Goal: Contribute content: Contribute content

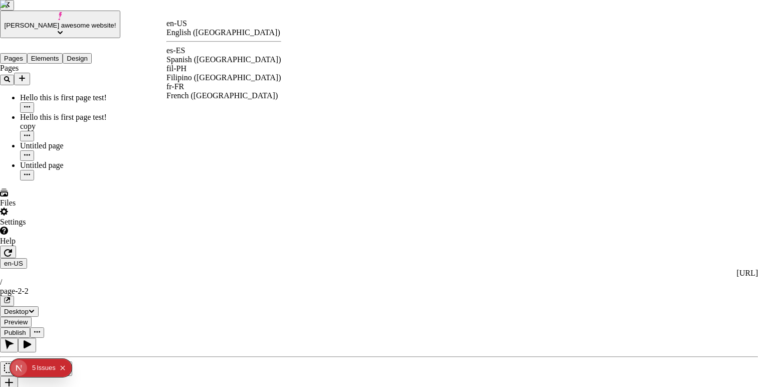
drag, startPoint x: 205, startPoint y: 63, endPoint x: 203, endPoint y: 53, distance: 10.6
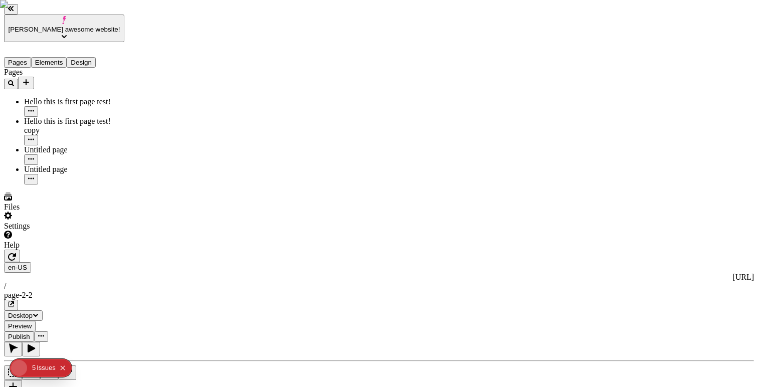
type input "/page-2-2"
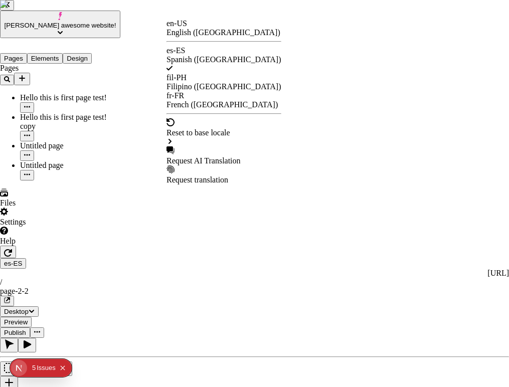
click at [227, 157] on div "Request AI Translation" at bounding box center [224, 161] width 115 height 9
checkbox input "true"
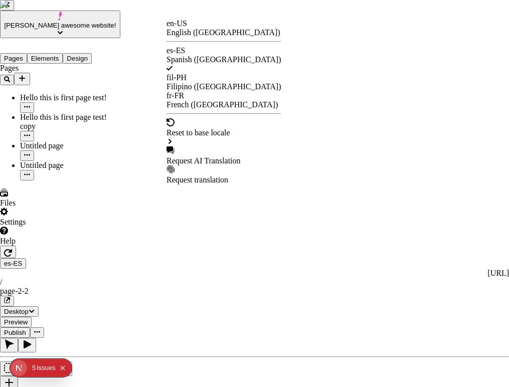
checkbox input "true"
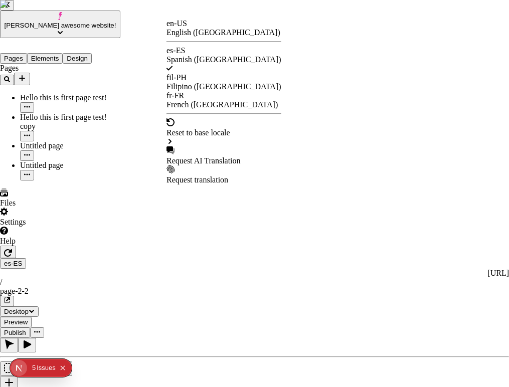
checkbox input "true"
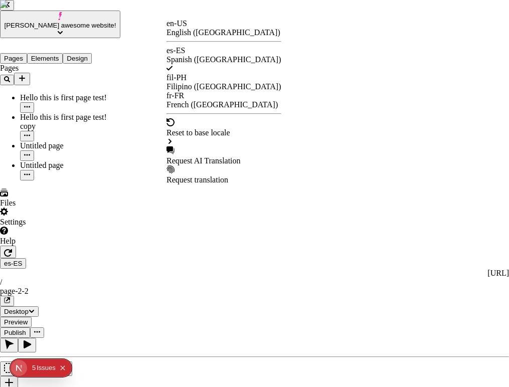
checkbox input "true"
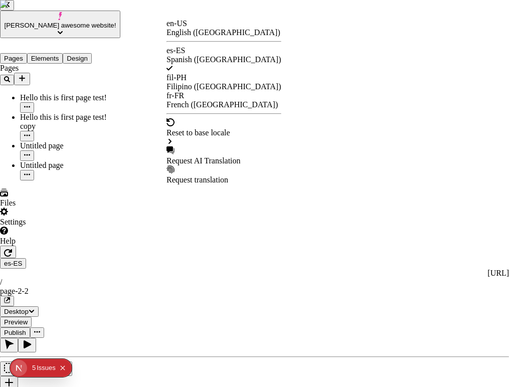
checkbox input "true"
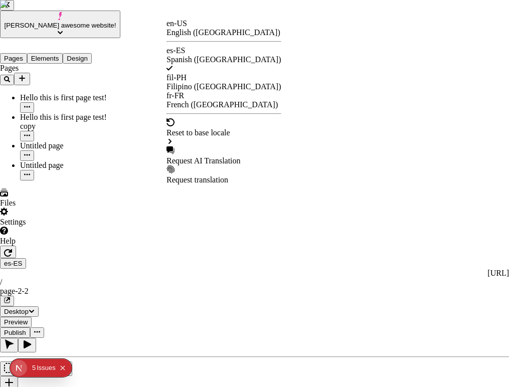
checkbox input "true"
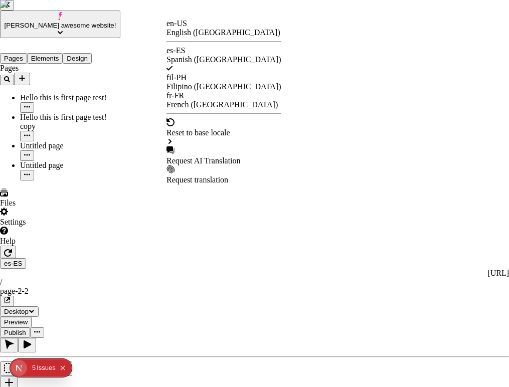
checkbox input "true"
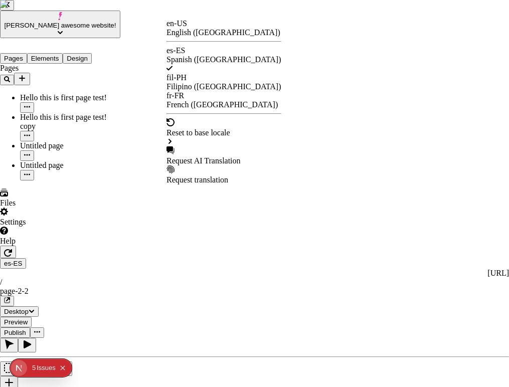
checkbox input "false"
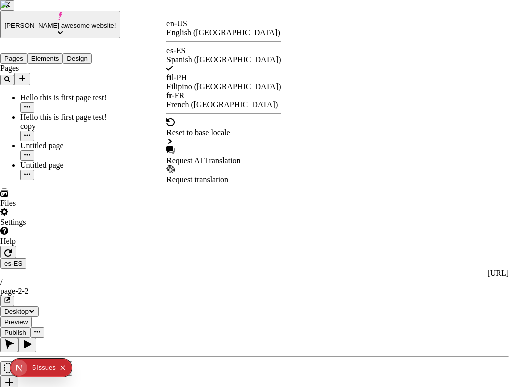
checkbox input "false"
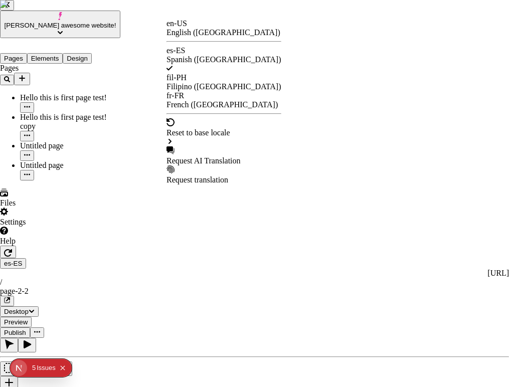
checkbox input "false"
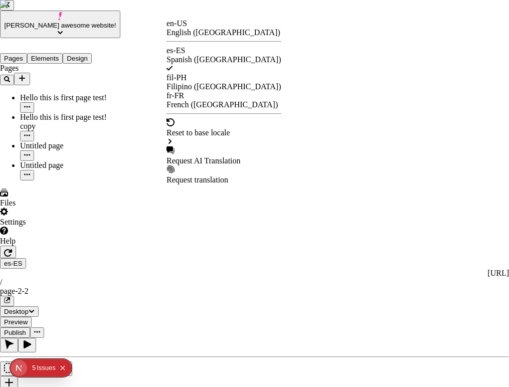
checkbox input "false"
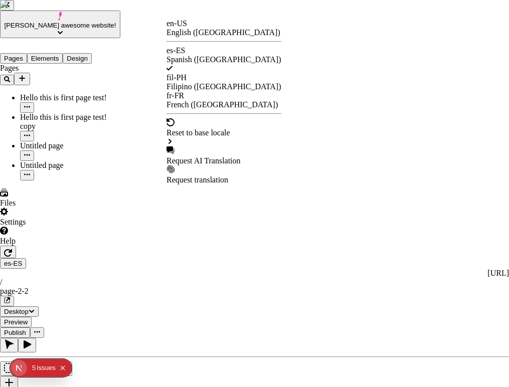
checkbox input "false"
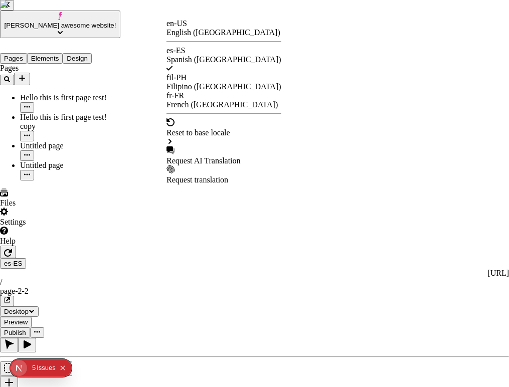
checkbox input "false"
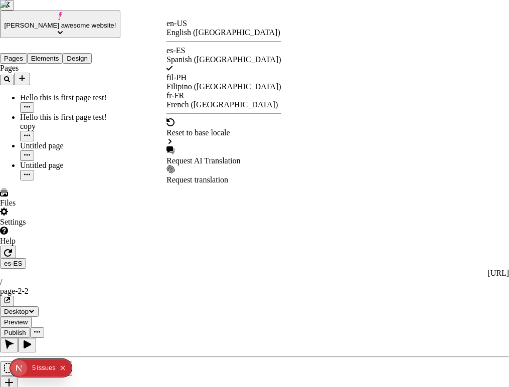
click at [209, 157] on div "Request AI Translation" at bounding box center [224, 161] width 115 height 9
checkbox input "true"
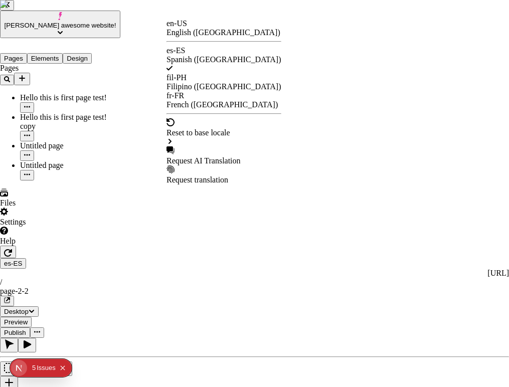
checkbox input "true"
click at [12, 249] on icon "button" at bounding box center [8, 253] width 8 height 8
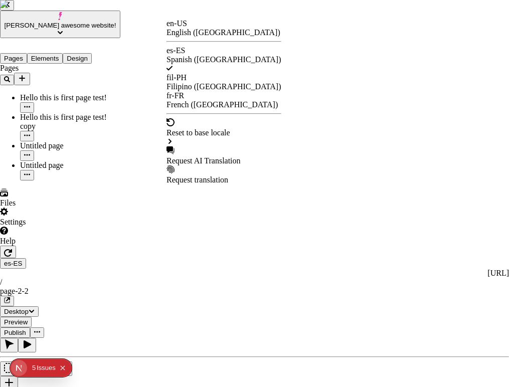
click at [227, 55] on div "Spanish ([GEOGRAPHIC_DATA])" at bounding box center [224, 59] width 115 height 9
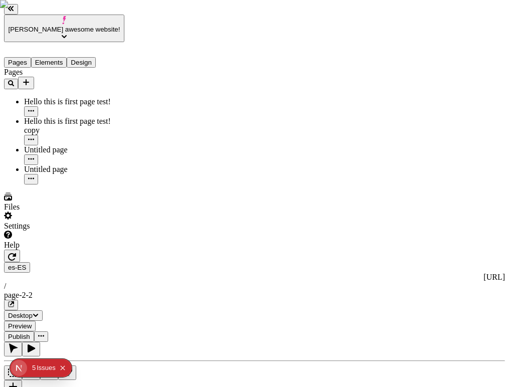
click at [177, 262] on div "es-ES http://localhost:8888/es-ES / page-2-2" at bounding box center [254, 286] width 501 height 48
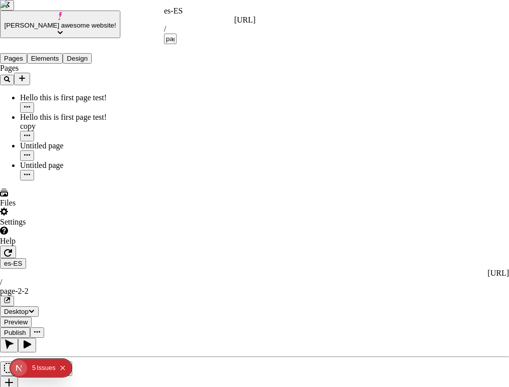
click at [175, 16] on div "es-ES" at bounding box center [210, 11] width 92 height 9
click at [166, 174] on div "/ page-2-2 en-US" at bounding box center [210, 195] width 92 height 43
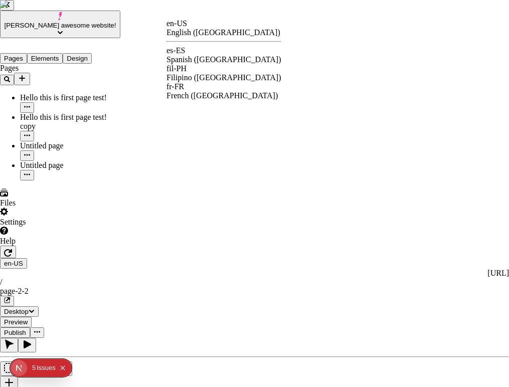
click at [218, 48] on div "es-ES Spanish ([GEOGRAPHIC_DATA])" at bounding box center [224, 55] width 115 height 18
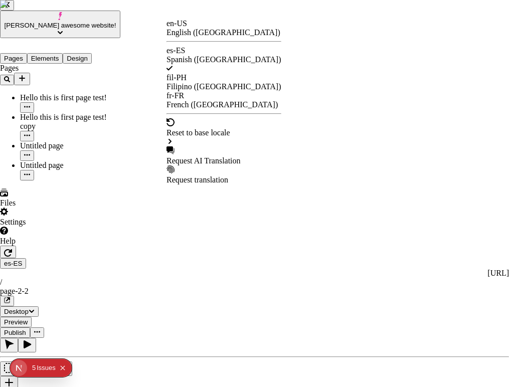
click at [222, 157] on div "Request AI Translation" at bounding box center [224, 161] width 115 height 9
click at [225, 128] on div "Reset to base locale" at bounding box center [224, 132] width 115 height 9
click at [295, 112] on div "Site Header" at bounding box center [326, 113] width 104 height 9
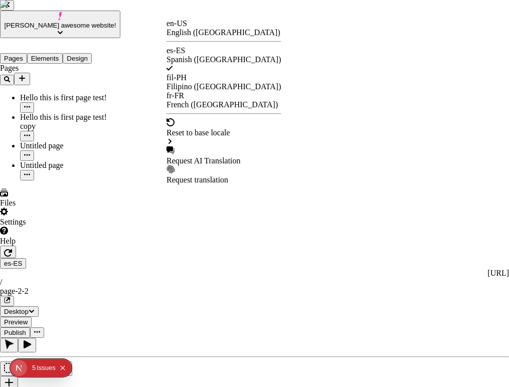
click at [210, 157] on div "Request AI Translation" at bounding box center [224, 161] width 115 height 9
checkbox input "true"
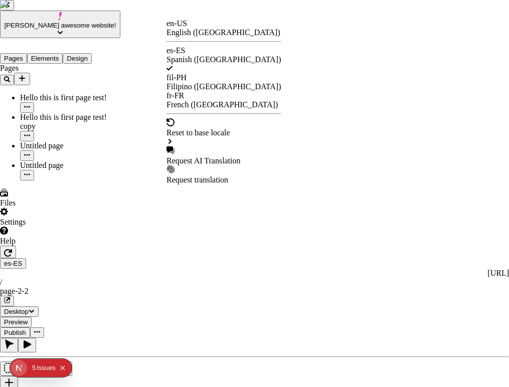
checkbox input "true"
checkbox input "false"
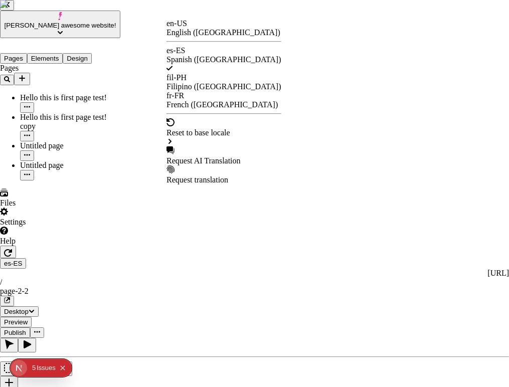
checkbox input "false"
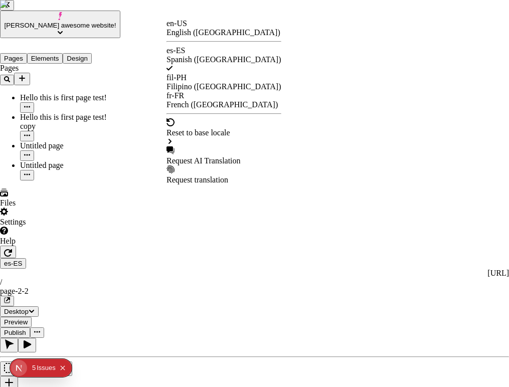
click at [215, 157] on div "Request AI Translation" at bounding box center [224, 161] width 115 height 9
checkbox input "true"
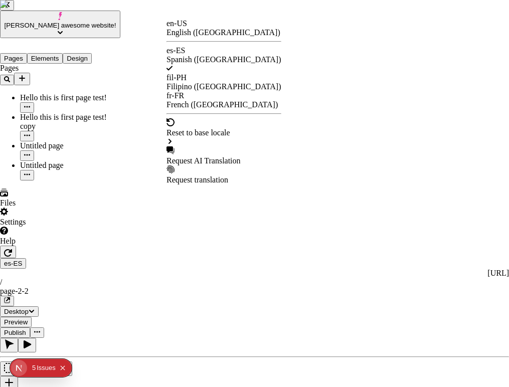
checkbox input "true"
checkbox input "false"
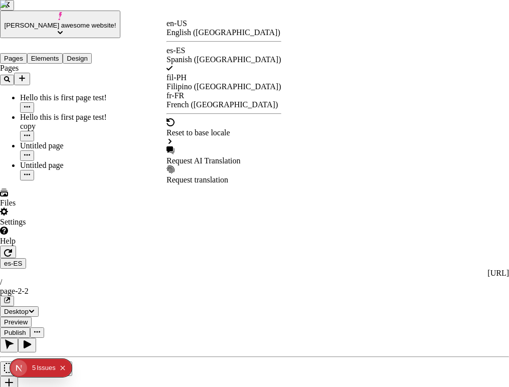
checkbox input "false"
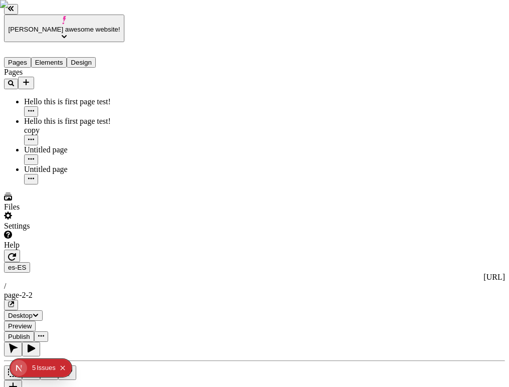
click at [16, 253] on icon "button" at bounding box center [12, 257] width 8 height 8
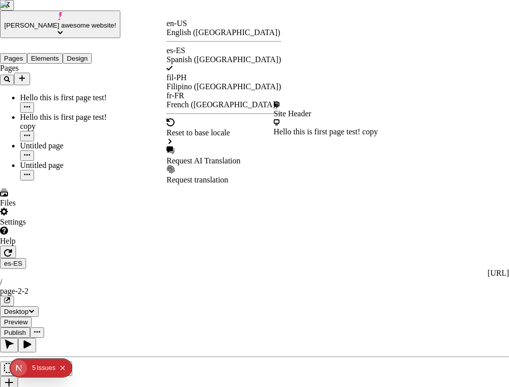
click at [215, 157] on div "Request AI Translation" at bounding box center [224, 161] width 115 height 9
checkbox input "false"
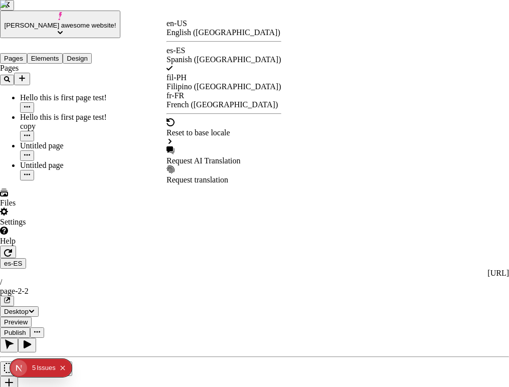
click at [208, 157] on div "Request AI Translation" at bounding box center [224, 161] width 115 height 9
checkbox input "true"
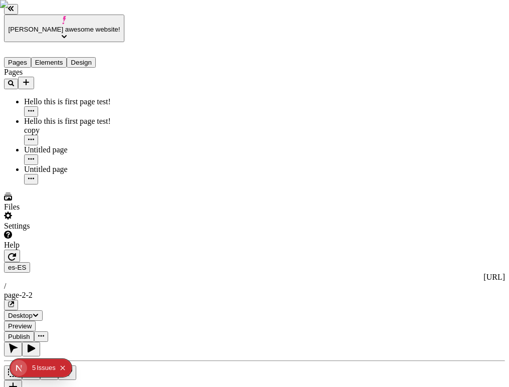
click at [16, 253] on icon "button" at bounding box center [12, 257] width 8 height 8
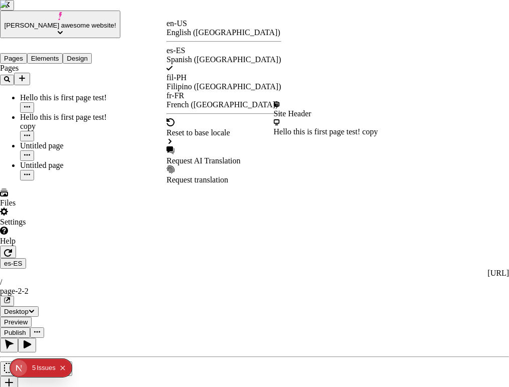
click at [202, 146] on div "Request AI Translation" at bounding box center [224, 155] width 115 height 19
checkbox input "false"
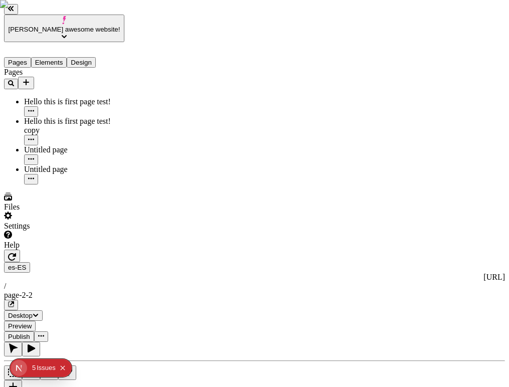
click at [16, 253] on icon "button" at bounding box center [12, 257] width 8 height 8
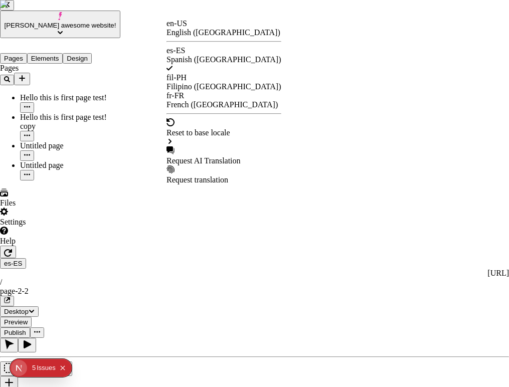
click at [212, 157] on div "Request AI Translation" at bounding box center [224, 161] width 115 height 9
checkbox input "true"
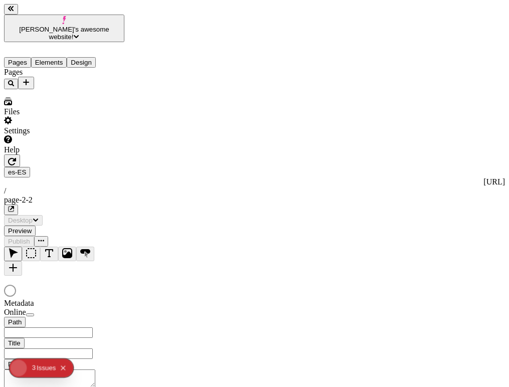
type input "/page-2-2"
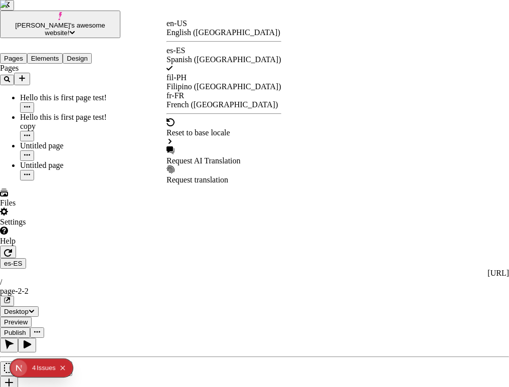
click at [201, 157] on div "Request AI Translation" at bounding box center [224, 161] width 115 height 9
checkbox input "true"
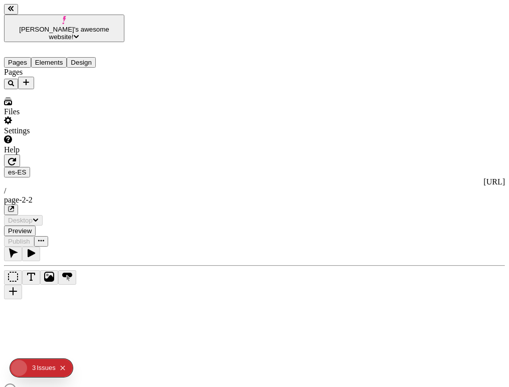
type input "/page-2-2"
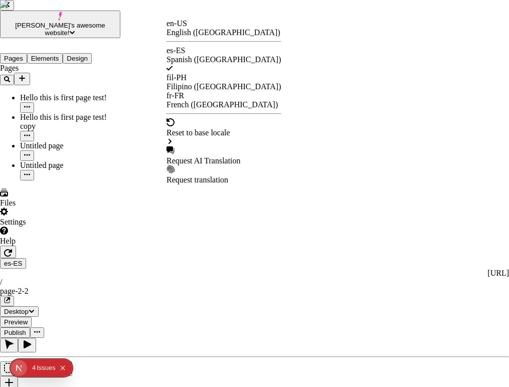
click at [205, 157] on div "Request AI Translation" at bounding box center [224, 161] width 115 height 9
checkbox input "true"
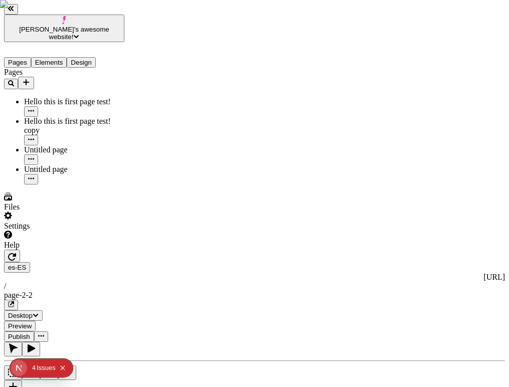
click at [66, 366] on icon "Collapse issues badge" at bounding box center [63, 368] width 6 height 6
click at [58, 231] on div "Settings" at bounding box center [64, 221] width 120 height 19
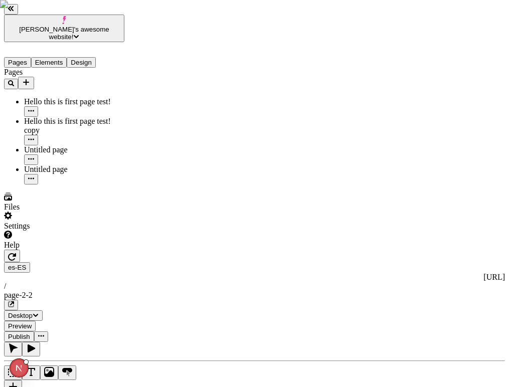
click at [226, 291] on div "page-2-2" at bounding box center [254, 295] width 501 height 9
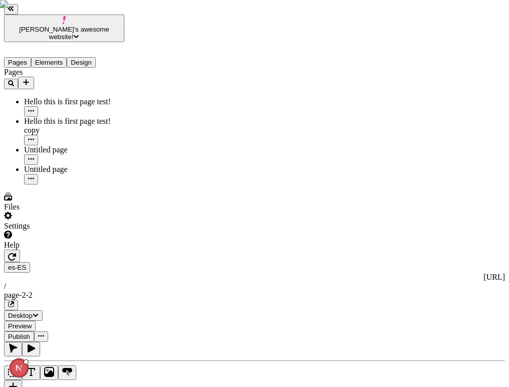
click at [47, 145] on div "Untitled page" at bounding box center [74, 155] width 100 height 20
type input "/page-3"
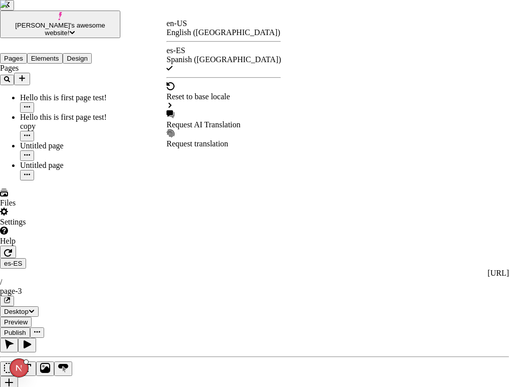
click at [203, 33] on div "en-US English ([GEOGRAPHIC_DATA])" at bounding box center [224, 28] width 114 height 18
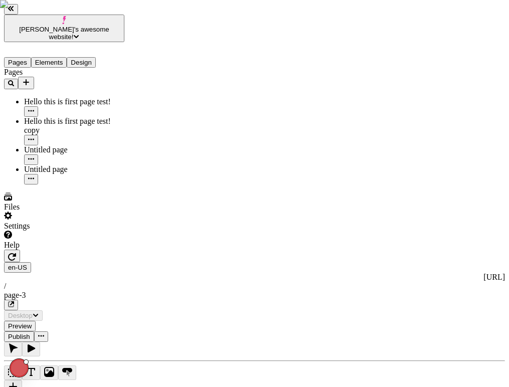
type input "/page-3"
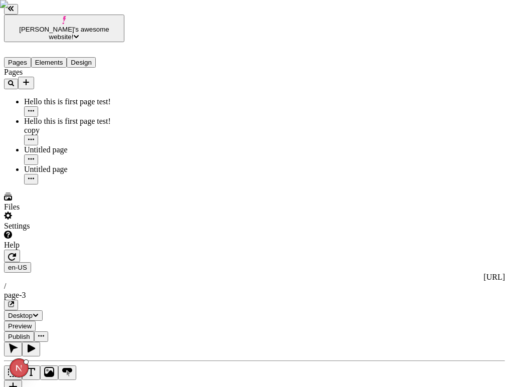
type input "This is the default"
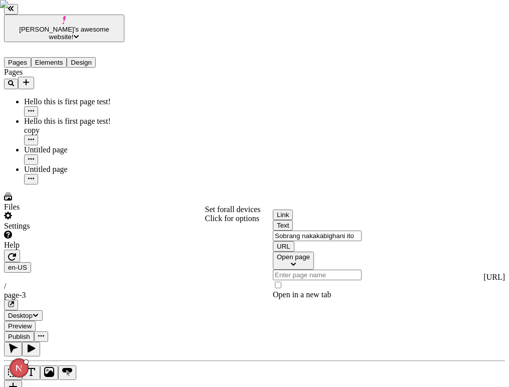
click at [322, 241] on input "Sobrang nakakabighani ito" at bounding box center [317, 236] width 89 height 11
type input "Info about makeswift"
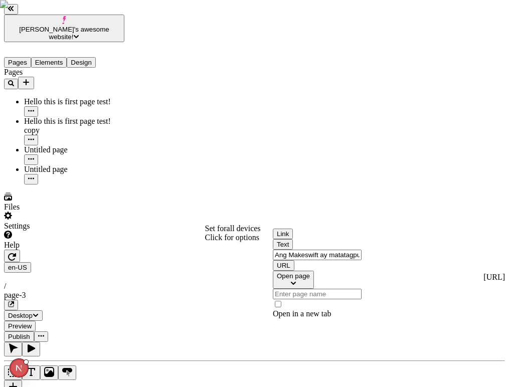
click at [330, 260] on input "Ang Makeswift ay matatagpuan sa Atlanta, isang napaka-mainit na lungsod na may …" at bounding box center [317, 255] width 89 height 11
type input "Hello world"
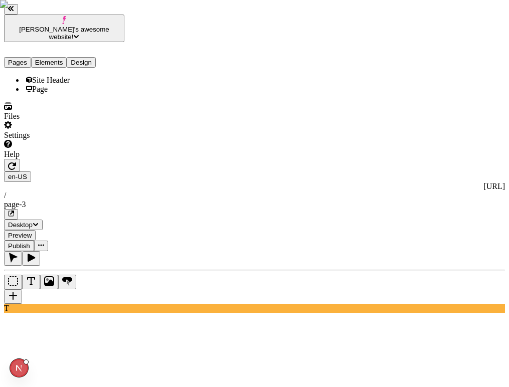
click at [52, 57] on button "Elements" at bounding box center [49, 62] width 36 height 11
click at [45, 85] on div "Page" at bounding box center [74, 89] width 100 height 9
click at [41, 85] on div "Page" at bounding box center [74, 89] width 100 height 9
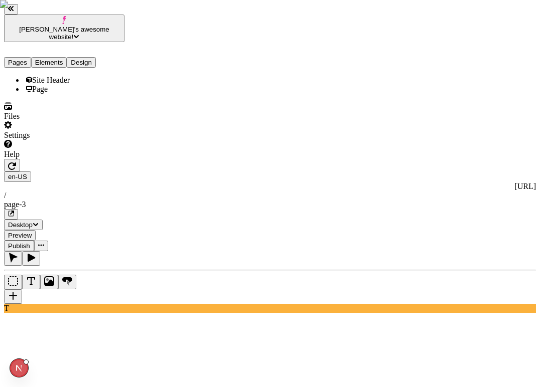
click at [33, 221] on span "Desktop" at bounding box center [20, 225] width 25 height 8
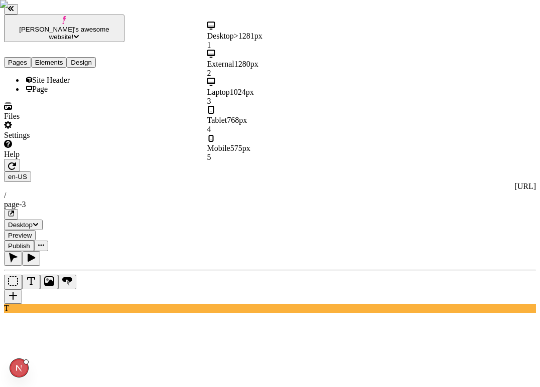
click at [284, 106] on div "Tablet 768px 4" at bounding box center [267, 120] width 120 height 28
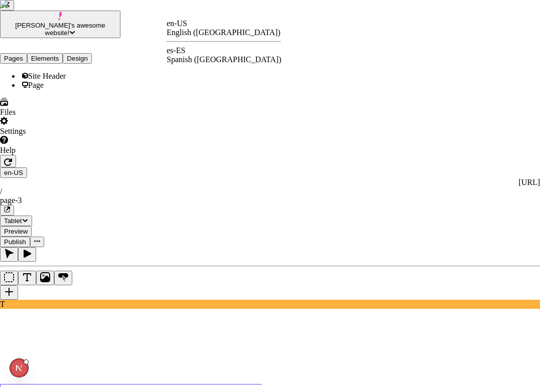
click at [195, 49] on div "es-ES Spanish ([GEOGRAPHIC_DATA])" at bounding box center [224, 55] width 114 height 18
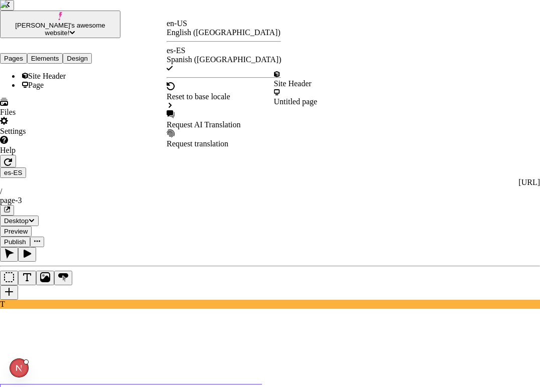
click at [208, 92] on div "Reset to base locale" at bounding box center [224, 96] width 114 height 9
click at [297, 80] on div "Site Header" at bounding box center [296, 83] width 44 height 9
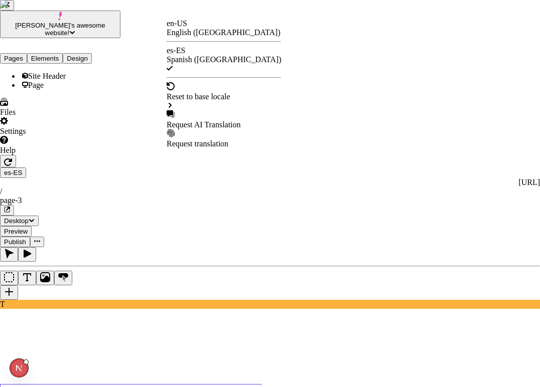
click at [214, 120] on div "Request AI Translation" at bounding box center [224, 124] width 114 height 9
checkbox input "true"
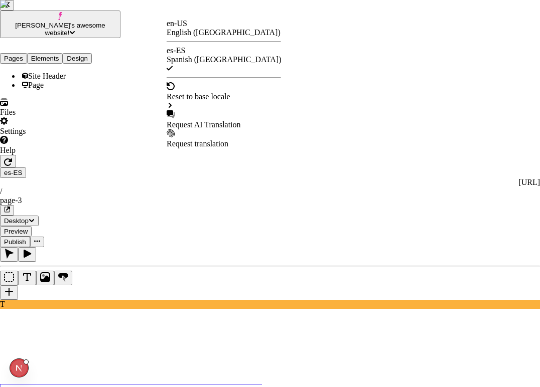
checkbox input "false"
click at [232, 110] on div "Request AI Translation" at bounding box center [224, 119] width 114 height 19
click at [198, 110] on div "Request AI Translation" at bounding box center [224, 119] width 114 height 19
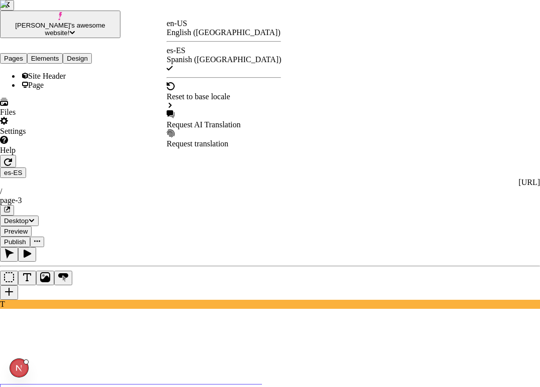
checkbox input "true"
checkbox input "false"
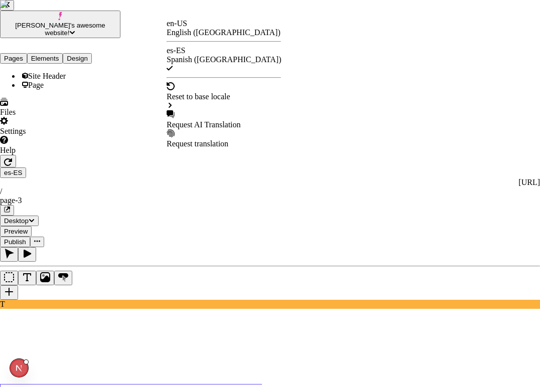
checkbox input "false"
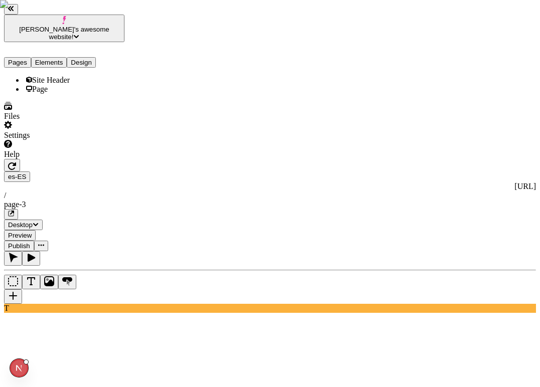
click at [16, 162] on icon "button" at bounding box center [12, 166] width 8 height 8
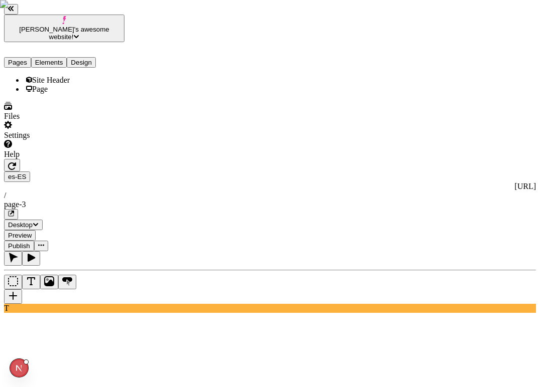
type input "This is the default"
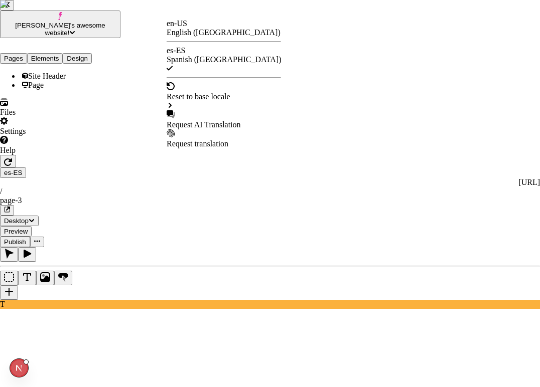
click at [208, 120] on div "Request AI Translation" at bounding box center [224, 124] width 114 height 9
checkbox input "true"
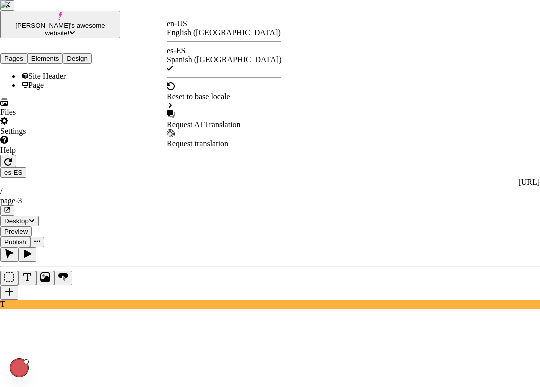
checkbox input "false"
click at [224, 25] on div "en-US English ([GEOGRAPHIC_DATA])" at bounding box center [224, 28] width 114 height 18
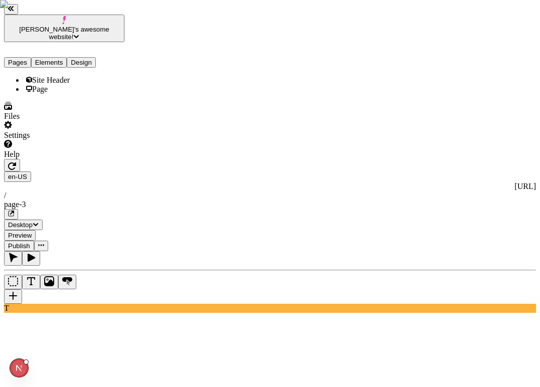
type input "This is the default banner for pages here in makeswift"
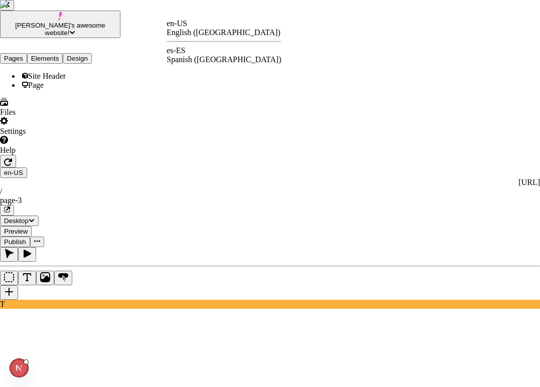
click at [191, 51] on div "es-ES" at bounding box center [224, 50] width 114 height 9
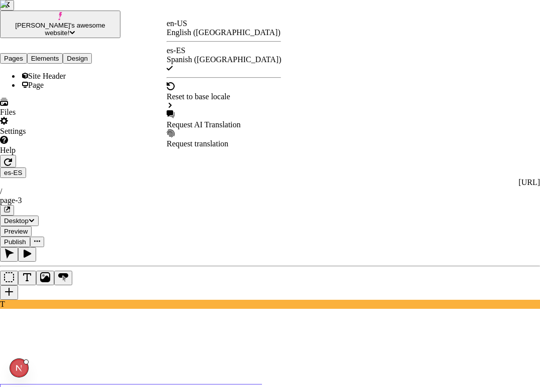
click at [213, 92] on div "Reset to base locale" at bounding box center [224, 96] width 114 height 9
click at [303, 79] on div "Site Header" at bounding box center [296, 83] width 44 height 9
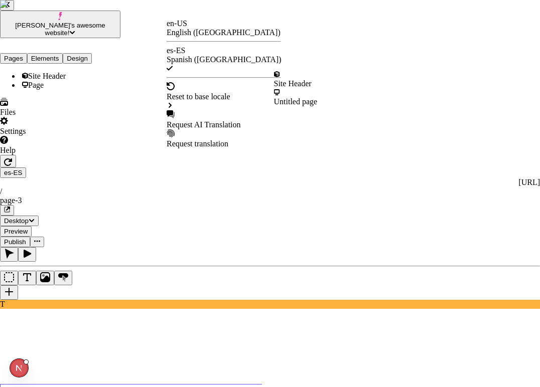
click at [204, 120] on div "Request AI Translation" at bounding box center [224, 124] width 114 height 9
checkbox input "true"
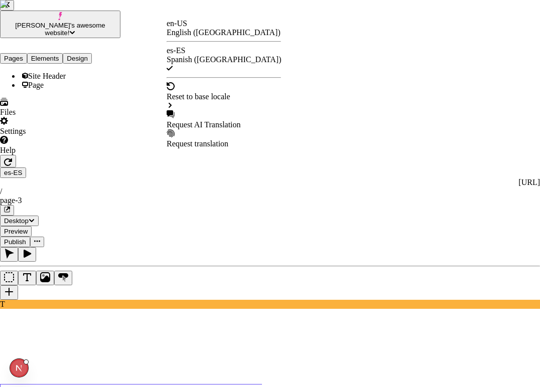
checkbox input "false"
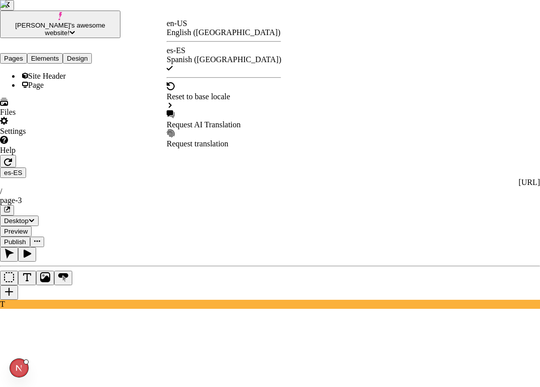
click at [210, 120] on div "Request AI Translation" at bounding box center [224, 124] width 114 height 9
checkbox input "true"
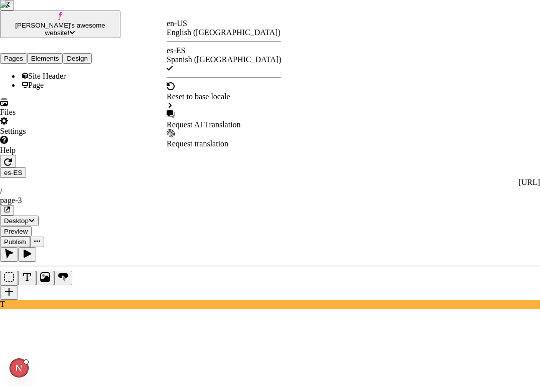
checkbox input "false"
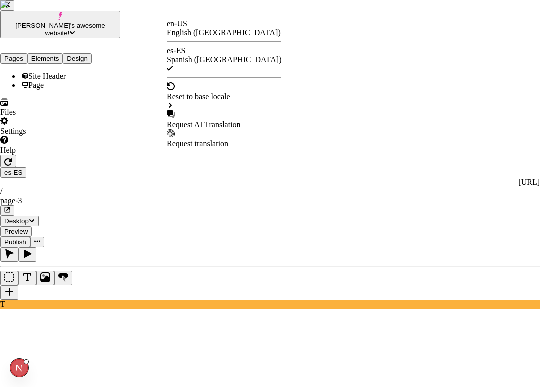
click at [206, 120] on div "Request AI Translation" at bounding box center [224, 124] width 114 height 9
checkbox input "true"
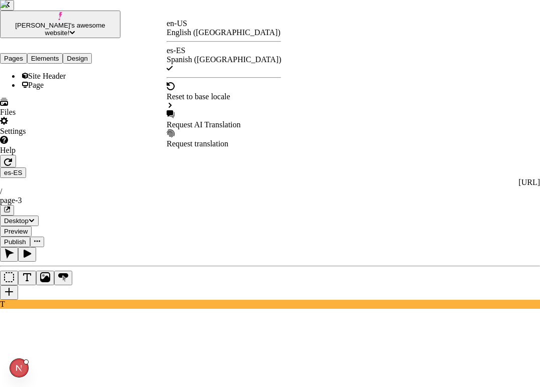
checkbox input "false"
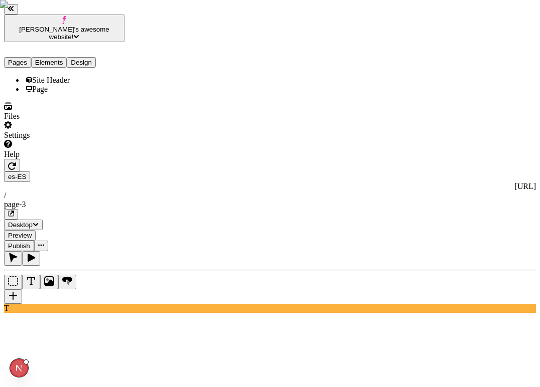
type input "Este es el banner predeterminado para las páginas aquí en makeswift, this is on…"
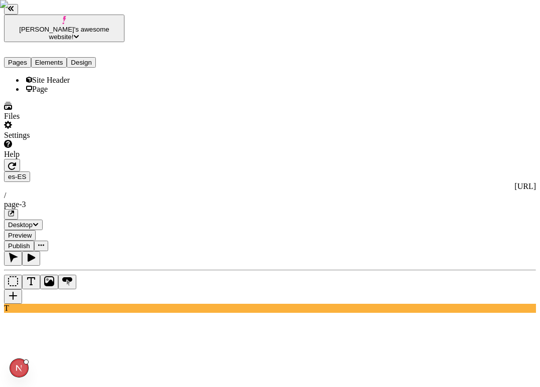
drag, startPoint x: 455, startPoint y: 128, endPoint x: 566, endPoint y: 126, distance: 111.4
type input "Este es el banner predeterminado para las páginas aquí en makeswift,"
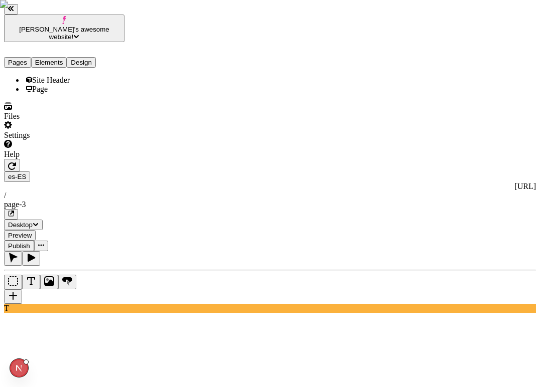
type input "Este es el banner predeterminado para las páginas aquí en makeswift, this is on…"
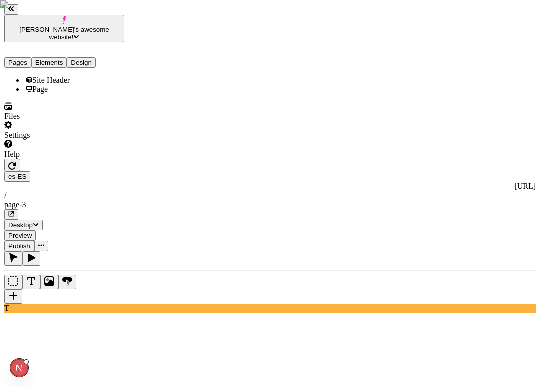
drag, startPoint x: 486, startPoint y: 129, endPoint x: 555, endPoint y: 130, distance: 69.2
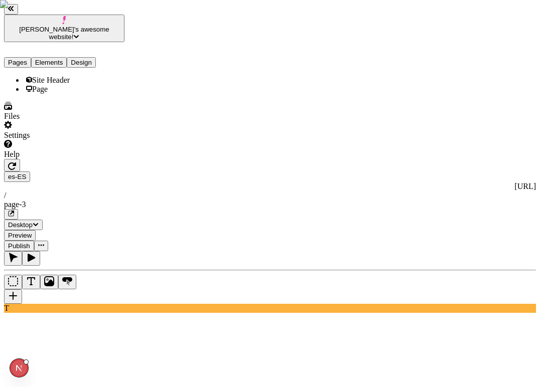
scroll to position [0, 167]
drag, startPoint x: 429, startPoint y: 127, endPoint x: 435, endPoint y: 127, distance: 5.5
type input "This is the default banner for pages here at makeswift, this is one of the best…"
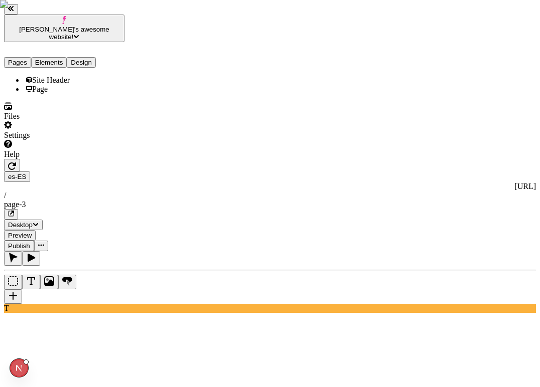
click at [33, 221] on span "Desktop" at bounding box center [20, 225] width 25 height 8
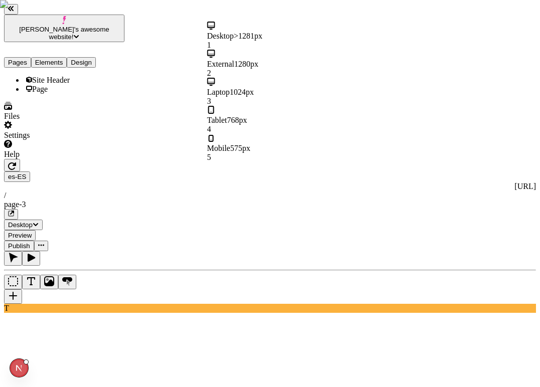
click at [291, 106] on div "Tablet 768px 4" at bounding box center [267, 120] width 120 height 28
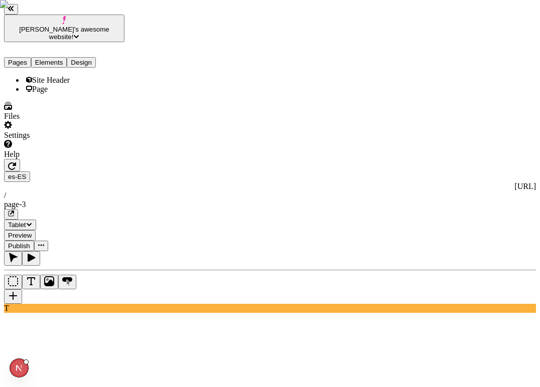
click at [36, 220] on button "Tablet" at bounding box center [20, 225] width 32 height 11
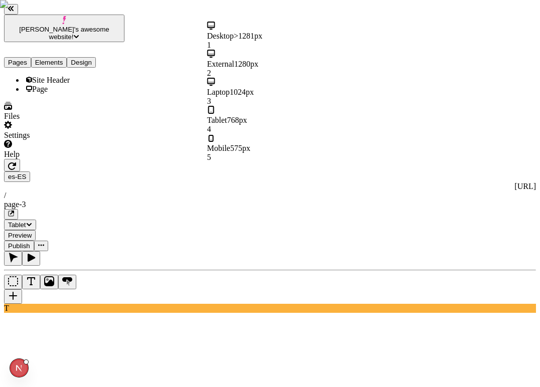
click at [281, 134] on div "Mobile 575px 5" at bounding box center [267, 148] width 120 height 28
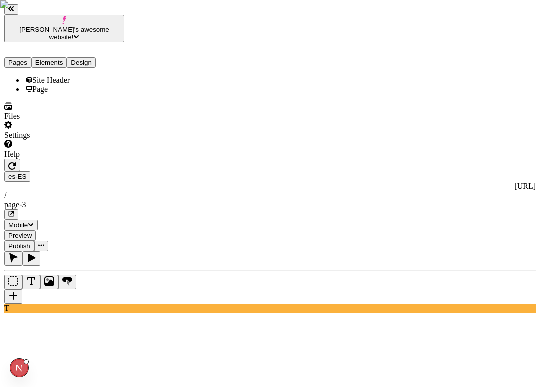
click at [383, 313] on div at bounding box center [270, 350] width 532 height 75
click at [28, 221] on span "Mobile" at bounding box center [18, 225] width 20 height 8
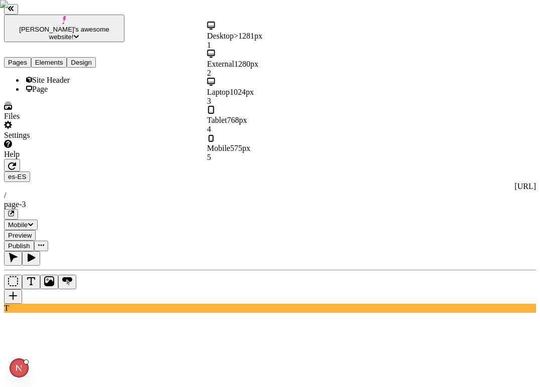
click at [282, 106] on div "Tablet 768px 4" at bounding box center [267, 120] width 120 height 28
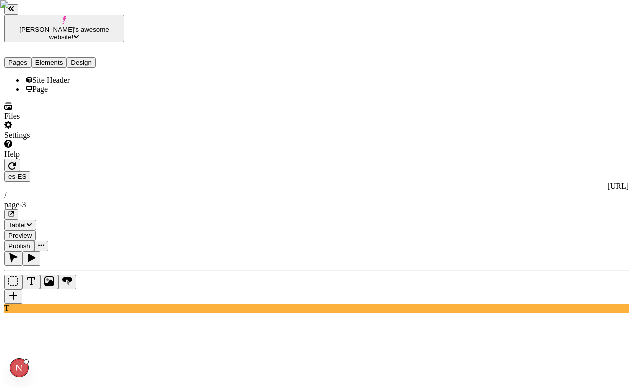
click at [18, 14] on button "button" at bounding box center [11, 9] width 14 height 11
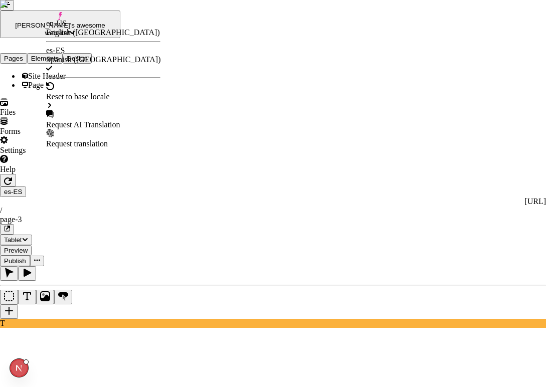
click at [93, 35] on div "en-US English ([GEOGRAPHIC_DATA])" at bounding box center [103, 28] width 114 height 18
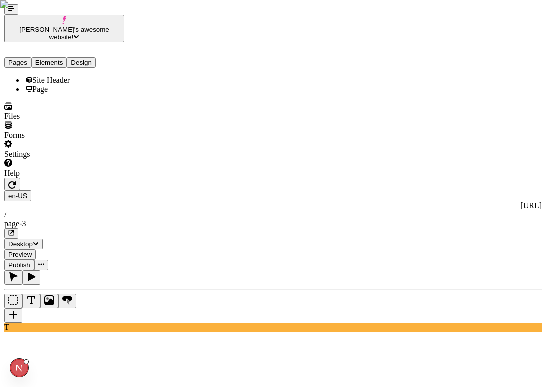
paste input "at makeswift, this is one of the best parts about working now"
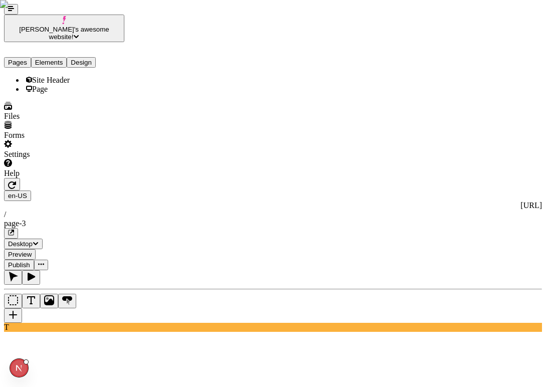
type input "This is the default banner for pages here at makeswift, this is one of the best…"
click at [291, 191] on div "en-US http://localhost:8888 / page-3" at bounding box center [273, 215] width 538 height 48
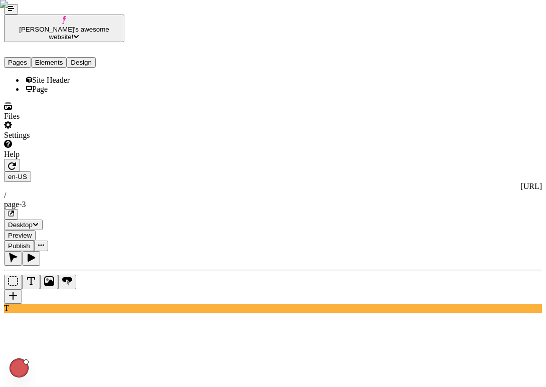
click at [33, 221] on span "Desktop" at bounding box center [20, 225] width 25 height 8
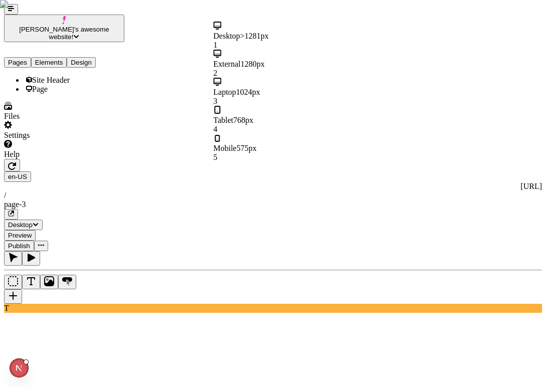
click at [288, 106] on div "Tablet 768px 4" at bounding box center [274, 120] width 120 height 28
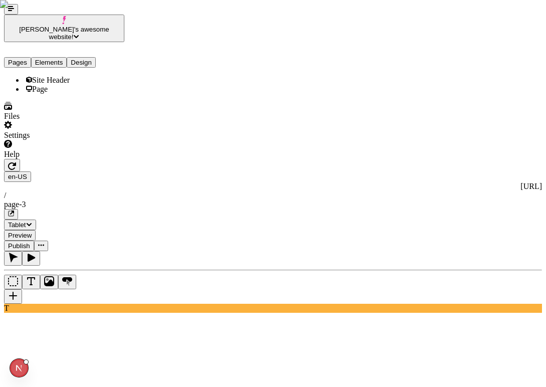
click at [20, 159] on button "button" at bounding box center [12, 165] width 16 height 13
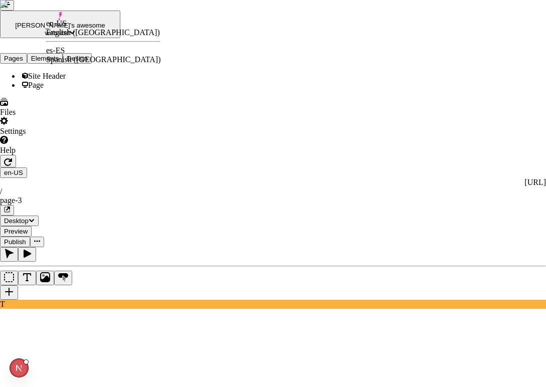
click at [94, 55] on div "Spanish ([GEOGRAPHIC_DATA])" at bounding box center [103, 59] width 114 height 9
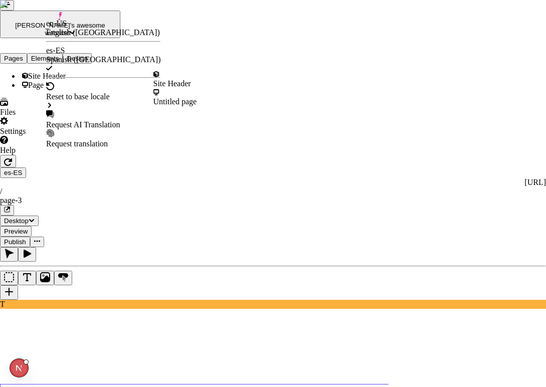
click at [87, 92] on div "Reset to base locale" at bounding box center [103, 96] width 114 height 9
click at [177, 87] on div "Site Header" at bounding box center [176, 79] width 44 height 18
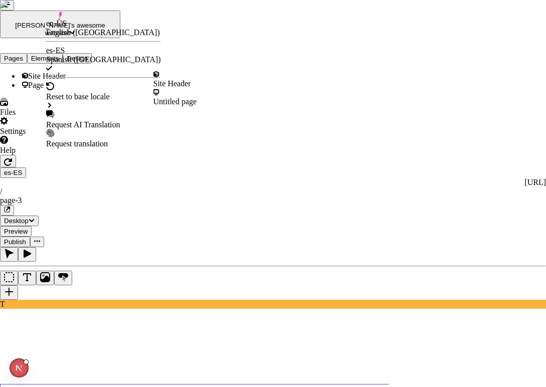
click at [90, 120] on div "Request AI Translation" at bounding box center [103, 124] width 114 height 9
checkbox input "true"
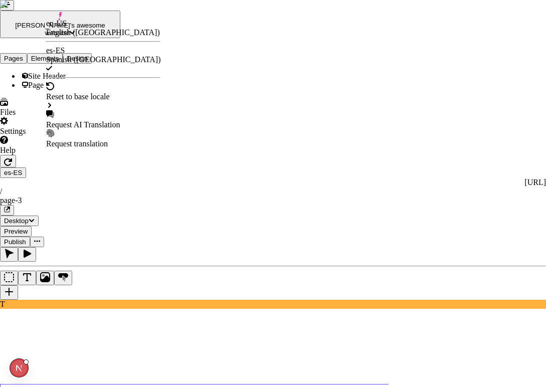
checkbox input "false"
click at [106, 120] on div "Request AI Translation" at bounding box center [103, 124] width 114 height 9
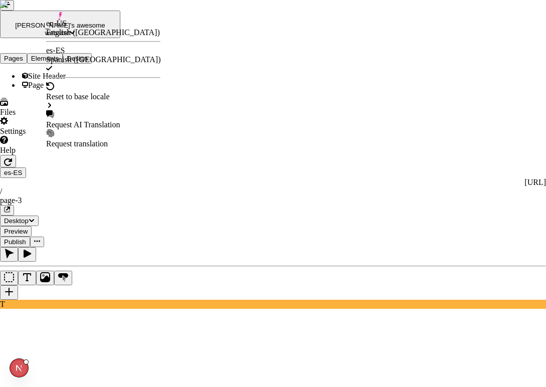
checkbox input "true"
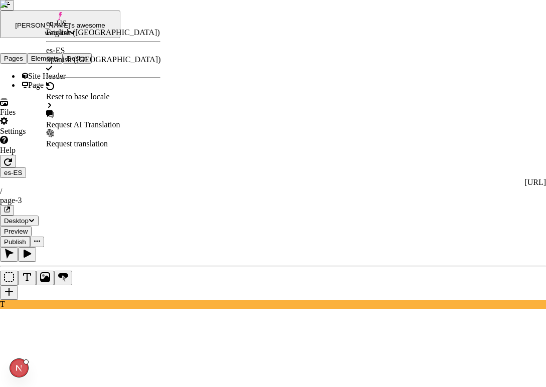
checkbox input "false"
click at [119, 120] on div "Request AI Translation" at bounding box center [103, 124] width 114 height 9
checkbox input "true"
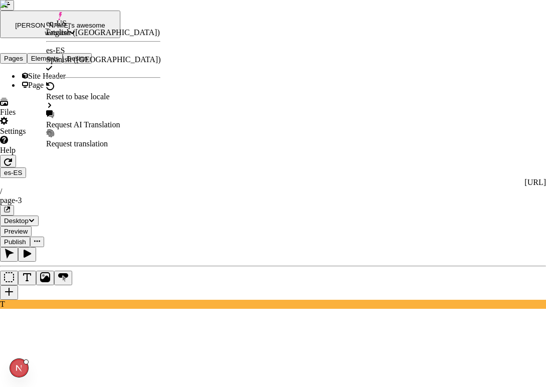
checkbox input "true"
checkbox input "false"
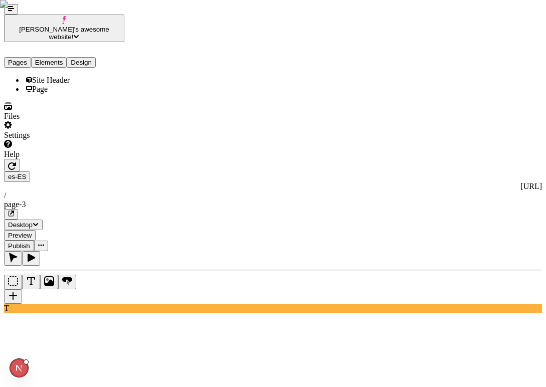
click at [33, 221] on span "Desktop" at bounding box center [20, 225] width 25 height 8
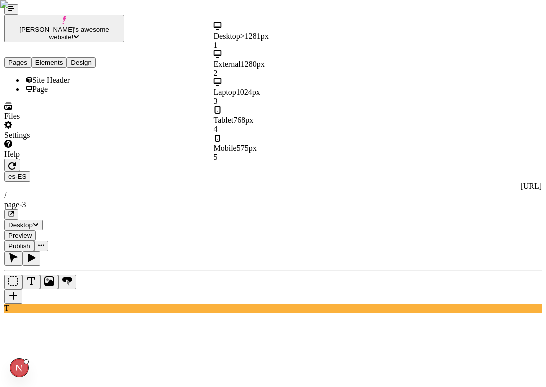
click at [285, 106] on div "Tablet 768px 4" at bounding box center [274, 120] width 120 height 28
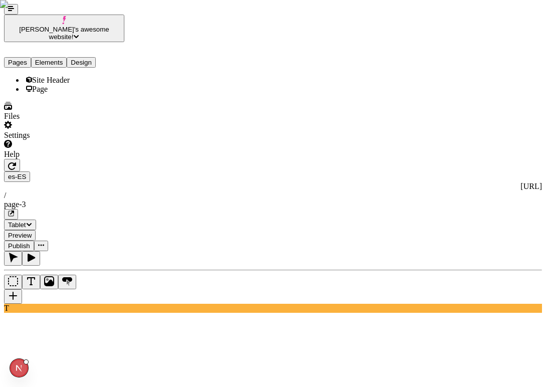
paste input "Far far away, behind the word mountains, far from the countries Vokalia and Con…"
type input "Far far away, behind the word mountains, far from the countries Vokalia and Con…"
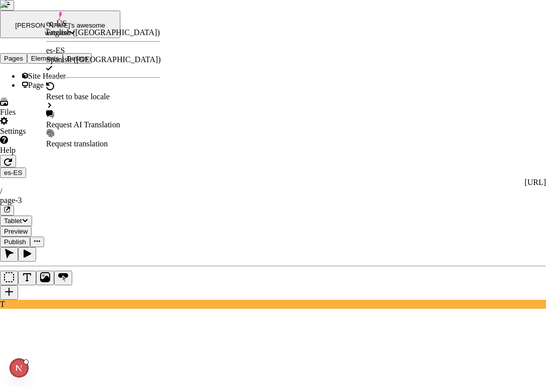
click at [96, 120] on div "Request AI Translation" at bounding box center [103, 124] width 114 height 9
checkbox input "true"
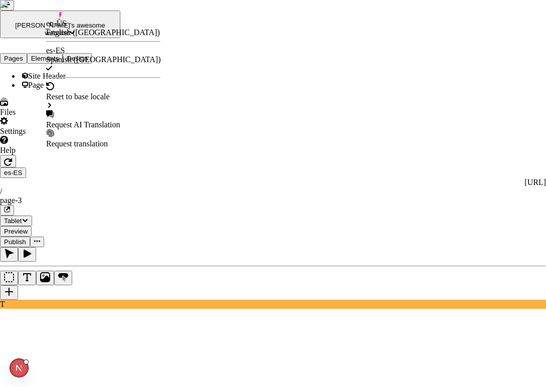
checkbox input "false"
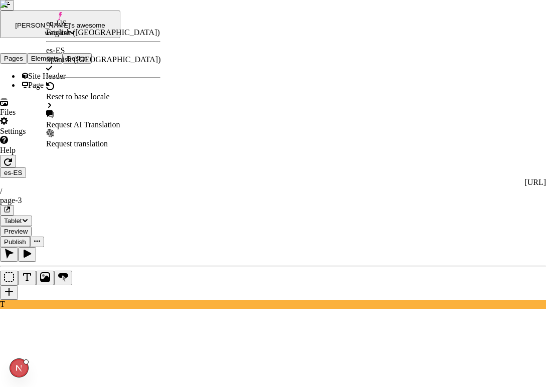
click at [84, 120] on div "Request AI Translation" at bounding box center [103, 124] width 114 height 9
checkbox input "true"
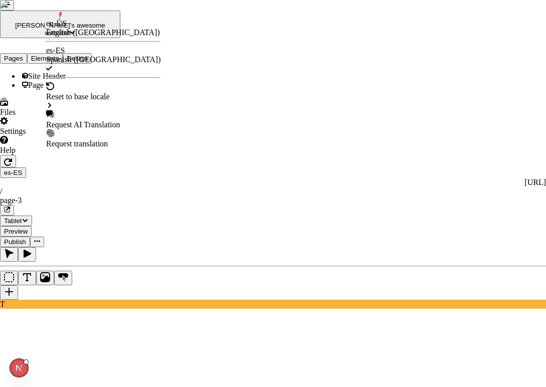
checkbox input "false"
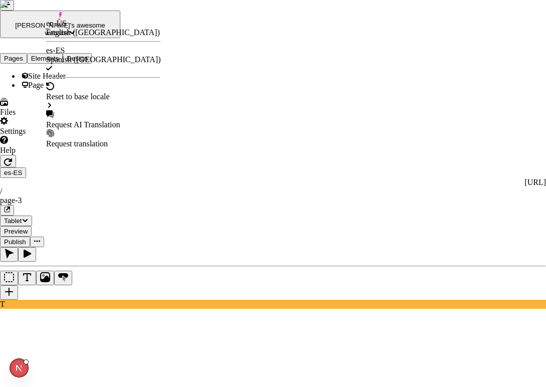
click at [88, 110] on div "Request AI Translation" at bounding box center [103, 119] width 114 height 19
checkbox input "true"
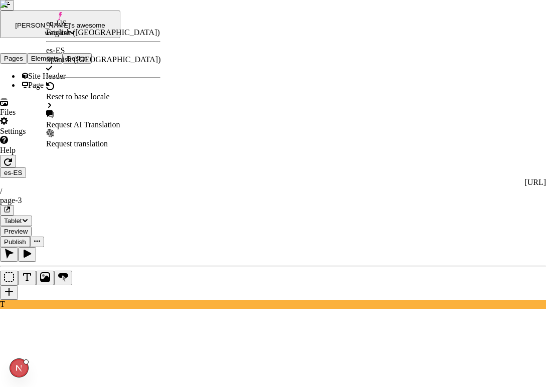
checkbox input "true"
checkbox input "false"
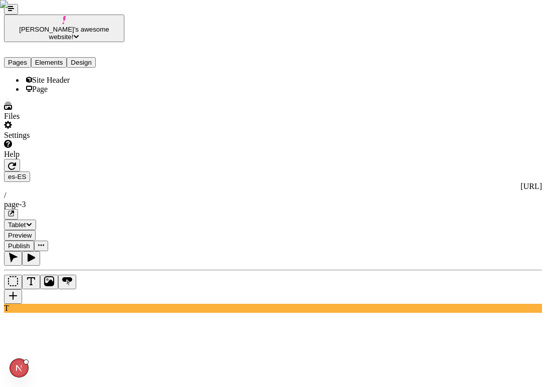
paste input "Far far away, behind the word mountains, far from the countries Vokalia and Con…"
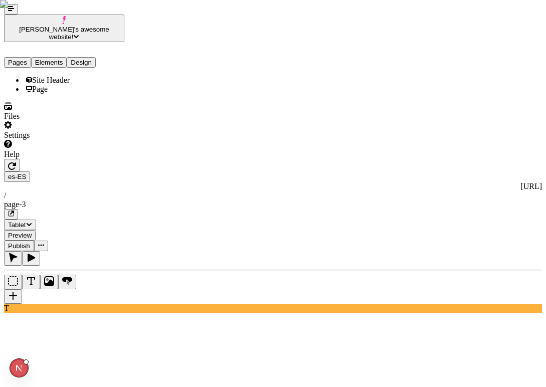
type input "Far far away, behind the word mountains, far from the countries Vokalia and Con…"
click at [16, 162] on icon "button" at bounding box center [12, 166] width 8 height 8
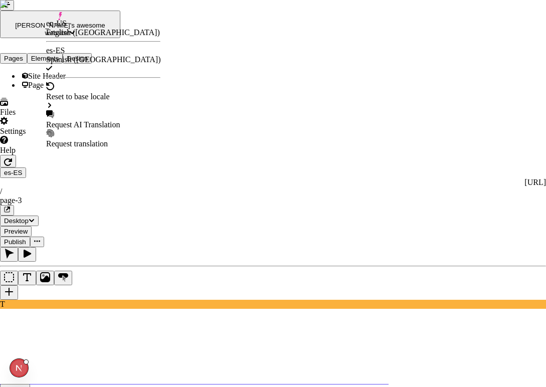
click at [125, 120] on div "Request AI Translation" at bounding box center [103, 124] width 114 height 9
checkbox input "true"
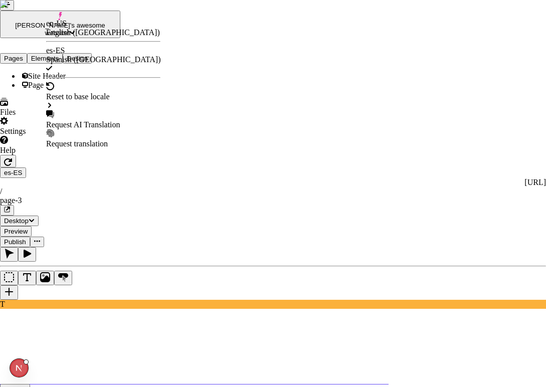
checkbox input "false"
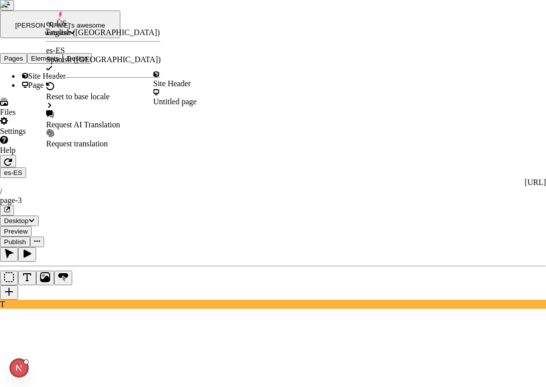
click at [93, 120] on div "Request AI Translation" at bounding box center [103, 124] width 114 height 9
checkbox input "true"
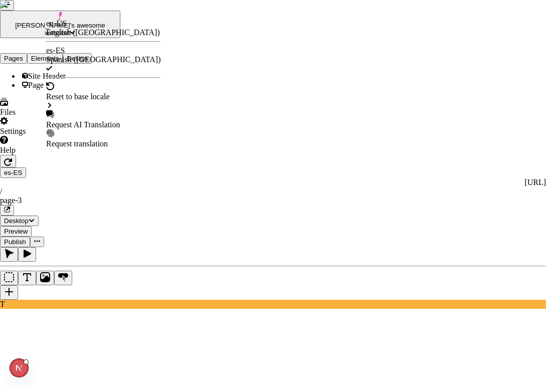
checkbox input "false"
click at [93, 120] on div "Request AI Translation" at bounding box center [103, 124] width 114 height 9
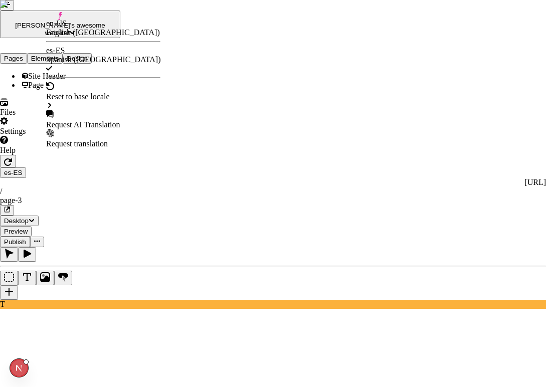
checkbox input "true"
checkbox input "false"
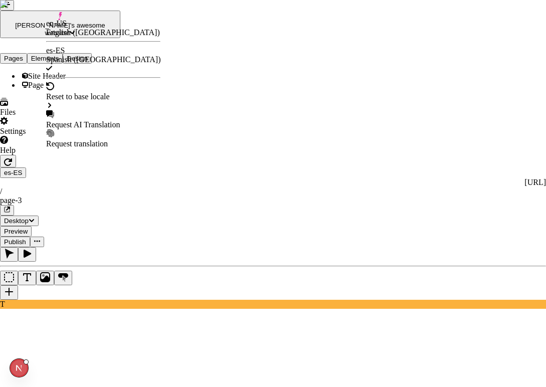
checkbox input "false"
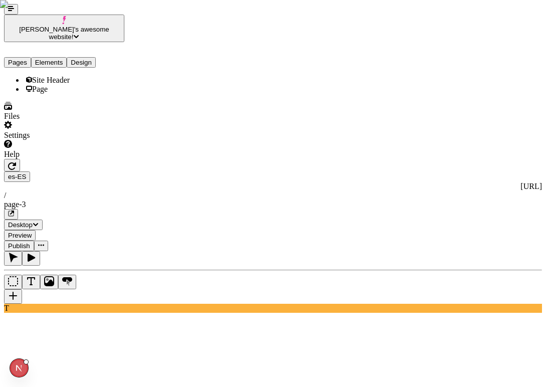
paste input "almost unorthographic life One day however a small line of blind text by the na…"
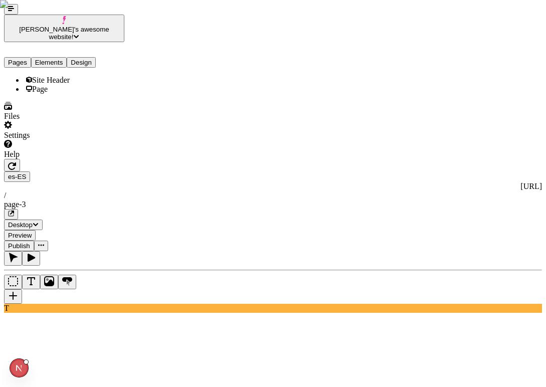
type input "Far far away, behind the word mountains, far from the countries Vokalia and Con…"
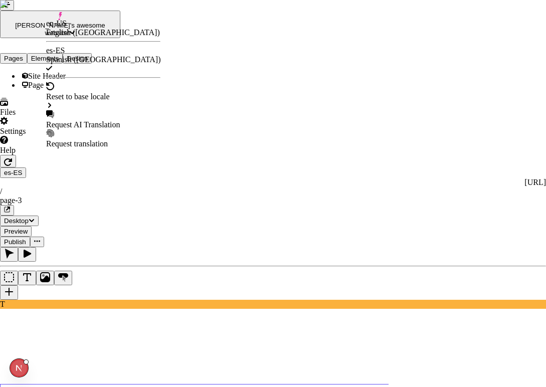
scroll to position [0, 0]
click at [91, 120] on div "Request AI Translation" at bounding box center [103, 124] width 114 height 9
checkbox input "true"
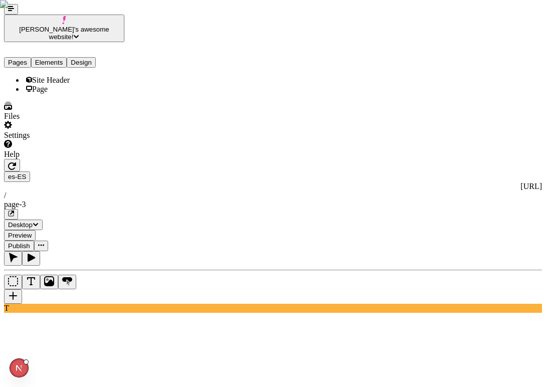
click at [33, 221] on span "Desktop" at bounding box center [20, 225] width 25 height 8
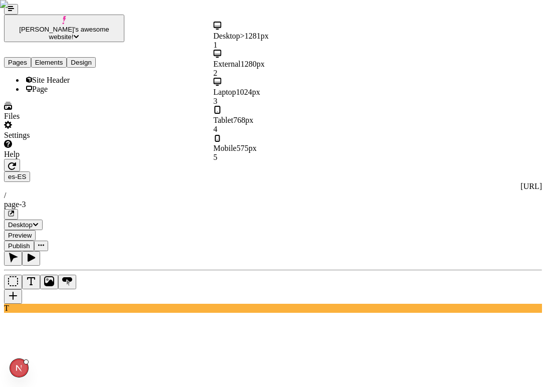
click at [283, 106] on div "Tablet 768px 4" at bounding box center [274, 120] width 120 height 28
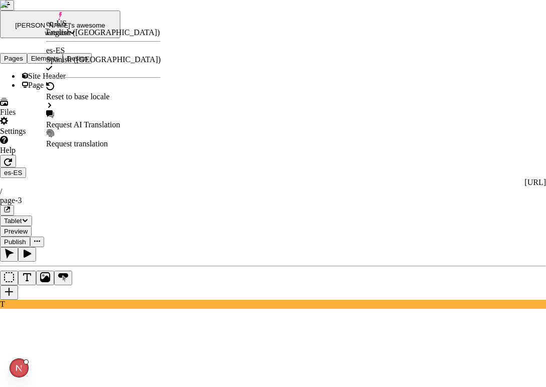
click at [111, 120] on div "Request AI Translation" at bounding box center [103, 124] width 114 height 9
checkbox input "true"
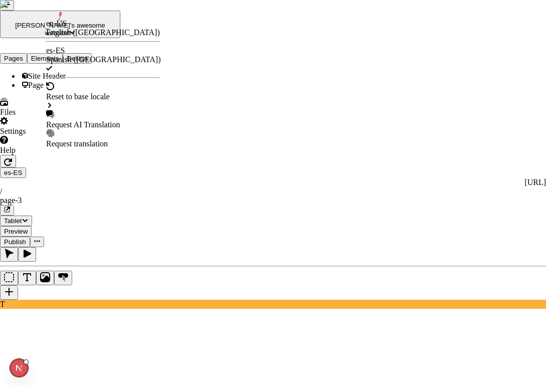
checkbox input "false"
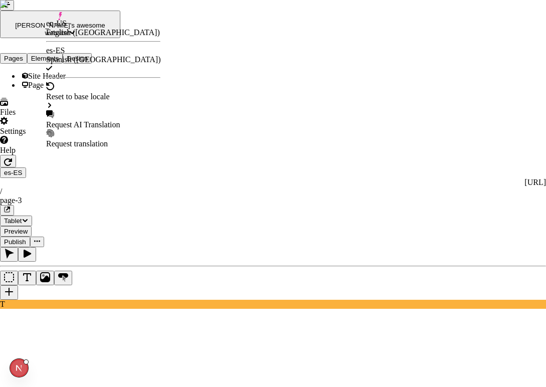
click at [95, 110] on div "Request AI Translation" at bounding box center [103, 119] width 114 height 19
checkbox input "true"
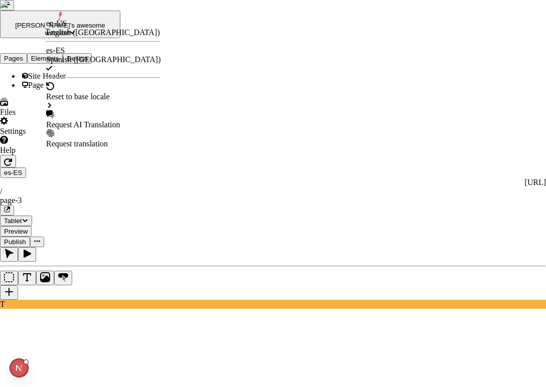
checkbox input "false"
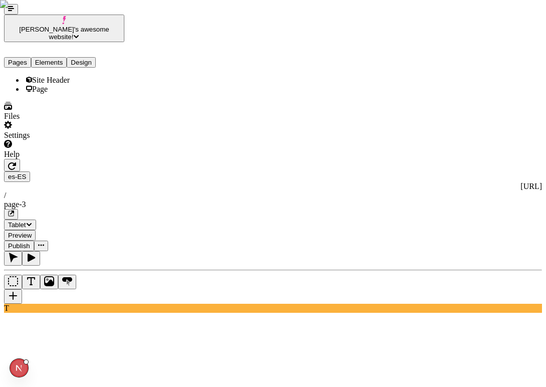
paste input "leave for the far World of Grammar. The Big Oxmox advised her not to do so, bec…"
type input "Far far away, behind the word mountains, far from the countries Vokalia and Con…"
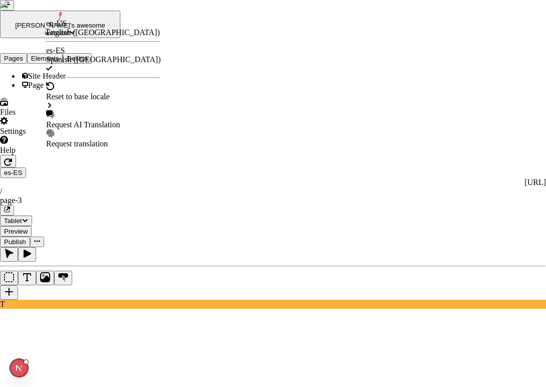
click at [79, 120] on div "Request AI Translation" at bounding box center [103, 124] width 114 height 9
checkbox input "true"
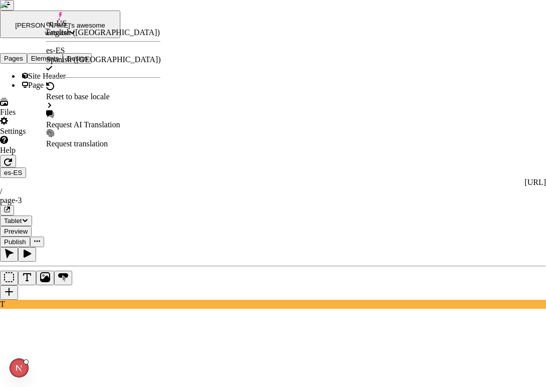
checkbox input "false"
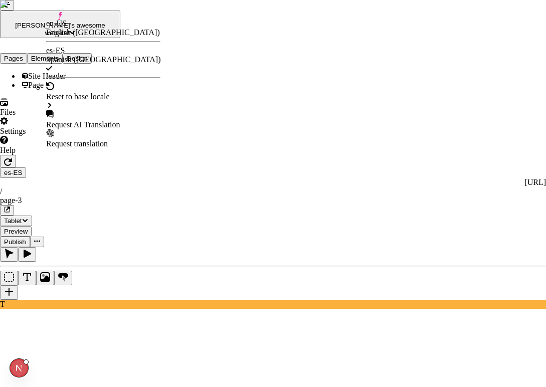
click at [96, 120] on div "Request AI Translation" at bounding box center [103, 124] width 114 height 9
checkbox input "true"
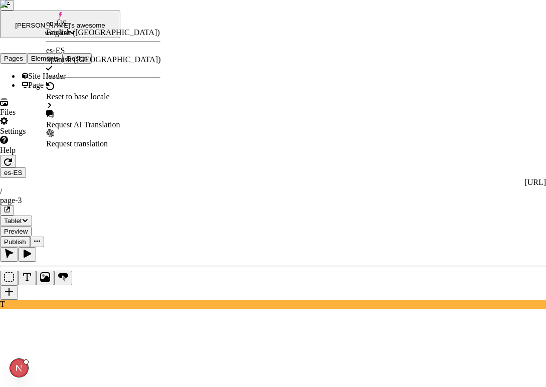
checkbox input "false"
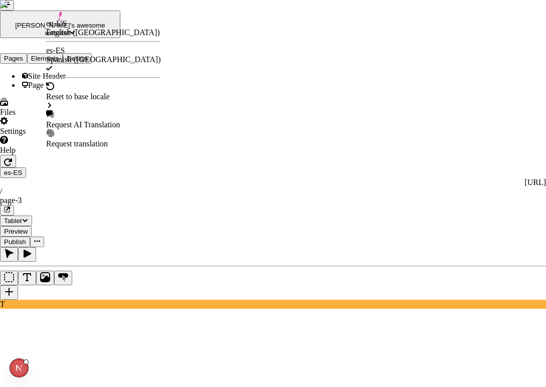
click at [93, 110] on div "Request AI Translation" at bounding box center [103, 119] width 114 height 19
checkbox input "true"
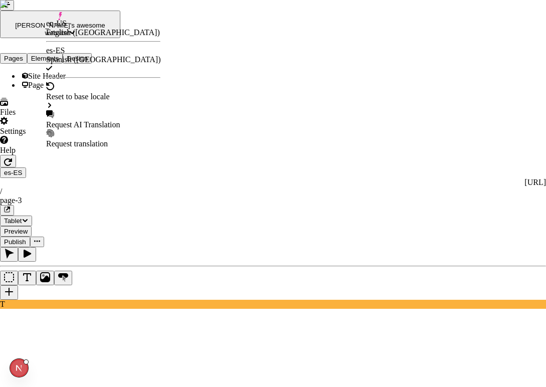
checkbox input "false"
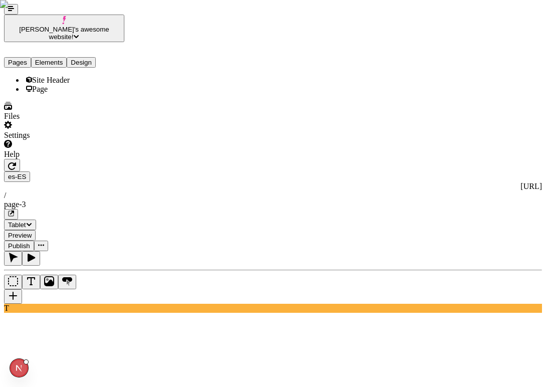
paste input "Far far away, behind the word mountains, far from the countries Vokalia and Con…"
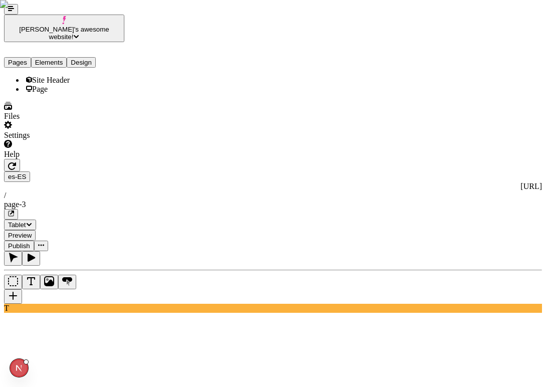
type input "Far far away, behind the word mountains, far from the countries Vokalia and Con…"
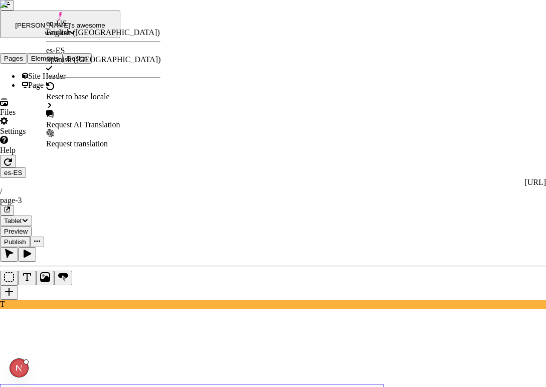
click at [82, 120] on div "Request AI Translation" at bounding box center [103, 124] width 114 height 9
checkbox input "true"
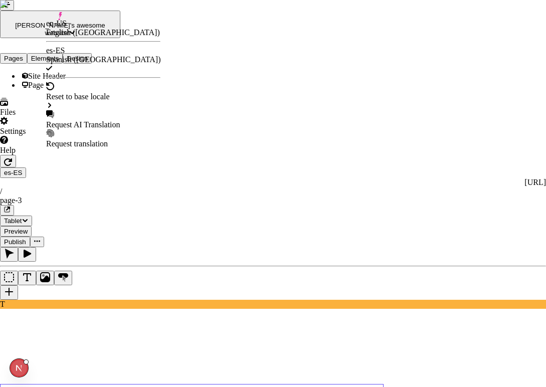
checkbox input "false"
click at [111, 120] on div "Request AI Translation" at bounding box center [103, 124] width 114 height 9
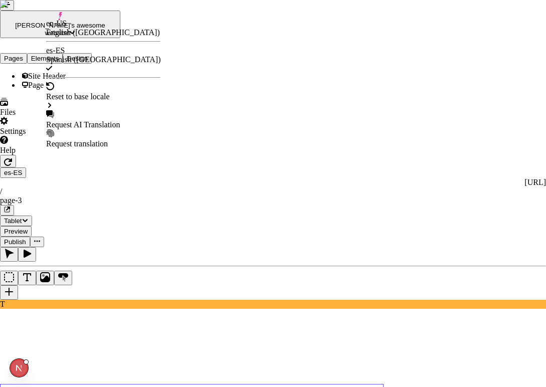
checkbox input "true"
checkbox input "false"
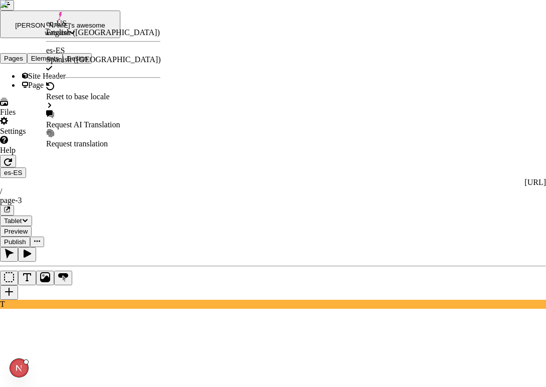
click at [103, 120] on div "Request AI Translation" at bounding box center [103, 124] width 114 height 9
checkbox input "true"
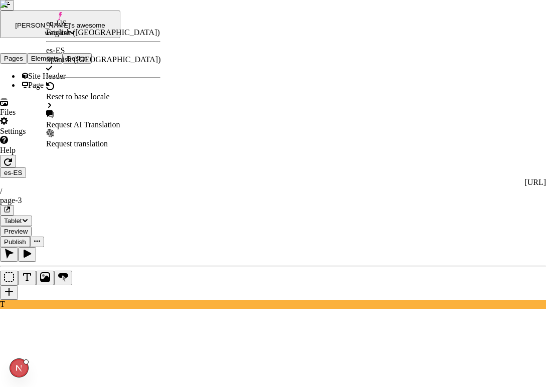
checkbox input "false"
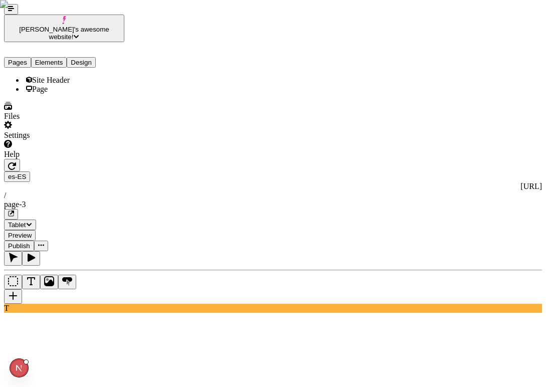
paste input "Far far away, behind the word mountains, far from the countries Vokalia and Con…"
type input "Far far away, behind the word mountains, far from the countries Vokalia and Con…"
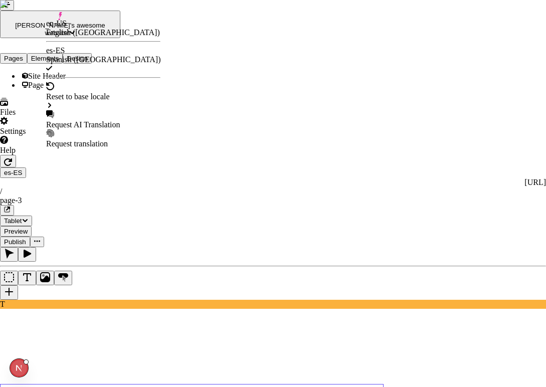
click at [98, 110] on div "Request AI Translation" at bounding box center [103, 119] width 114 height 19
checkbox input "true"
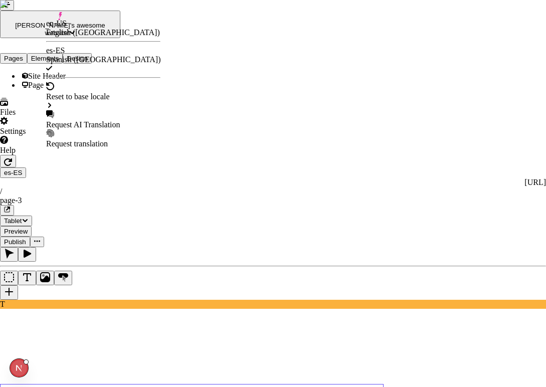
checkbox input "true"
checkbox input "false"
click at [123, 120] on div "Request AI Translation" at bounding box center [103, 124] width 114 height 9
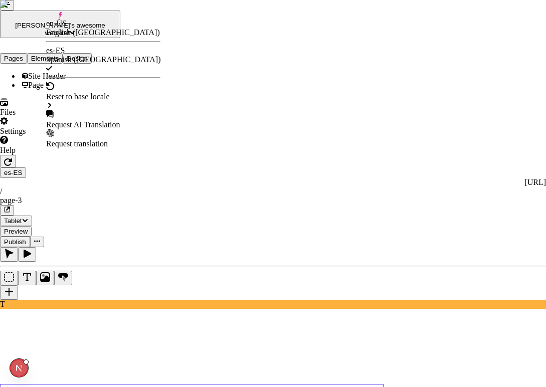
checkbox input "true"
checkbox input "false"
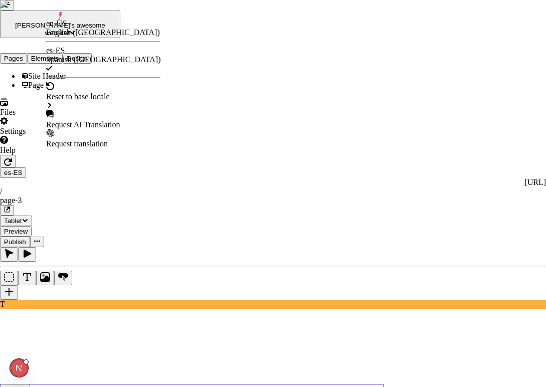
checkbox input "false"
click at [101, 120] on div "Request AI Translation" at bounding box center [103, 124] width 114 height 9
checkbox input "true"
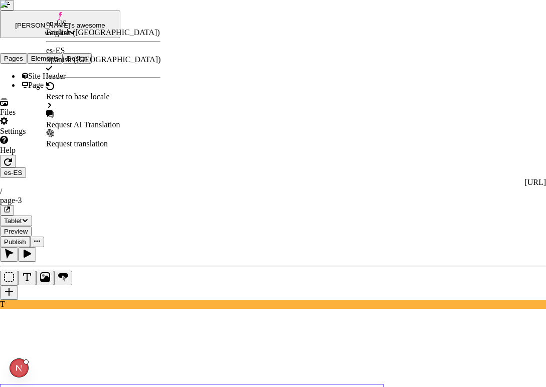
checkbox input "false"
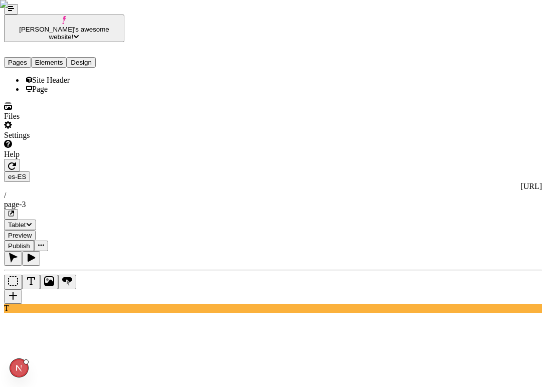
paste input "Far far away, behind the word mountains, far from the countries Vokalia and Con…"
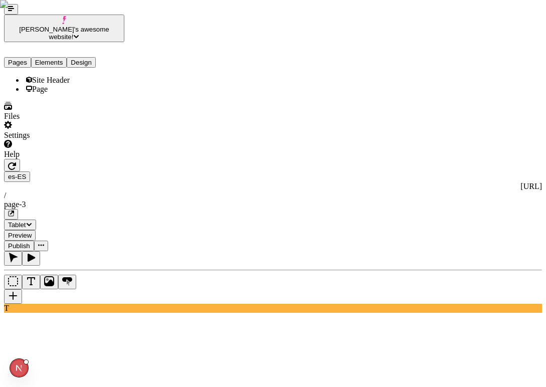
scroll to position [0, 3956]
type input "Far far away, behind the word mountains, far from the countries Vokalia and Con…"
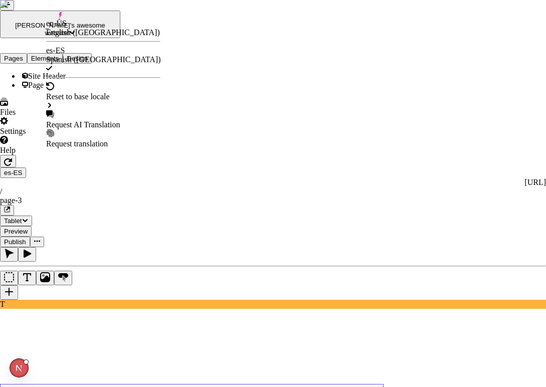
click at [83, 120] on div "Request AI Translation" at bounding box center [103, 124] width 114 height 9
checkbox input "true"
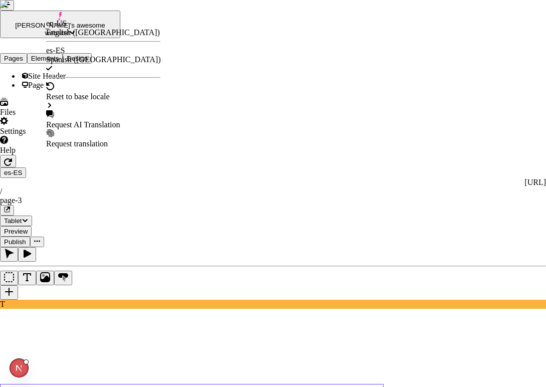
checkbox input "true"
checkbox input "false"
click at [85, 120] on div "Request AI Translation" at bounding box center [103, 124] width 114 height 9
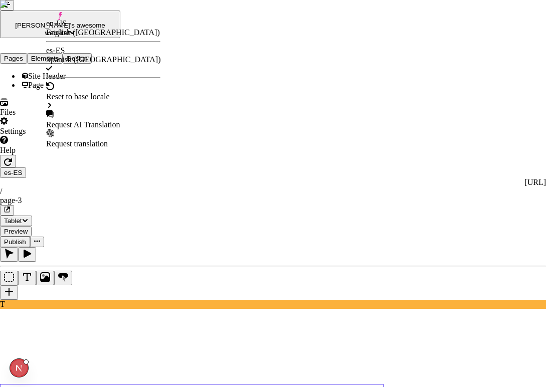
checkbox input "true"
checkbox input "false"
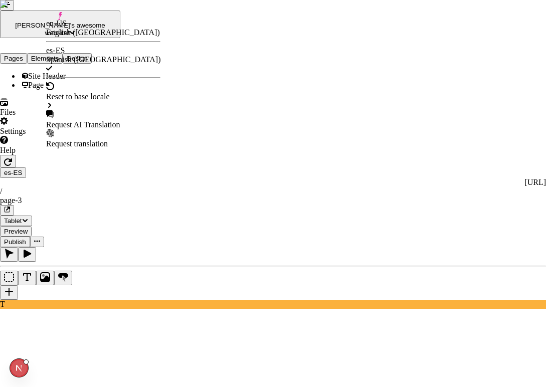
checkbox input "false"
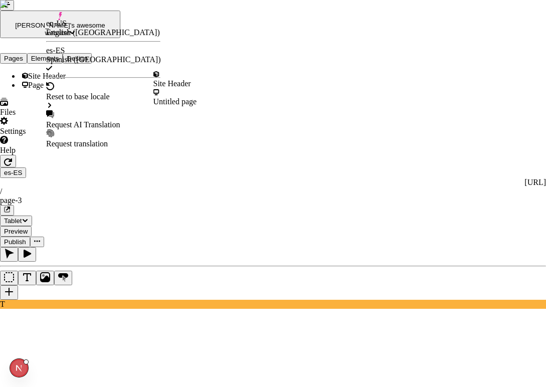
click at [90, 110] on div "Request AI Translation" at bounding box center [103, 119] width 114 height 19
checkbox input "true"
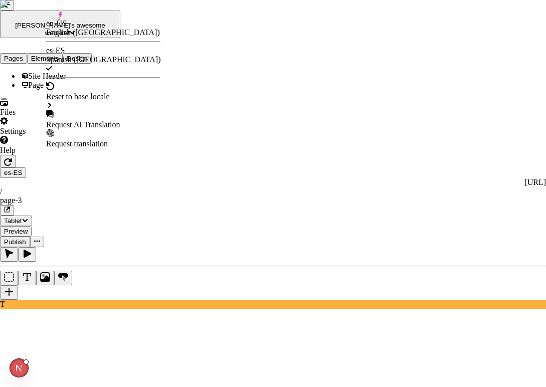
checkbox input "false"
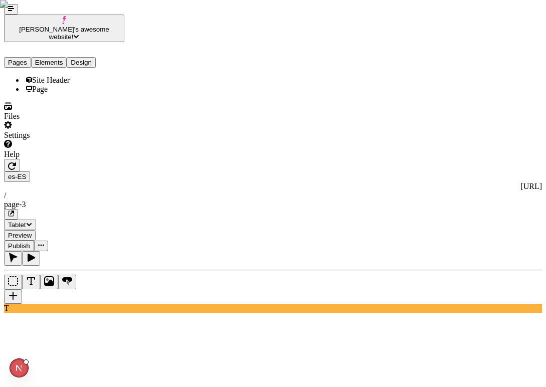
paste input "Far far away, behind the word mountains, far from the countries Vokalia and Con…"
type input "Far far away, behind the word mountains, far from the countries Vokalia and Con…"
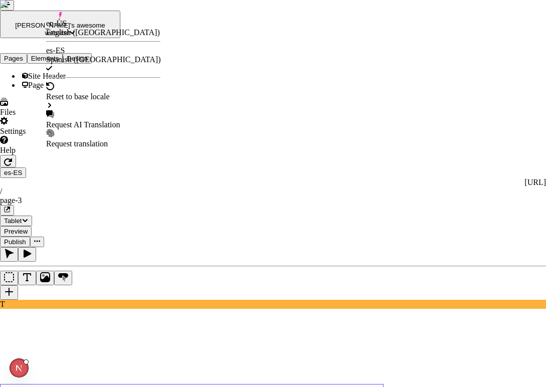
click at [89, 120] on div "Request AI Translation" at bounding box center [103, 124] width 114 height 9
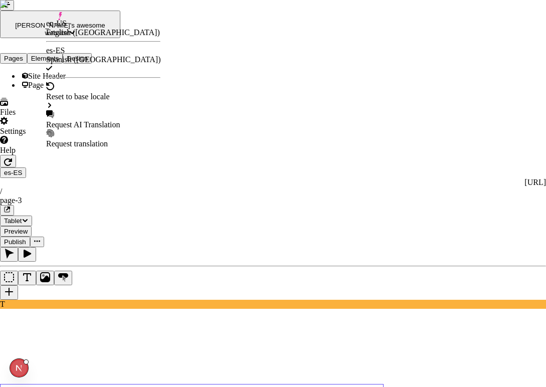
checkbox input "true"
checkbox input "false"
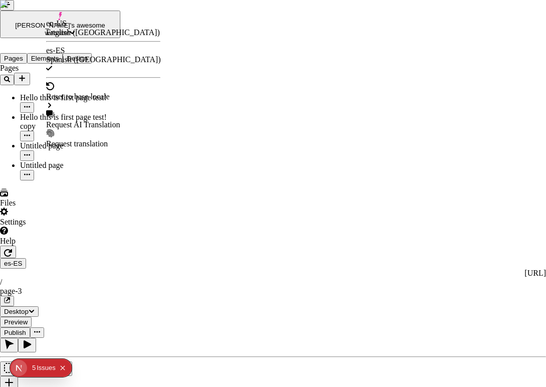
click at [90, 120] on div "Request AI Translation" at bounding box center [103, 124] width 114 height 9
checkbox input "true"
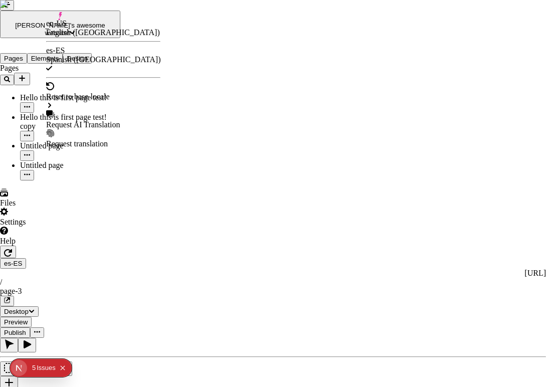
checkbox input "false"
click at [84, 120] on div "Request AI Translation" at bounding box center [103, 124] width 114 height 9
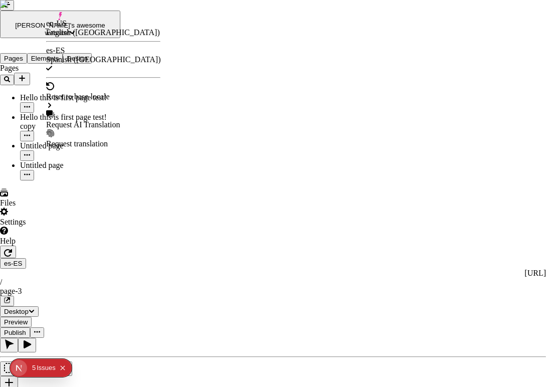
checkbox input "true"
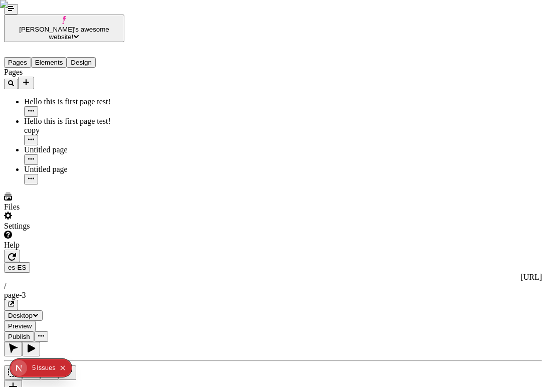
click at [33, 312] on span "Desktop" at bounding box center [20, 316] width 25 height 8
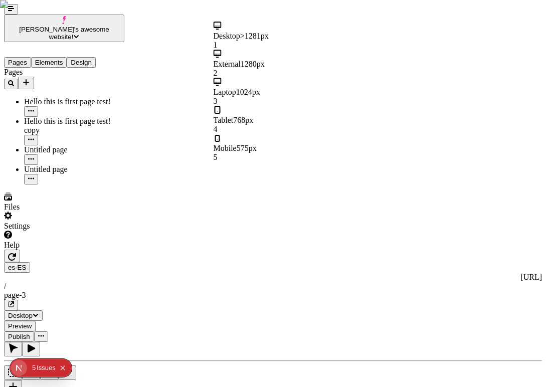
click at [284, 106] on div "Tablet 768px 4" at bounding box center [274, 120] width 120 height 28
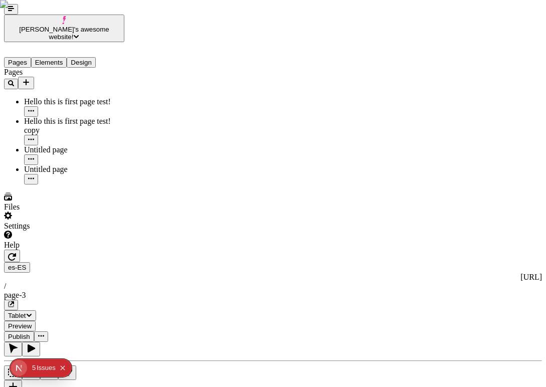
paste input "Far far away, behind the word mountains, far from the countries Vokalia and Con…"
type input "Far far away, behind the word mountains, far from the countries Vokalia and Con…"
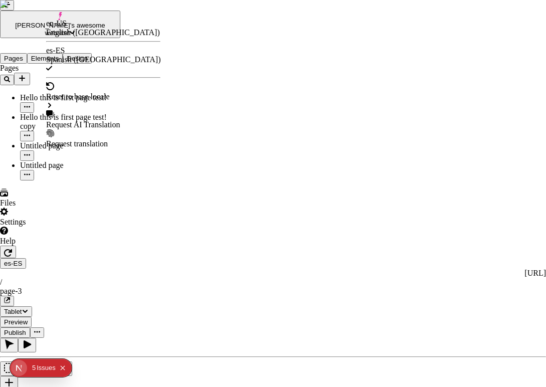
click at [92, 120] on div "Request AI Translation" at bounding box center [103, 124] width 114 height 9
checkbox input "true"
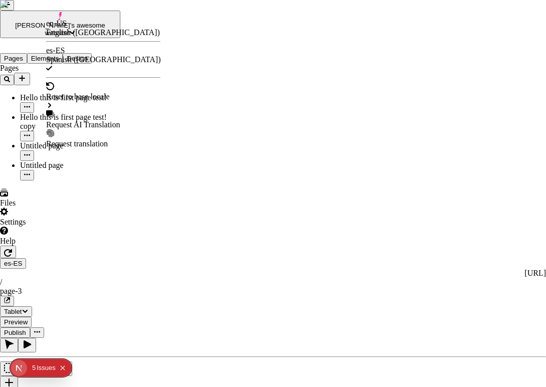
checkbox input "true"
checkbox input "false"
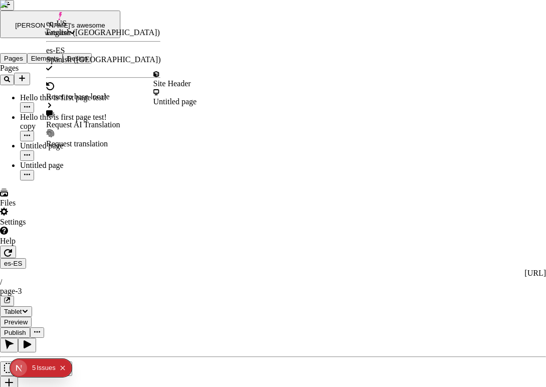
click at [84, 110] on div "Request AI Translation" at bounding box center [103, 119] width 114 height 19
checkbox input "true"
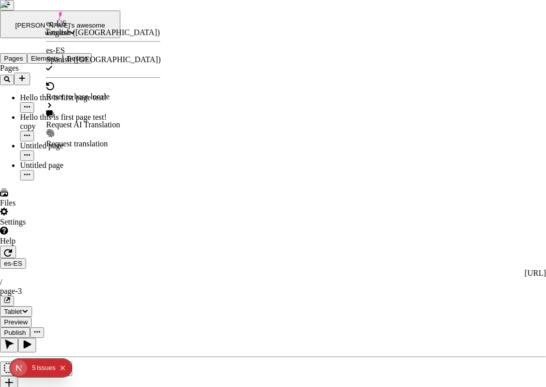
checkbox input "false"
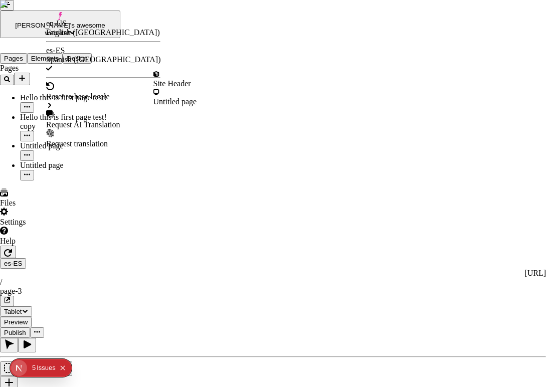
click at [82, 120] on div "Request AI Translation" at bounding box center [103, 124] width 114 height 9
checkbox input "true"
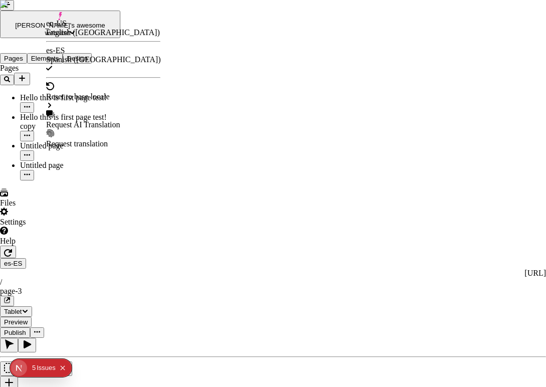
checkbox input "false"
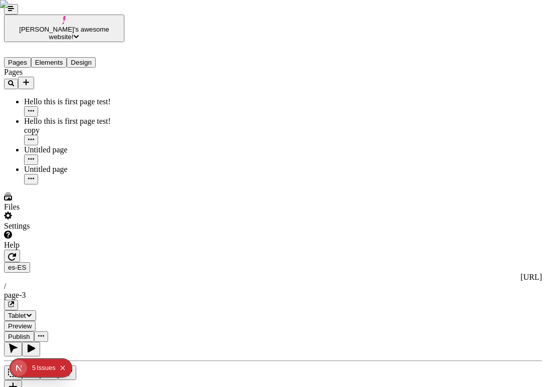
paste input "day however a small line of blind text by the name of Lorem Ipsum decided to le…"
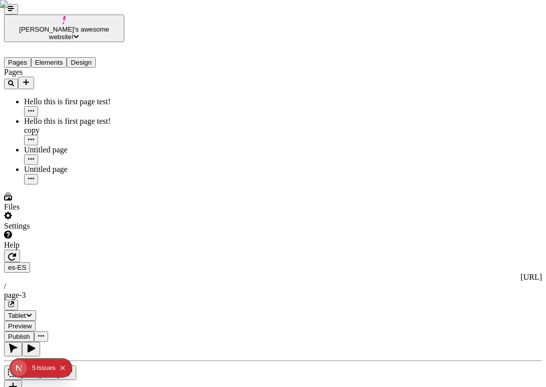
type input "Far far away, behind the word mountains, far from the countries Vokalia and Con…"
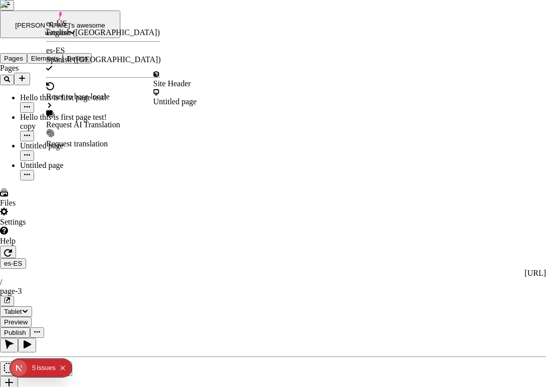
click at [84, 120] on div "Request AI Translation" at bounding box center [103, 124] width 114 height 9
checkbox input "true"
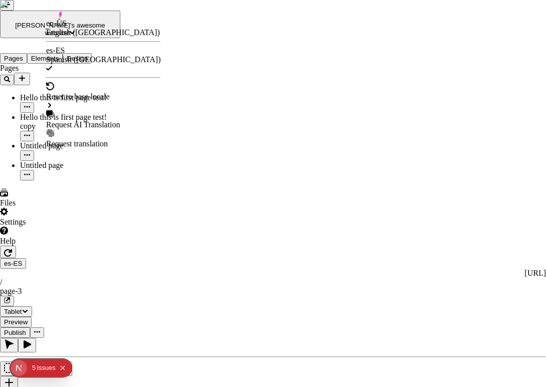
checkbox input "false"
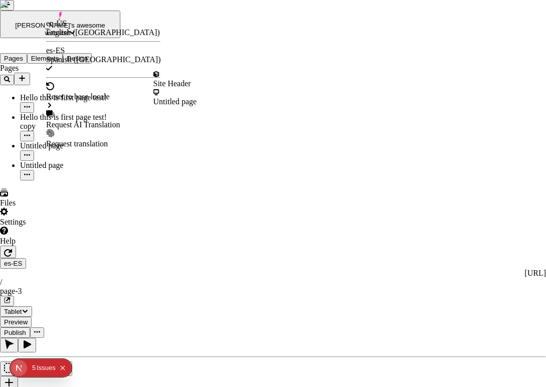
click at [91, 120] on div "Request AI Translation" at bounding box center [103, 124] width 114 height 9
checkbox input "true"
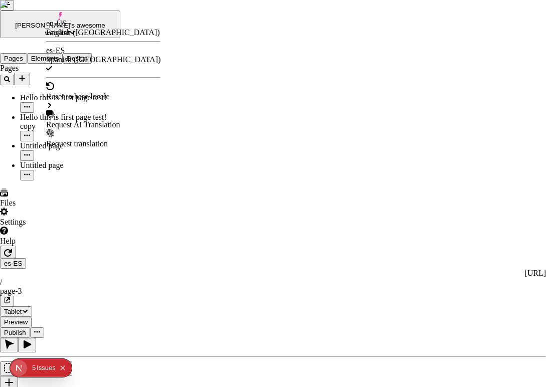
checkbox input "false"
click at [86, 120] on div "Request AI Translation" at bounding box center [103, 124] width 114 height 9
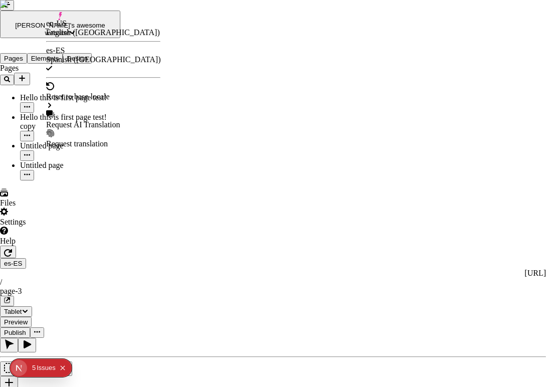
checkbox input "true"
checkbox input "false"
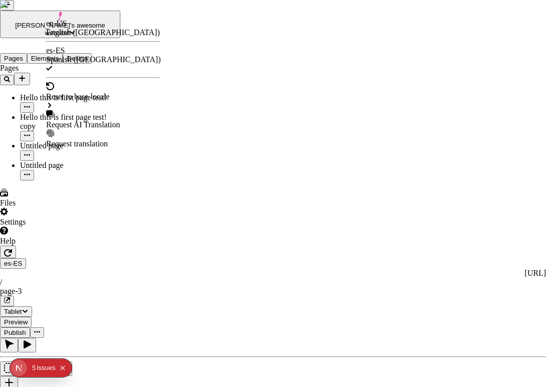
checkbox input "false"
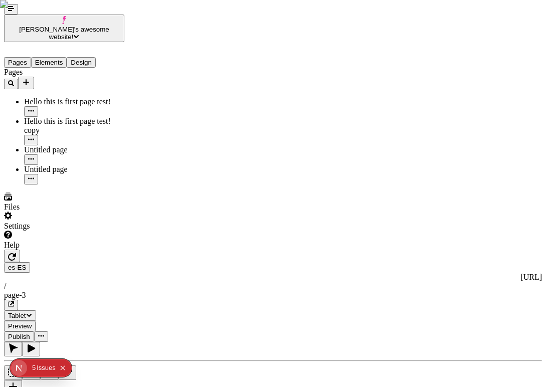
click at [20, 250] on button "button" at bounding box center [12, 256] width 16 height 13
click at [33, 312] on span "Desktop" at bounding box center [20, 316] width 25 height 8
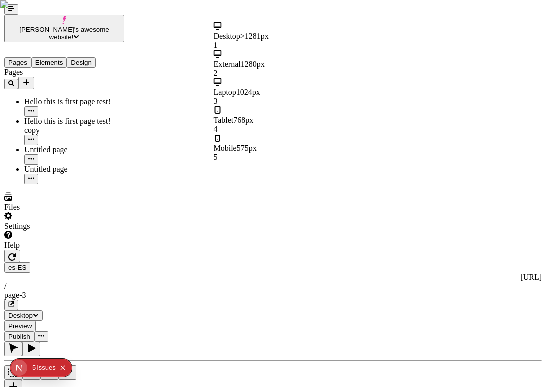
click at [298, 106] on div "Tablet 768px 4" at bounding box center [274, 120] width 120 height 28
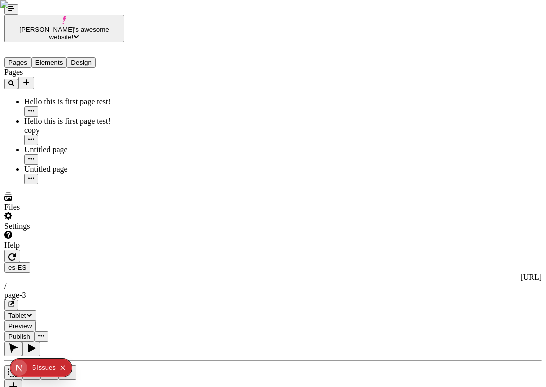
paste input "Far far away, behind the word mountains, far from the countries Vokalia and Con…"
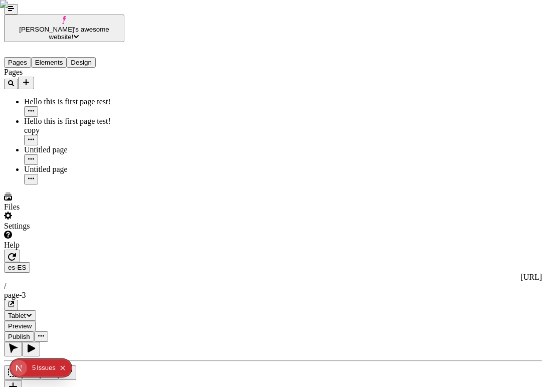
type input "Far far away, behind the word mountains, far from the countries Vokalia and Con…"
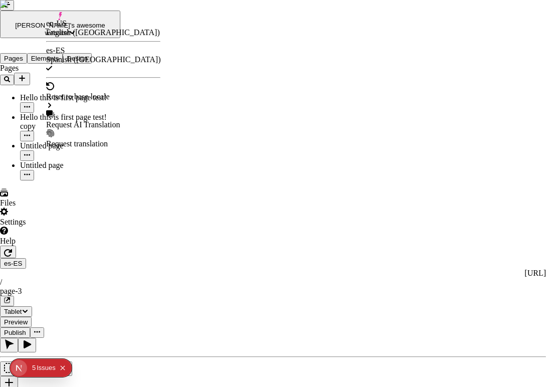
click at [90, 120] on div "Request AI Translation" at bounding box center [103, 124] width 114 height 9
checkbox input "true"
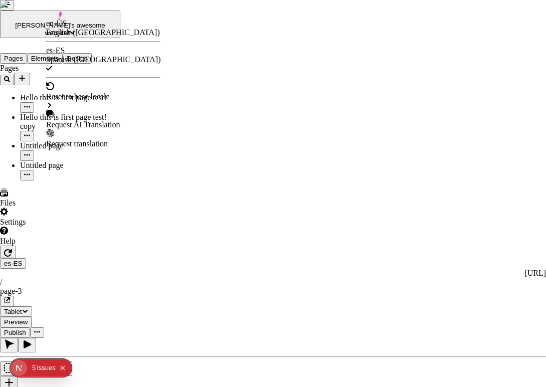
checkbox input "false"
click at [116, 120] on div "Request AI Translation" at bounding box center [103, 124] width 114 height 9
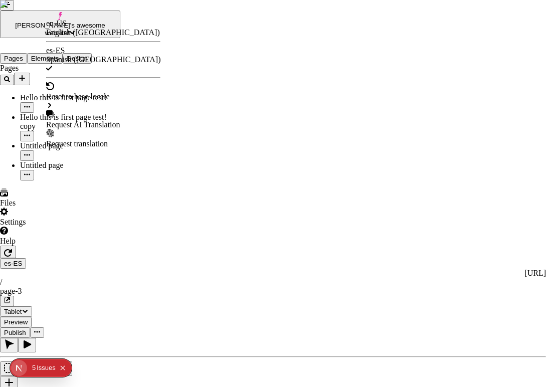
checkbox input "true"
checkbox input "false"
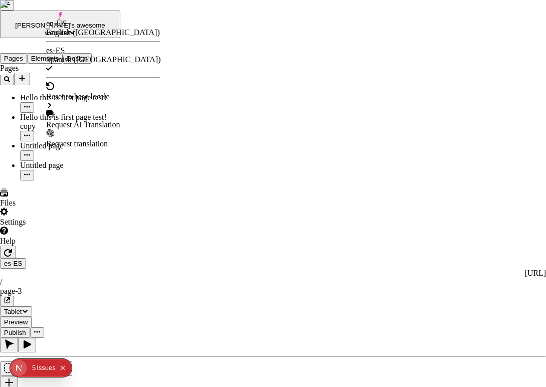
checkbox input "false"
click at [93, 110] on div "Request AI Translation" at bounding box center [103, 119] width 114 height 19
checkbox input "true"
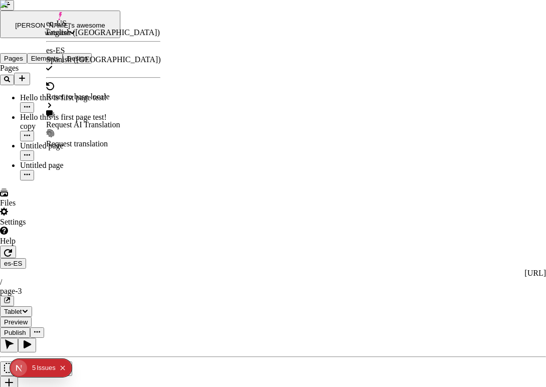
checkbox input "true"
checkbox input "false"
click at [104, 120] on div "Request AI Translation" at bounding box center [103, 124] width 114 height 9
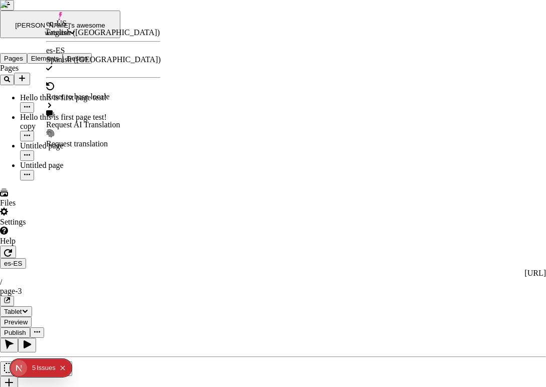
checkbox input "true"
checkbox input "false"
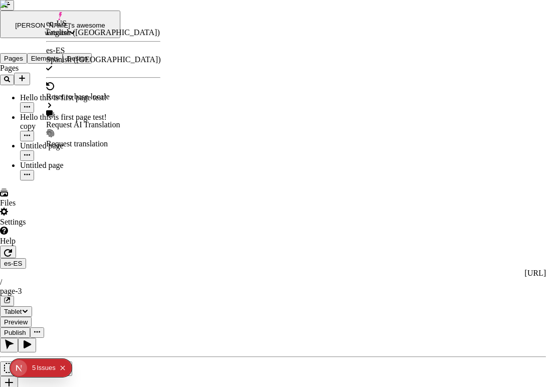
checkbox input "false"
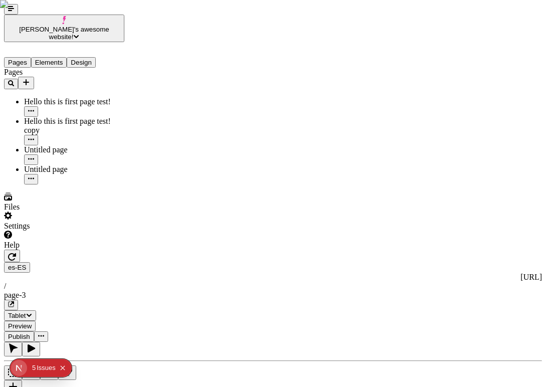
click at [32, 312] on span "Tablet" at bounding box center [20, 316] width 24 height 8
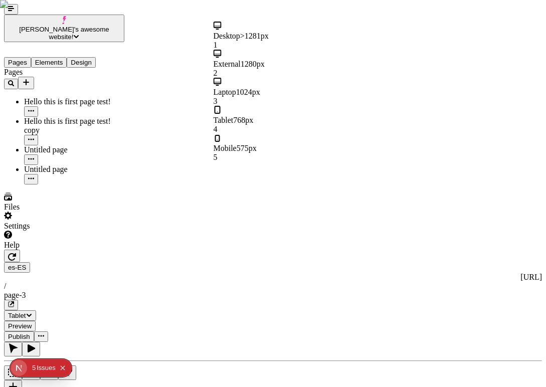
click at [292, 134] on div "Mobile 575px 5" at bounding box center [274, 148] width 120 height 28
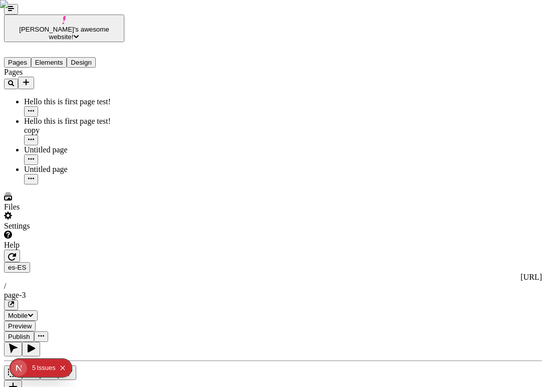
click at [34, 312] on span "Mobile" at bounding box center [21, 316] width 26 height 8
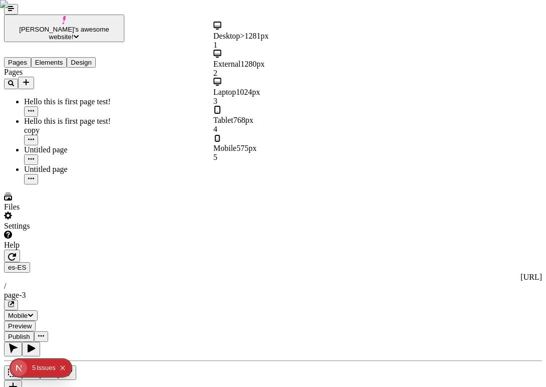
click at [303, 106] on div "Tablet 768px 4" at bounding box center [274, 120] width 120 height 28
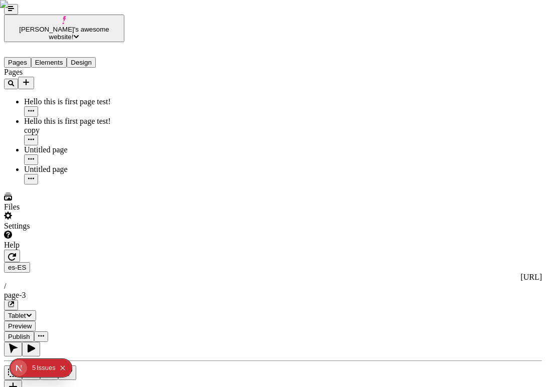
click at [13, 380] on button "button" at bounding box center [13, 387] width 18 height 15
click at [64, 368] on icon "Collapse issues badge" at bounding box center [63, 368] width 6 height 6
click at [13, 380] on button "button" at bounding box center [13, 387] width 18 height 15
click at [26, 367] on icon "Text" at bounding box center [31, 372] width 10 height 10
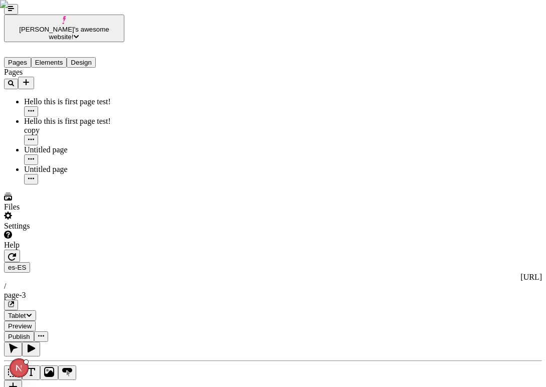
type textarea "Enthusiastically revolutionize user friendly platforms, to collaboratively rein…"
type input "18"
type input "1.5"
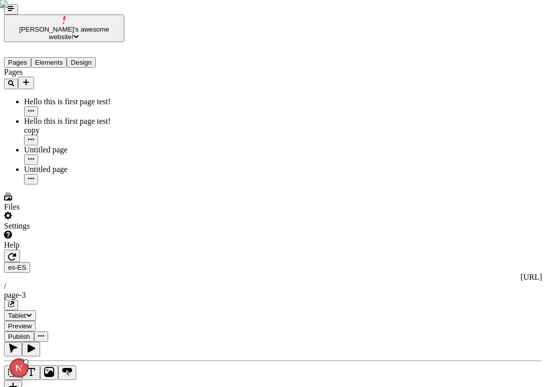
type textarea "T"
type textarea "One Two Three Four Five Six Seven Eight Nine Ten"
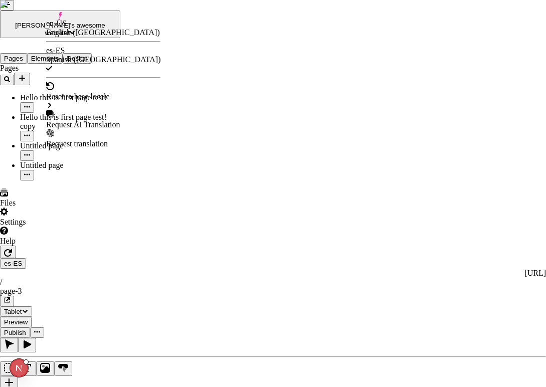
click at [120, 120] on div "Request AI Translation" at bounding box center [103, 124] width 114 height 9
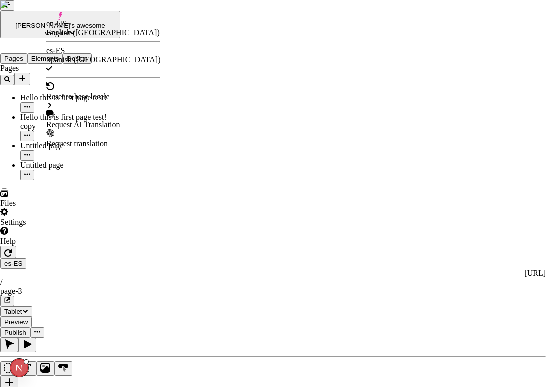
checkbox input "true"
checkbox input "false"
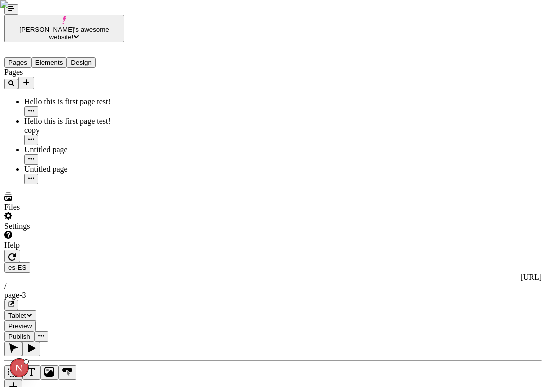
type textarea "One Two Three Four Five"
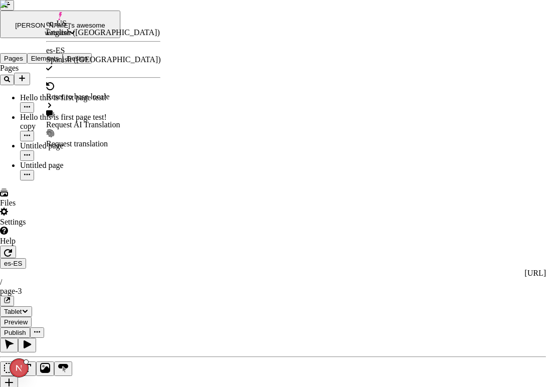
click at [85, 120] on div "Request AI Translation" at bounding box center [103, 124] width 114 height 9
checkbox input "true"
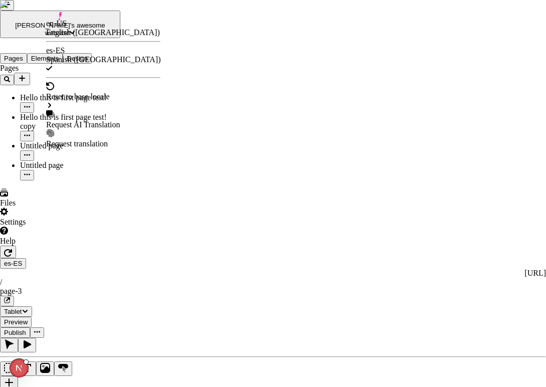
checkbox input "false"
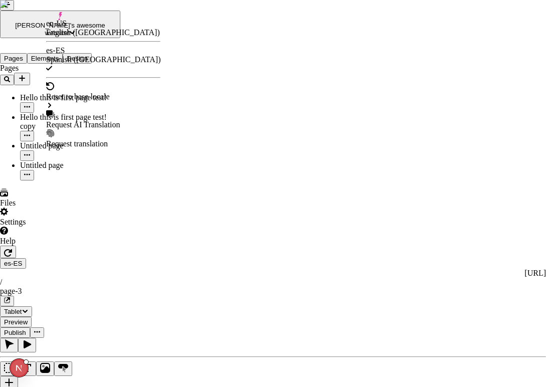
click at [91, 120] on div "Request AI Translation" at bounding box center [103, 124] width 114 height 9
checkbox input "true"
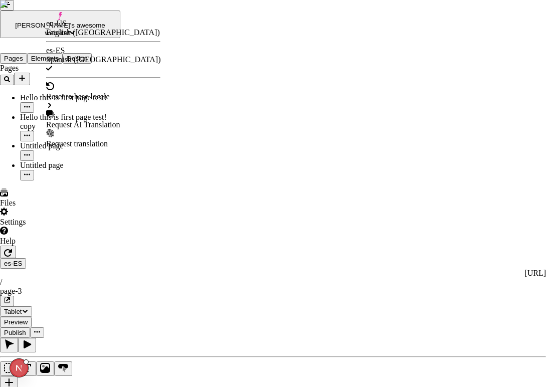
checkbox input "false"
click at [104, 120] on div "Request AI Translation" at bounding box center [103, 124] width 114 height 9
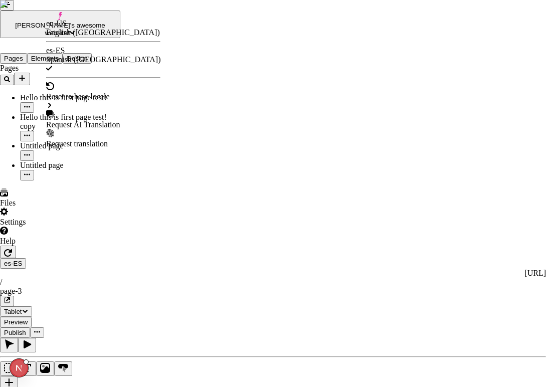
checkbox input "true"
checkbox input "false"
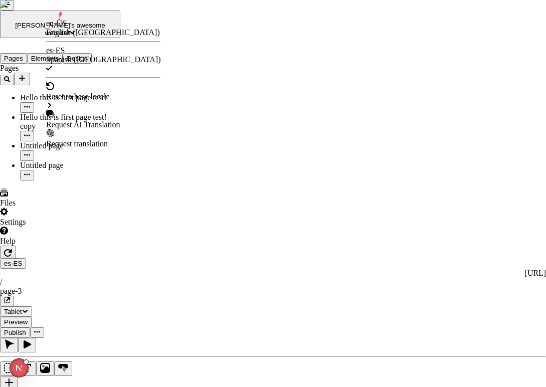
checkbox input "false"
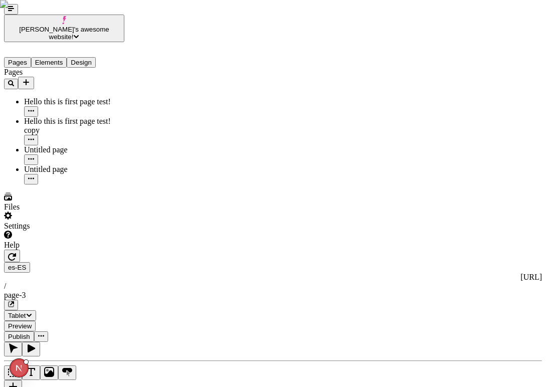
click at [27, 368] on icon "Text" at bounding box center [31, 372] width 8 height 8
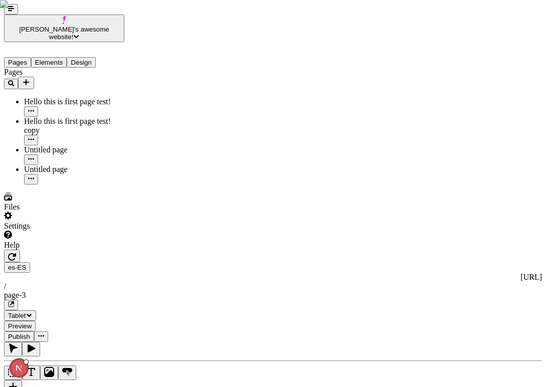
click at [26, 367] on icon "Text" at bounding box center [31, 372] width 10 height 10
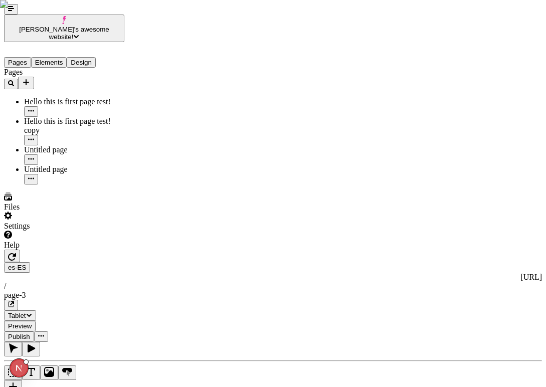
type textarea "Six Seven Eight Nine Ten"
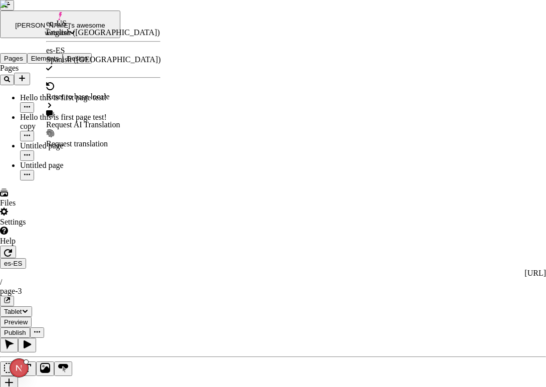
click at [127, 120] on div "Request AI Translation" at bounding box center [103, 124] width 114 height 9
checkbox input "true"
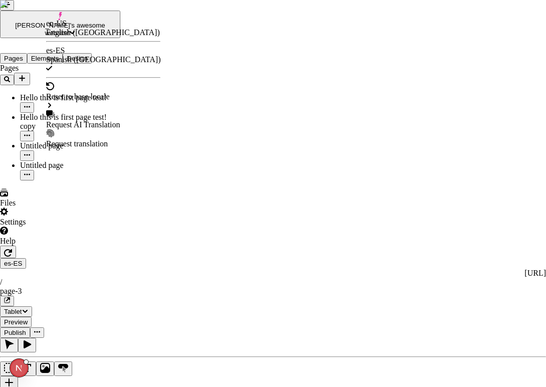
checkbox input "true"
checkbox input "false"
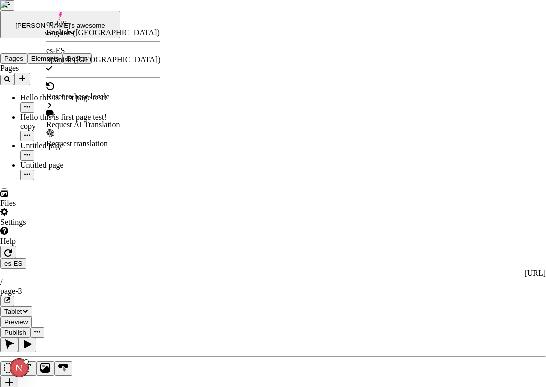
click at [94, 120] on div "Request AI Translation" at bounding box center [103, 124] width 114 height 9
checkbox input "true"
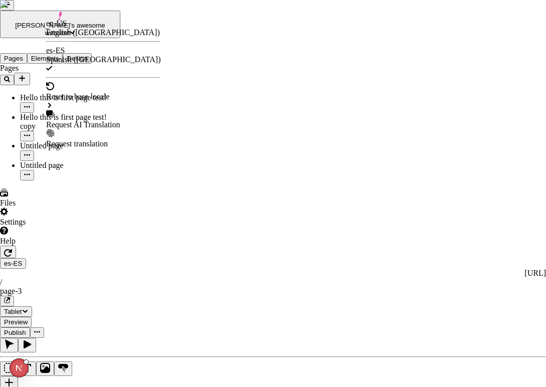
checkbox input "true"
checkbox input "false"
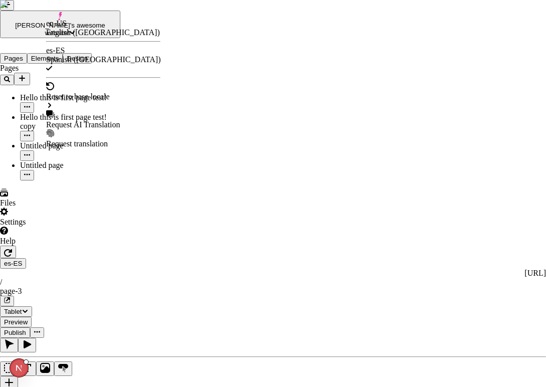
checkbox input "false"
click at [108, 120] on div "Request AI Translation" at bounding box center [103, 124] width 114 height 9
checkbox input "true"
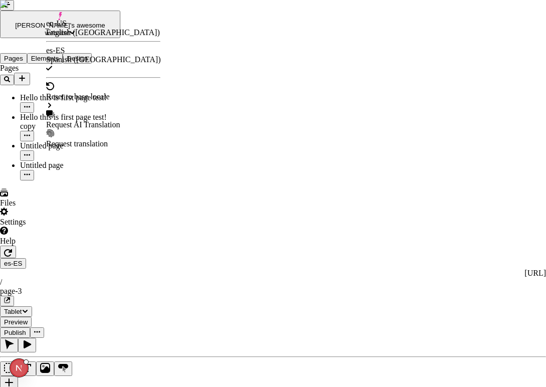
checkbox input "true"
checkbox input "false"
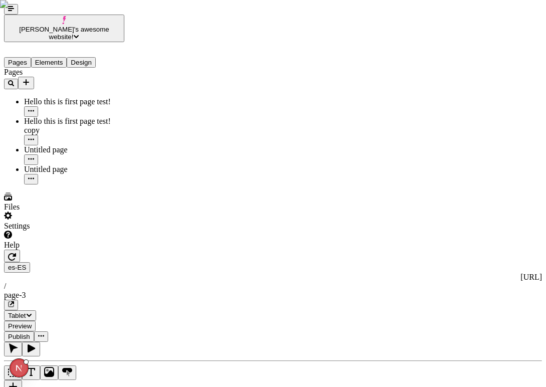
click at [26, 367] on icon "Text" at bounding box center [31, 372] width 10 height 10
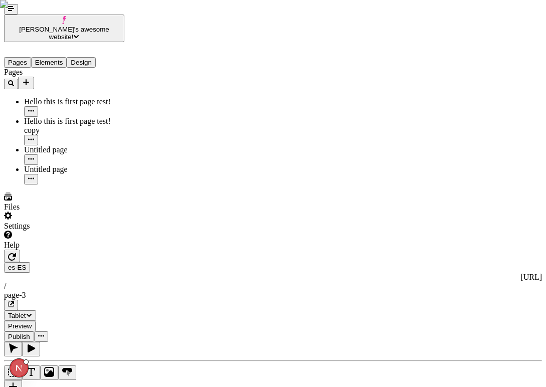
type textarea "I like to eat pie"
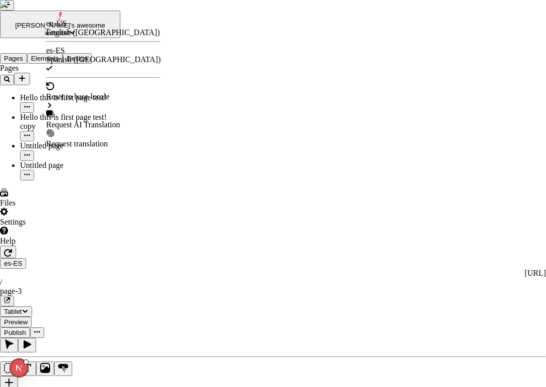
click at [85, 110] on div "Request AI Translation" at bounding box center [103, 119] width 114 height 19
checkbox input "true"
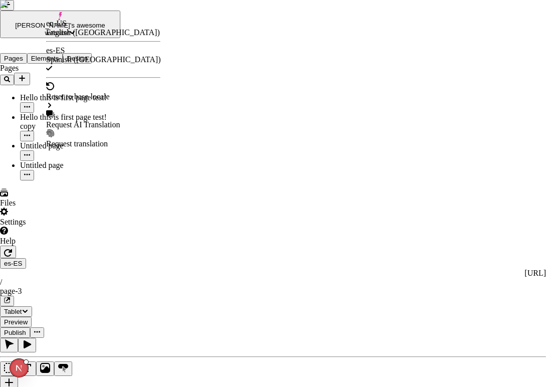
checkbox input "true"
checkbox input "false"
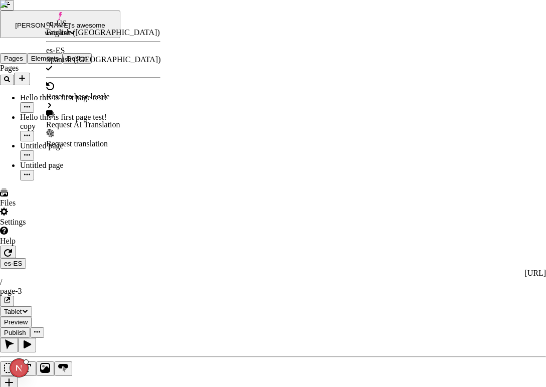
checkbox input "false"
click at [92, 120] on div "Request AI Translation" at bounding box center [103, 124] width 114 height 9
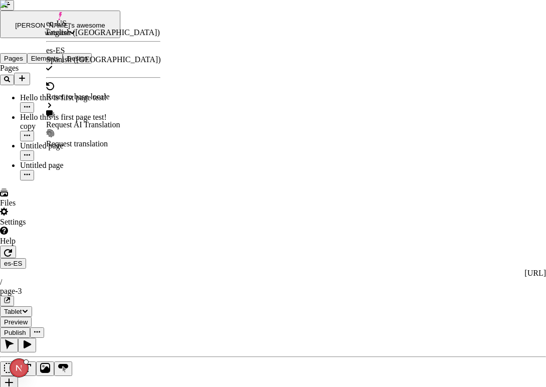
checkbox input "true"
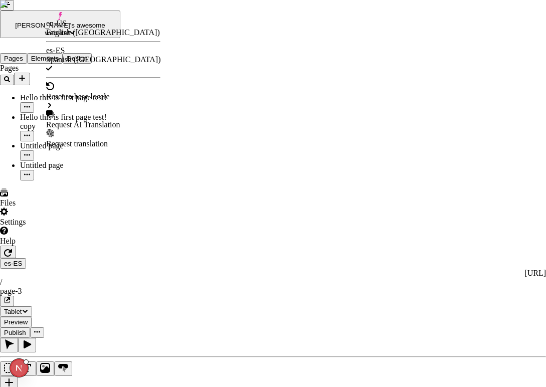
checkbox input "false"
click at [98, 120] on div "Request AI Translation" at bounding box center [103, 124] width 114 height 9
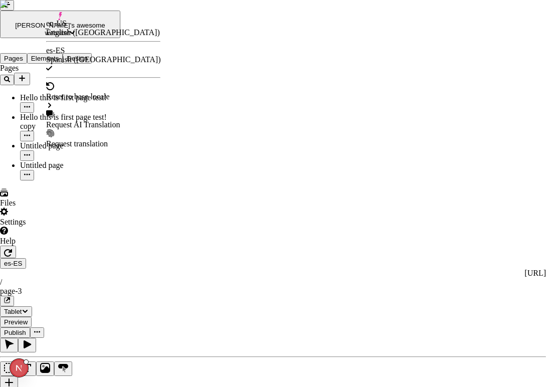
checkbox input "true"
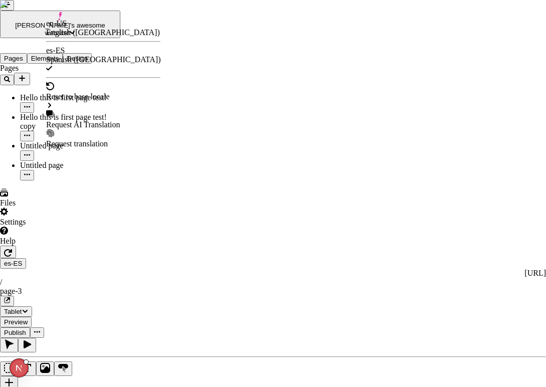
checkbox input "false"
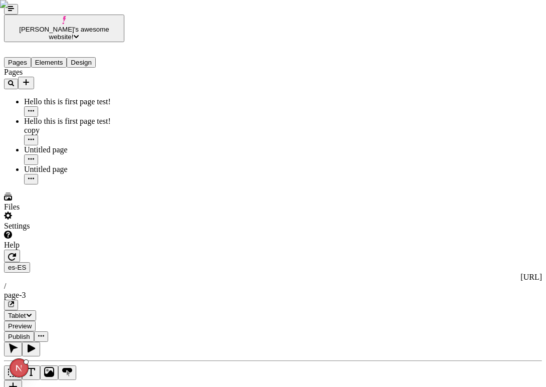
click at [22, 366] on button "Text" at bounding box center [31, 373] width 18 height 15
type textarea "This is translating very fast"
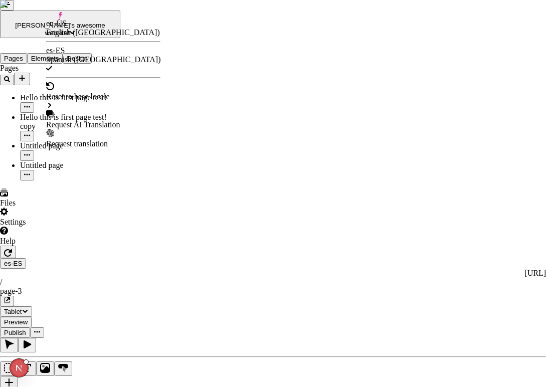
click at [84, 120] on div "Request AI Translation" at bounding box center [103, 124] width 114 height 9
checkbox input "true"
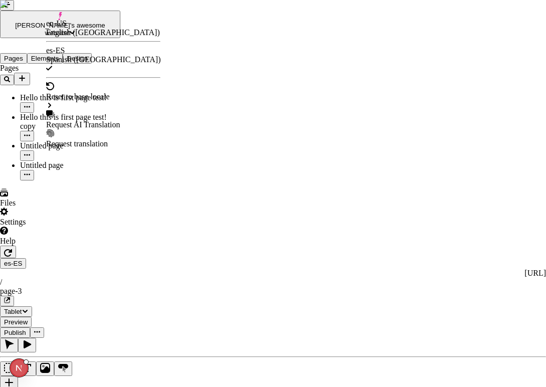
checkbox input "true"
checkbox input "false"
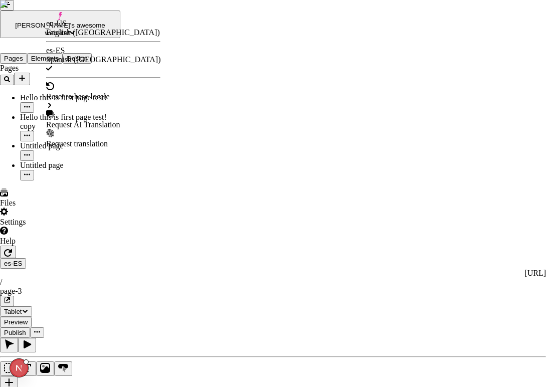
checkbox input "false"
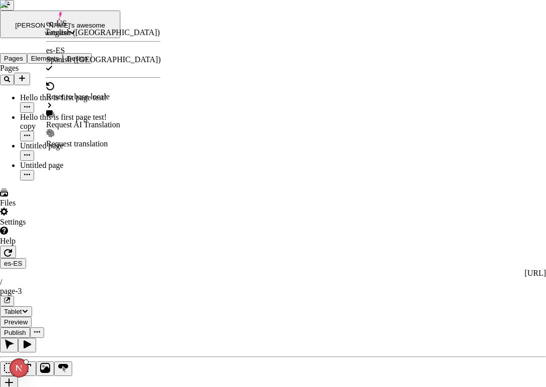
click at [85, 120] on div "Request AI Translation" at bounding box center [103, 124] width 114 height 9
checkbox input "true"
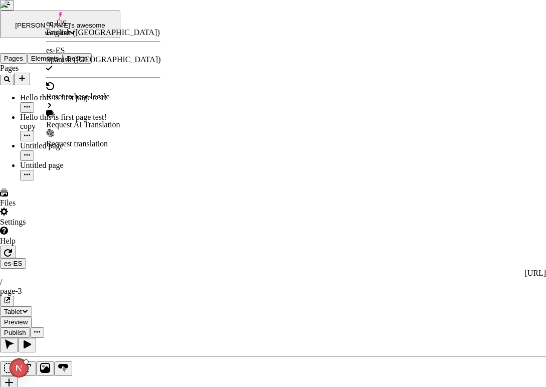
checkbox input "true"
checkbox input "false"
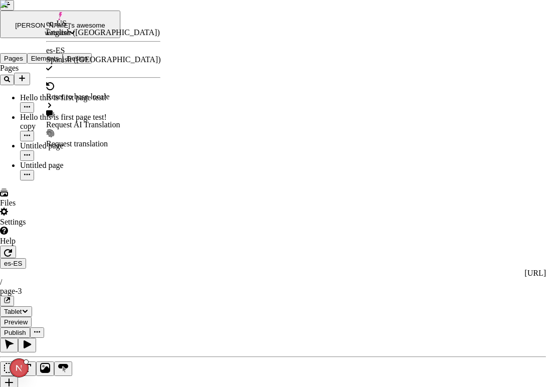
checkbox input "false"
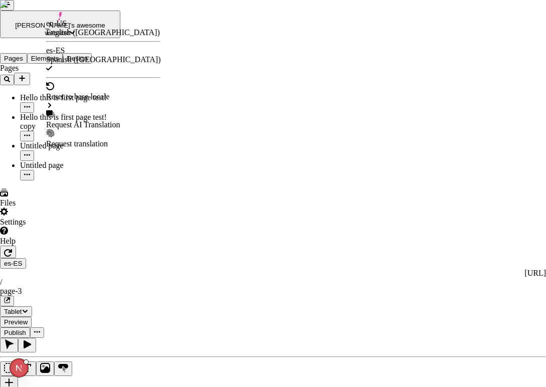
click at [103, 120] on div "Request AI Translation" at bounding box center [103, 124] width 114 height 9
checkbox input "true"
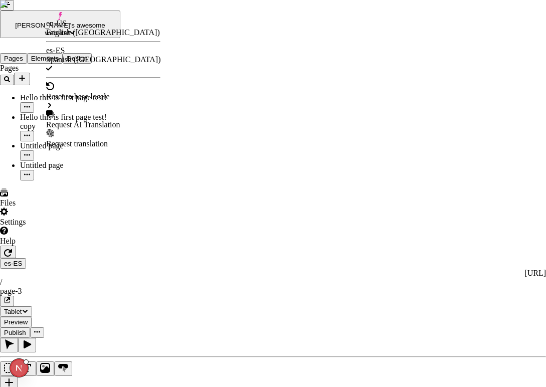
checkbox input "true"
checkbox input "false"
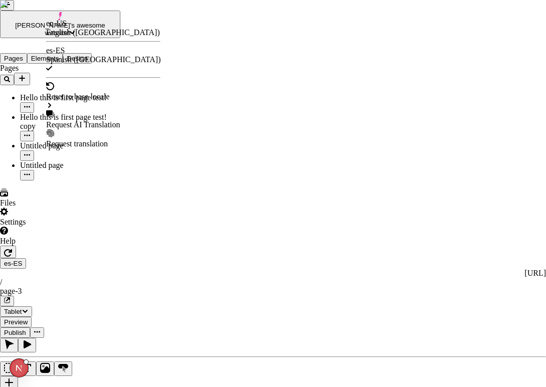
checkbox input "false"
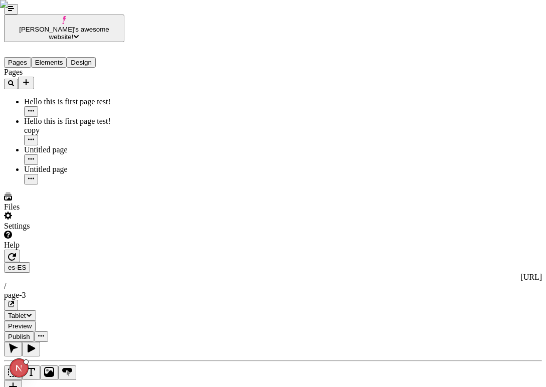
click at [27, 368] on icon "Text" at bounding box center [31, 372] width 8 height 8
type textarea "I wonder when I'll leave"
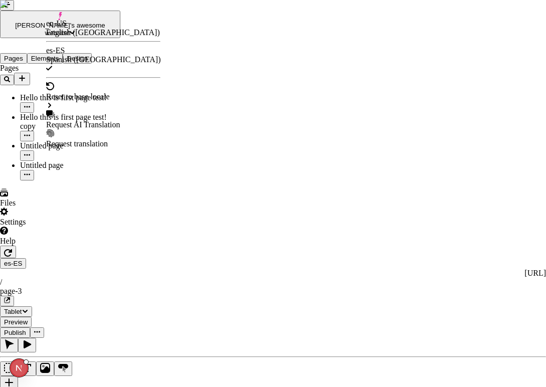
click at [87, 120] on div "Request AI Translation" at bounding box center [103, 124] width 114 height 9
checkbox input "true"
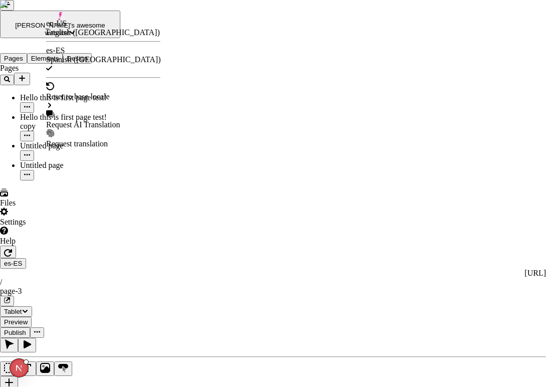
checkbox input "true"
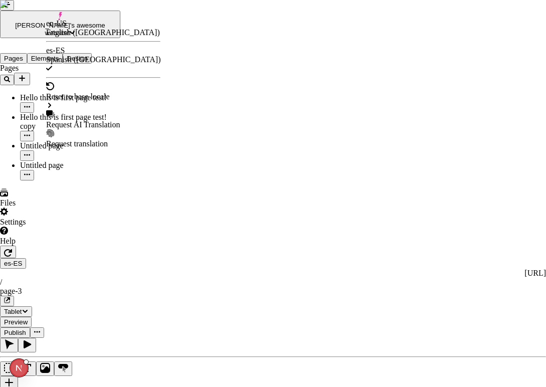
click at [110, 110] on div "Request AI Translation" at bounding box center [103, 119] width 114 height 19
checkbox input "true"
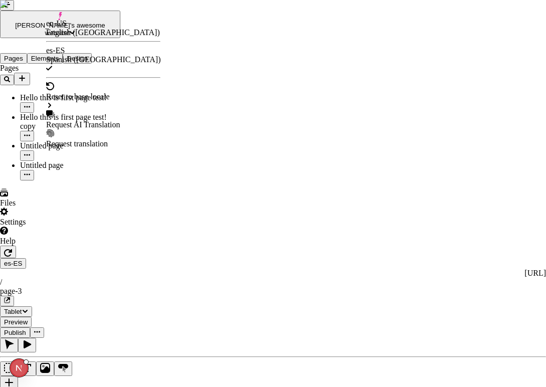
checkbox input "true"
checkbox input "false"
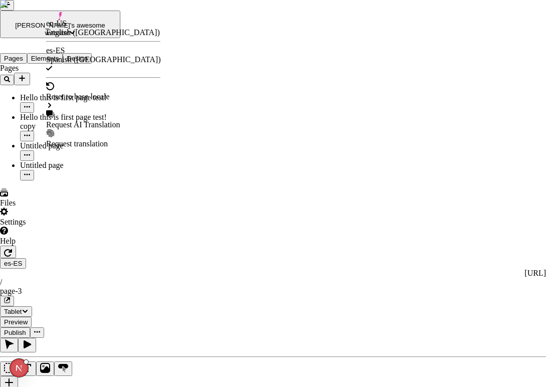
checkbox input "false"
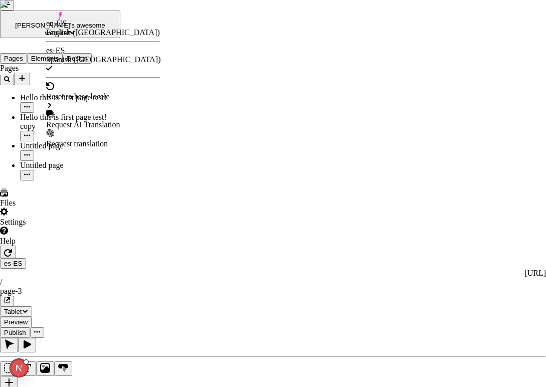
click at [89, 120] on div "Request AI Translation" at bounding box center [103, 124] width 114 height 9
checkbox input "true"
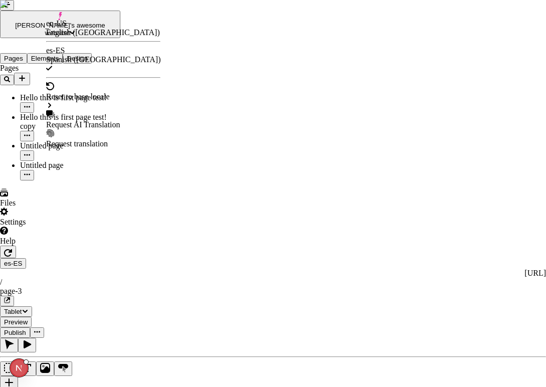
checkbox input "true"
checkbox input "false"
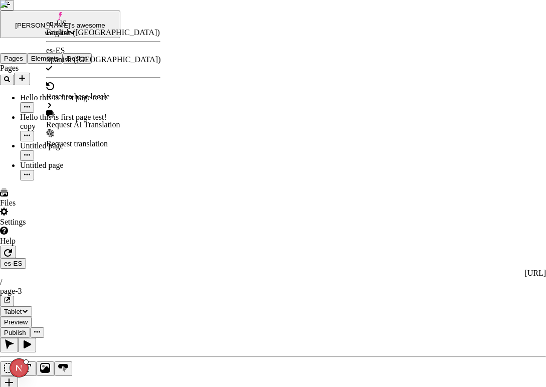
checkbox input "false"
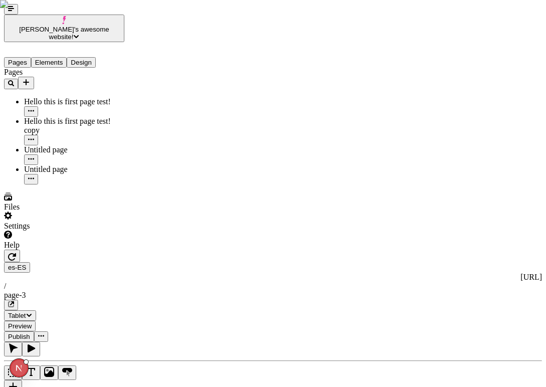
click at [9, 380] on button "button" at bounding box center [13, 387] width 18 height 15
click at [17, 380] on button "button" at bounding box center [13, 387] width 18 height 15
click at [14, 380] on button "button" at bounding box center [13, 387] width 18 height 15
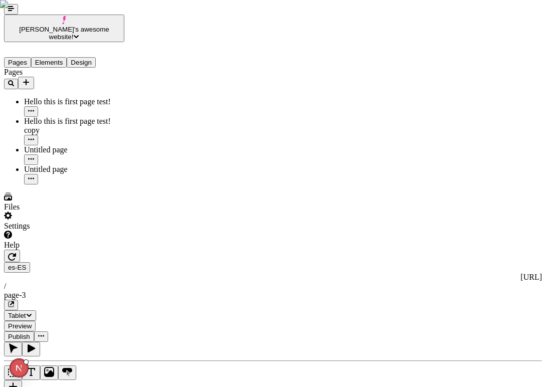
click at [26, 367] on icon "Text" at bounding box center [31, 372] width 10 height 10
type textarea "This is the sixth item"
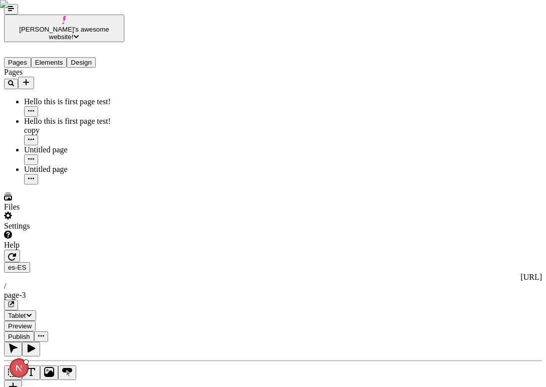
click at [11, 380] on button "button" at bounding box center [13, 387] width 18 height 15
click at [27, 368] on icon "Text" at bounding box center [31, 372] width 8 height 8
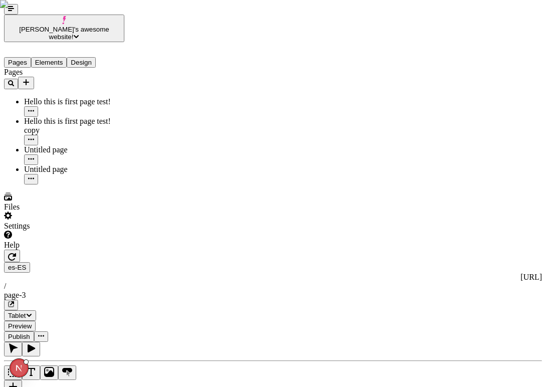
type textarea "I am testing faster now"
click at [26, 367] on icon "Text" at bounding box center [31, 372] width 10 height 10
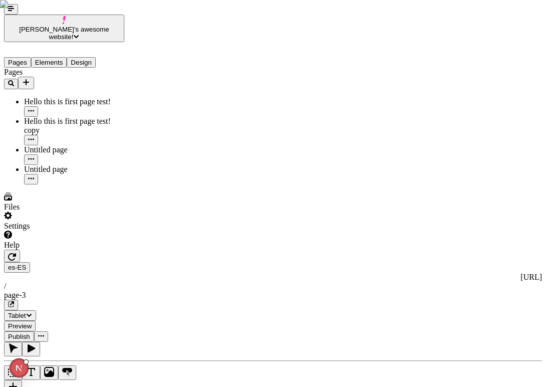
type textarea "Hopefully this gives good data"
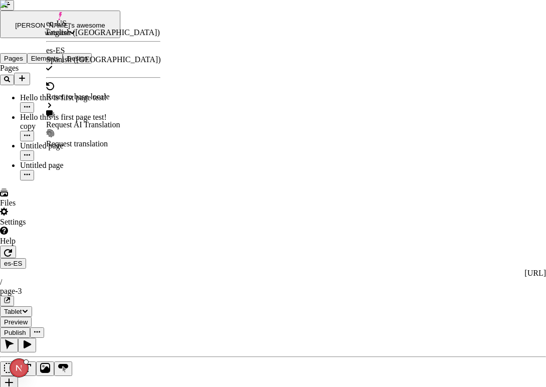
click at [98, 110] on div "Request AI Translation" at bounding box center [103, 119] width 114 height 19
checkbox input "true"
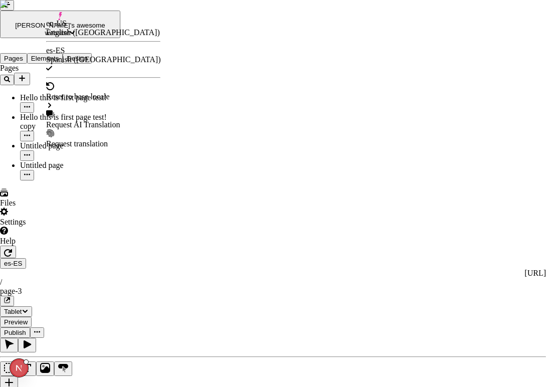
checkbox input "true"
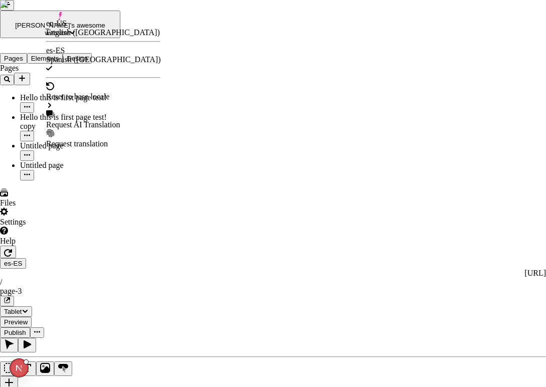
checkbox input "true"
checkbox input "false"
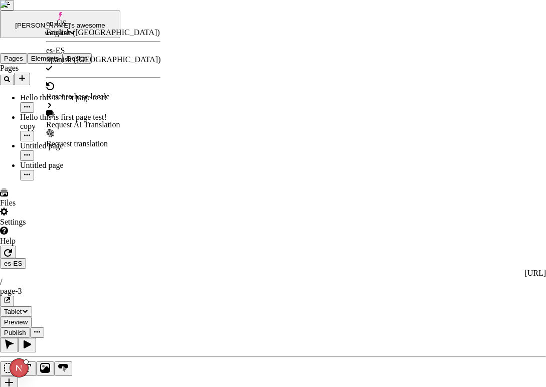
checkbox input "false"
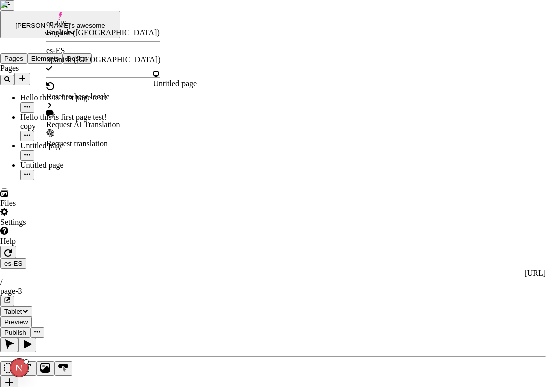
click at [90, 120] on div "Request AI Translation" at bounding box center [103, 124] width 114 height 9
click at [92, 120] on div "Request AI Translation" at bounding box center [103, 124] width 114 height 9
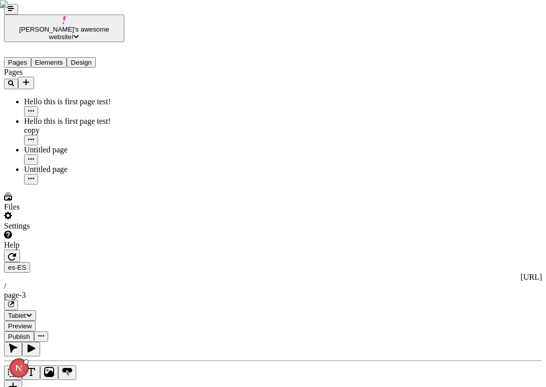
click at [26, 367] on icon "Text" at bounding box center [31, 372] width 10 height 10
click at [22, 366] on button "Text" at bounding box center [31, 373] width 18 height 15
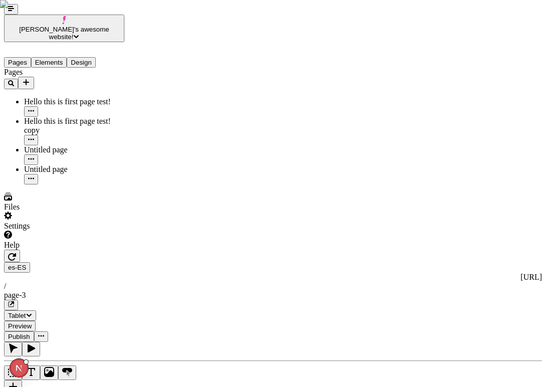
click at [13, 380] on button "button" at bounding box center [13, 387] width 18 height 15
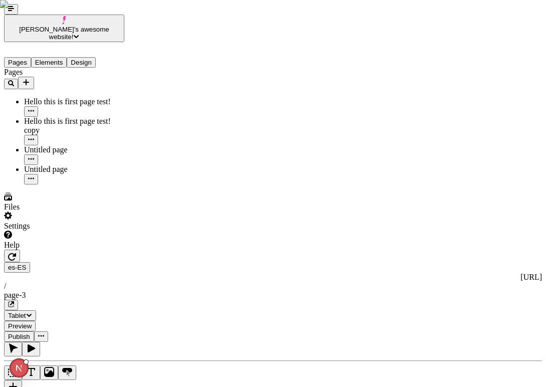
click at [26, 367] on icon "Text" at bounding box center [31, 372] width 10 height 10
click at [13, 380] on button "button" at bounding box center [13, 387] width 18 height 15
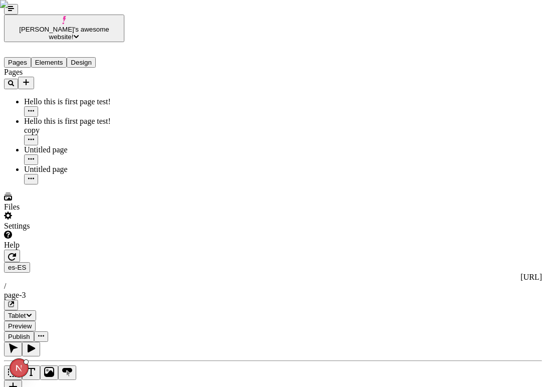
click at [26, 367] on icon "Text" at bounding box center [31, 372] width 10 height 10
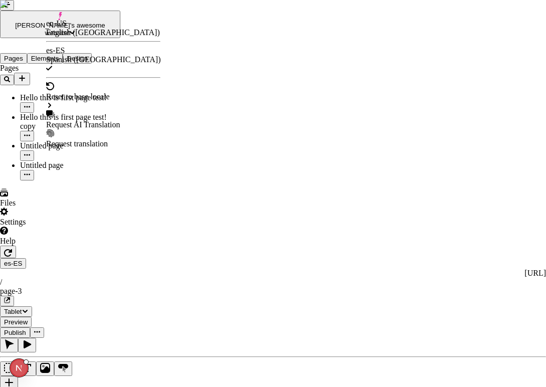
click at [82, 120] on div "Request AI Translation" at bounding box center [103, 124] width 114 height 9
click at [84, 120] on div "Request AI Translation" at bounding box center [103, 124] width 114 height 9
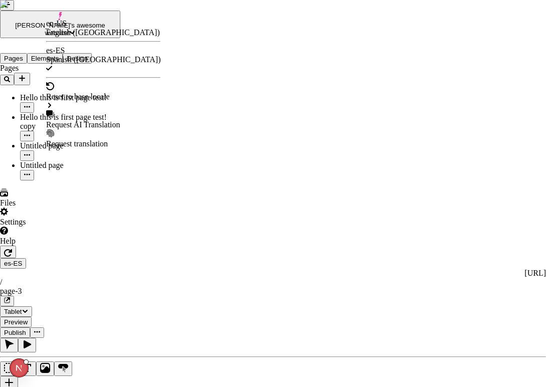
click at [81, 120] on div "Request AI Translation" at bounding box center [103, 124] width 114 height 9
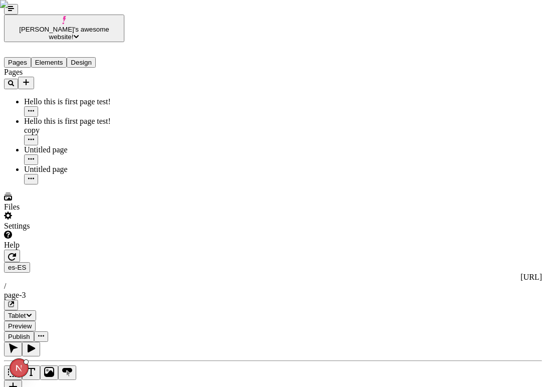
click at [26, 367] on icon "Text" at bounding box center [31, 372] width 10 height 10
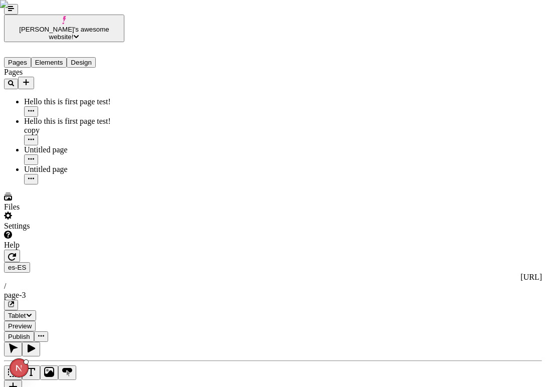
click at [26, 367] on icon "Text" at bounding box center [31, 372] width 10 height 10
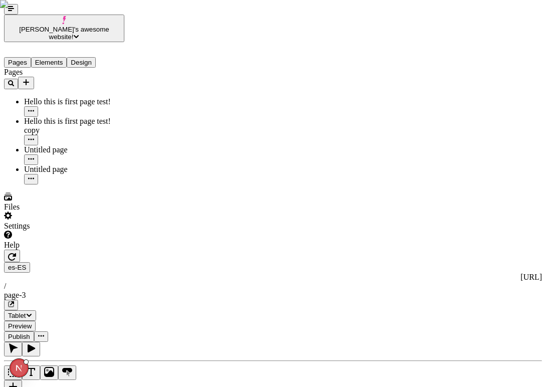
click at [26, 367] on icon "Text" at bounding box center [31, 372] width 10 height 10
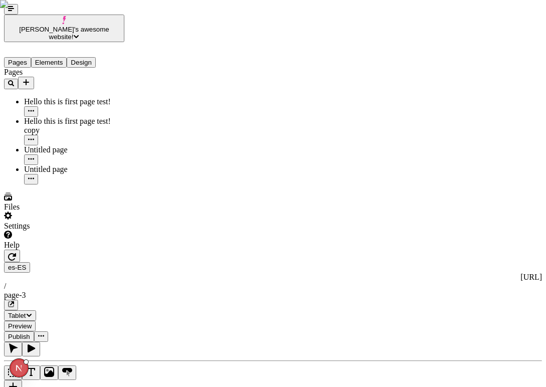
click at [26, 367] on icon "Text" at bounding box center [31, 372] width 10 height 10
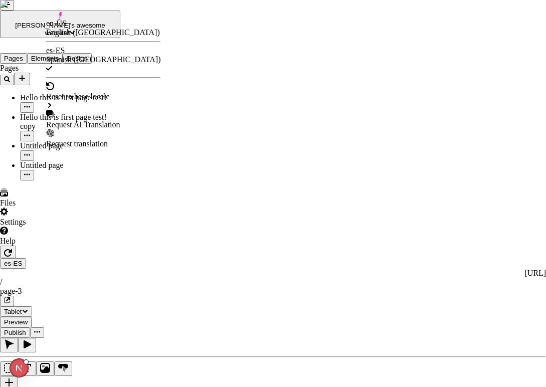
click at [82, 120] on div "Request AI Translation" at bounding box center [103, 124] width 114 height 9
click at [119, 120] on div "Request AI Translation" at bounding box center [103, 124] width 114 height 9
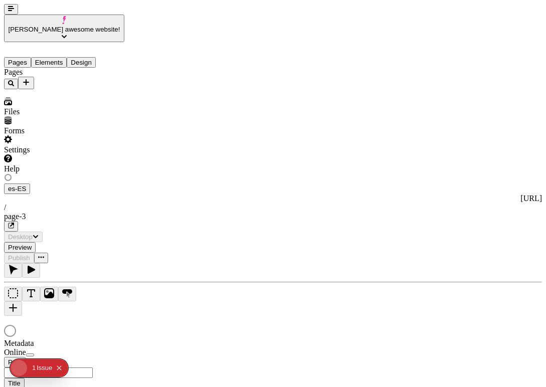
type input "/page-3"
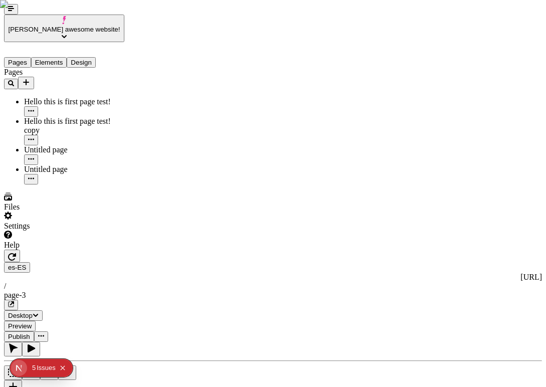
click at [16, 253] on icon "button" at bounding box center [12, 257] width 8 height 8
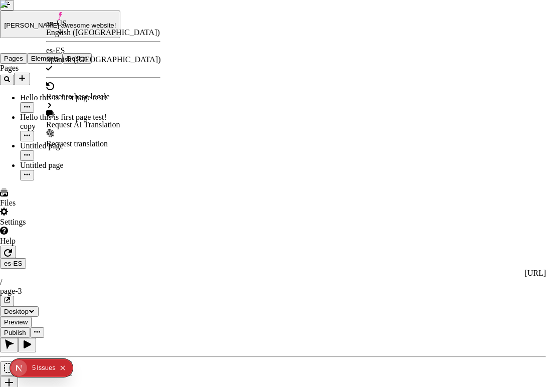
click at [90, 120] on div "Request AI Translation" at bounding box center [103, 124] width 114 height 9
checkbox input "true"
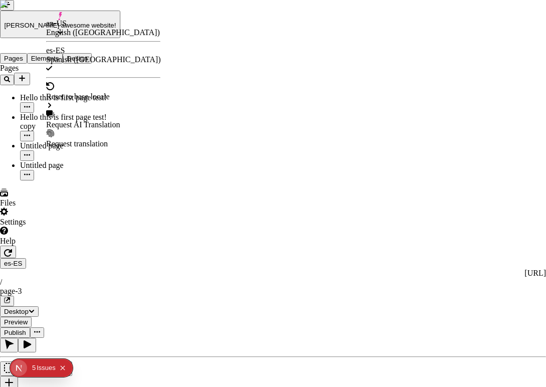
checkbox input "true"
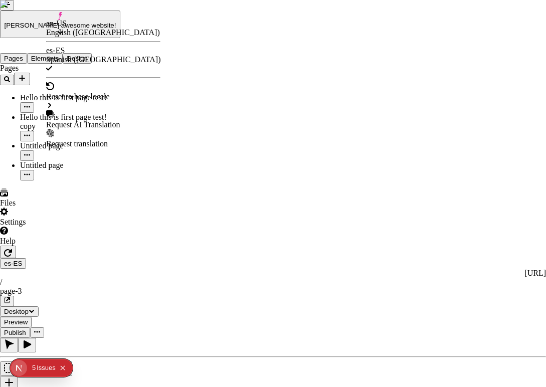
checkbox input "true"
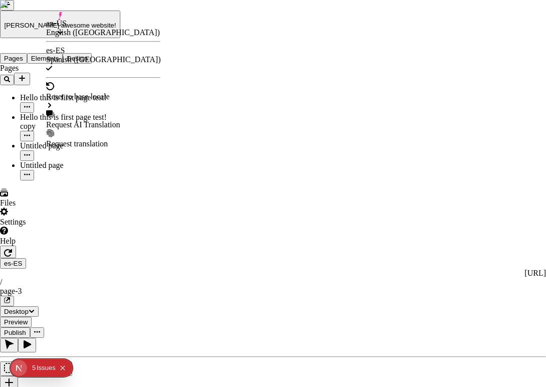
checkbox input "true"
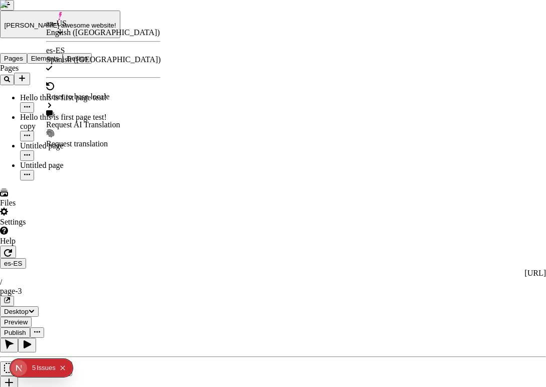
checkbox input "true"
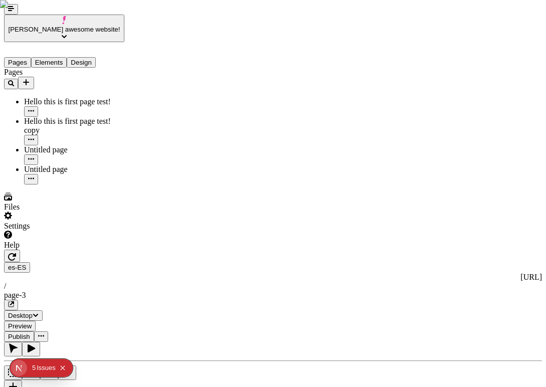
click at [26, 367] on icon "Text" at bounding box center [31, 372] width 10 height 10
click at [43, 311] on button "Desktop" at bounding box center [23, 316] width 39 height 11
click at [33, 312] on span "Desktop" at bounding box center [20, 316] width 25 height 8
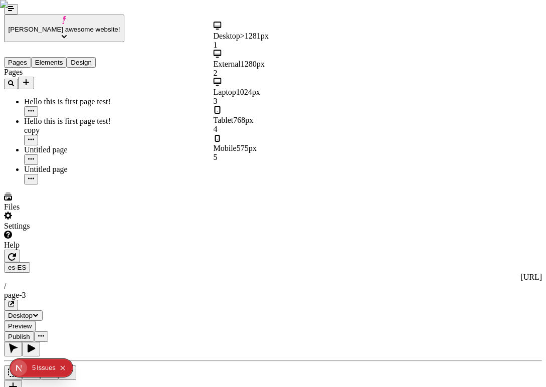
click at [276, 106] on div "Tablet 768px 4" at bounding box center [274, 120] width 120 height 28
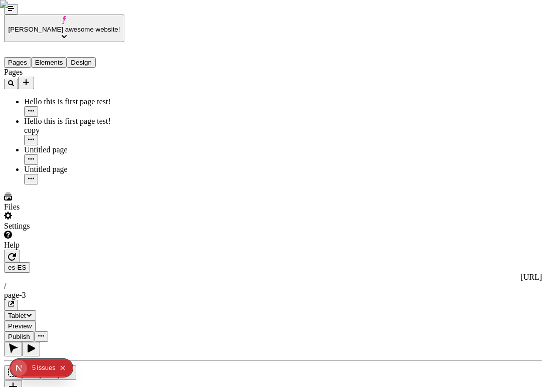
click at [65, 367] on icon "Collapse issues badge" at bounding box center [63, 368] width 6 height 6
type textarea "Me myself and I love"
click at [22, 366] on button "Text" at bounding box center [31, 373] width 18 height 15
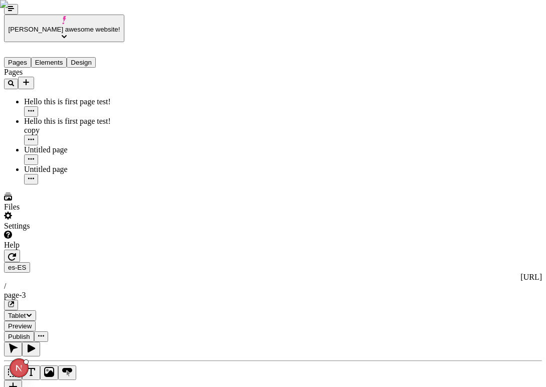
click at [27, 368] on icon "Text" at bounding box center [31, 372] width 8 height 8
click at [26, 367] on icon "Text" at bounding box center [31, 372] width 10 height 10
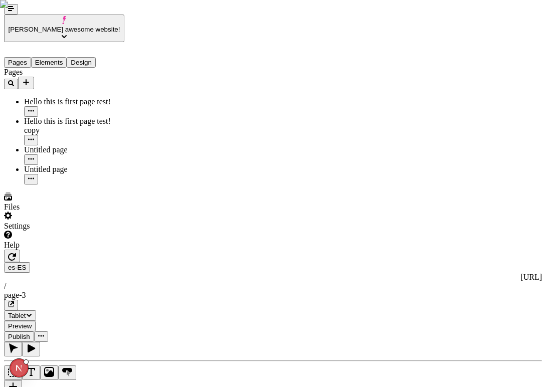
type textarea "[PERSON_NAME] is my mentor here"
click at [26, 367] on icon "Text" at bounding box center [31, 372] width 10 height 10
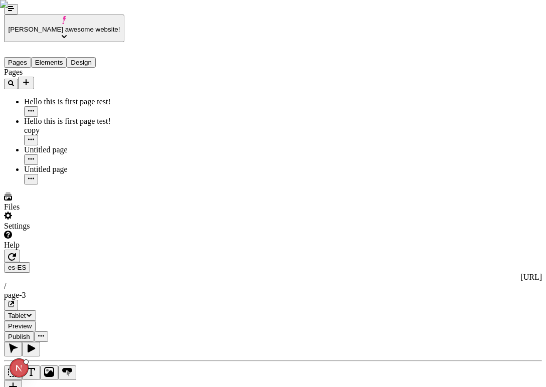
type textarea "My favorite color is blue"
click at [26, 367] on icon "Text" at bounding box center [31, 372] width 10 height 10
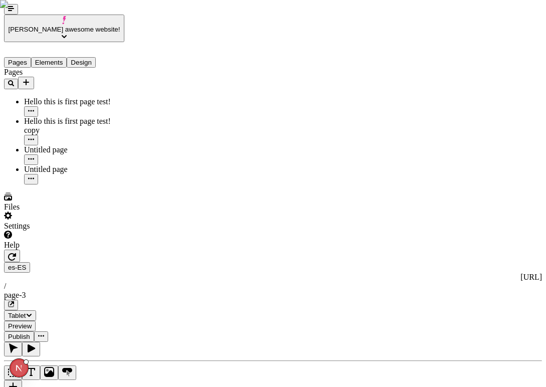
type textarea "Help me escape this life"
click at [22, 366] on button "Text" at bounding box center [31, 373] width 18 height 15
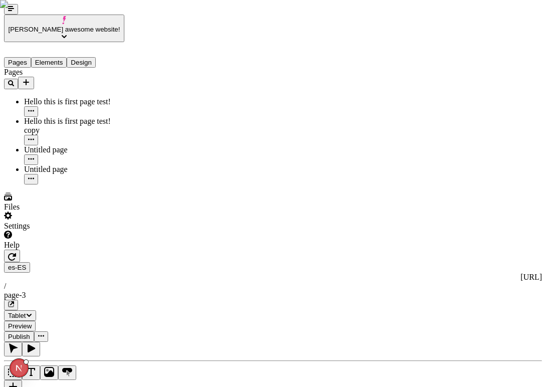
type textarea "Systematically testing our software hahaha"
click at [22, 366] on button "Text" at bounding box center [31, 373] width 18 height 15
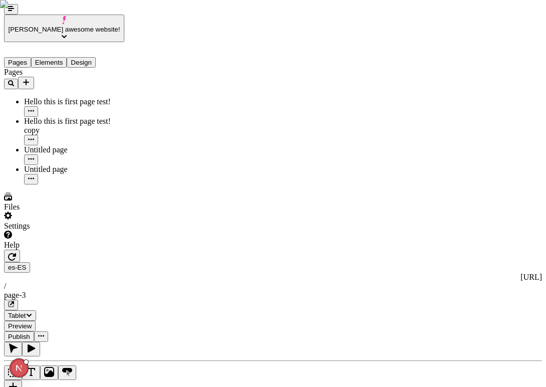
type textarea "Water tastes better than beer"
click at [26, 367] on icon "Text" at bounding box center [31, 372] width 10 height 10
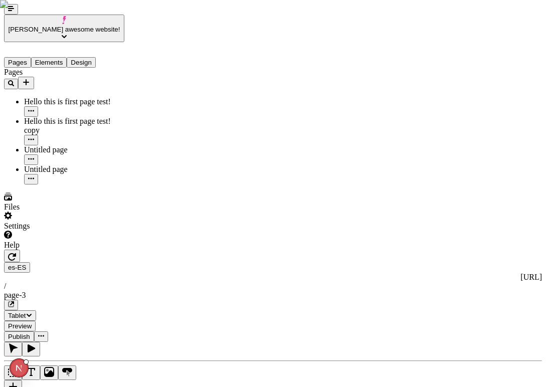
type textarea "Chicken wings are less healthy"
click at [22, 366] on button "Text" at bounding box center [31, 373] width 18 height 15
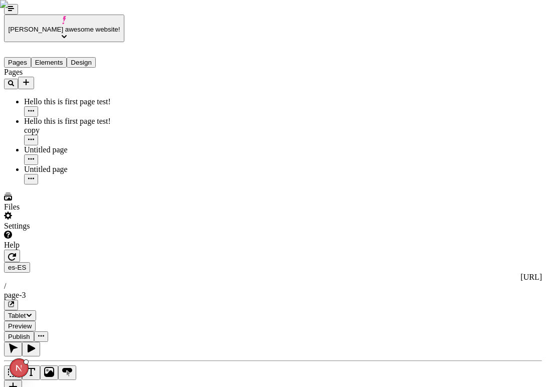
type textarea "My waterbottle is of plastic"
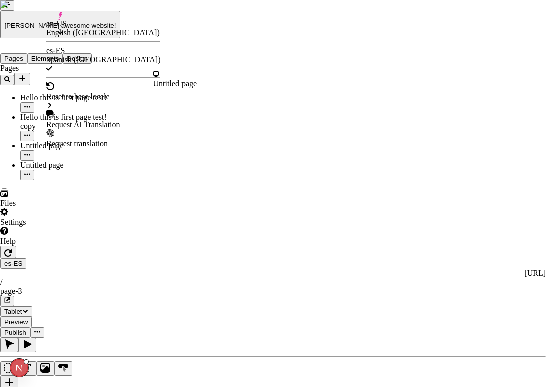
click at [78, 120] on div "Request AI Translation" at bounding box center [103, 124] width 114 height 9
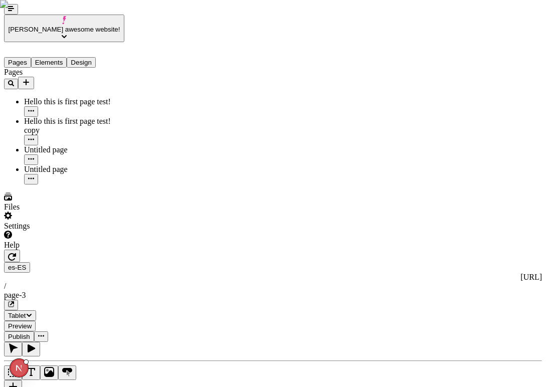
click at [13, 380] on button "button" at bounding box center [13, 387] width 18 height 15
click at [26, 367] on icon "Text" at bounding box center [31, 372] width 10 height 10
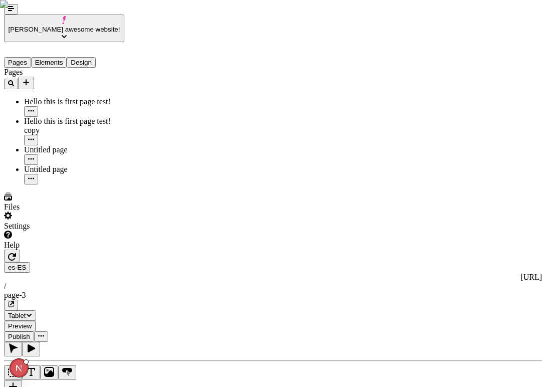
type textarea "My god I am tired"
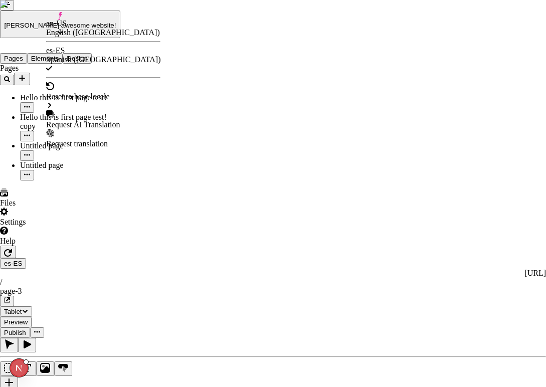
click at [123, 120] on div "Request AI Translation" at bounding box center [103, 124] width 114 height 9
checkbox input "true"
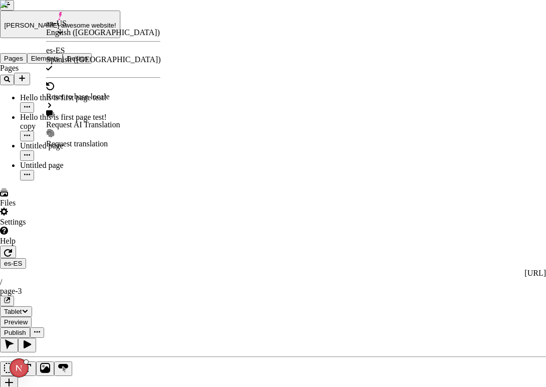
checkbox input "true"
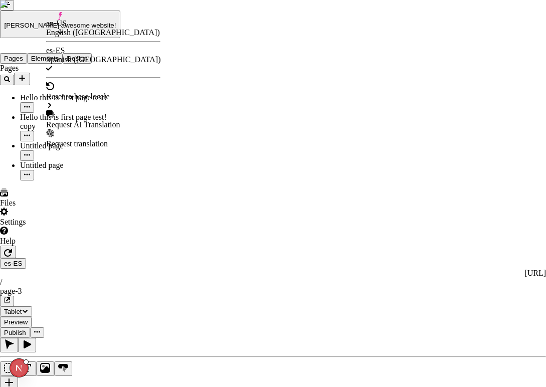
checkbox input "true"
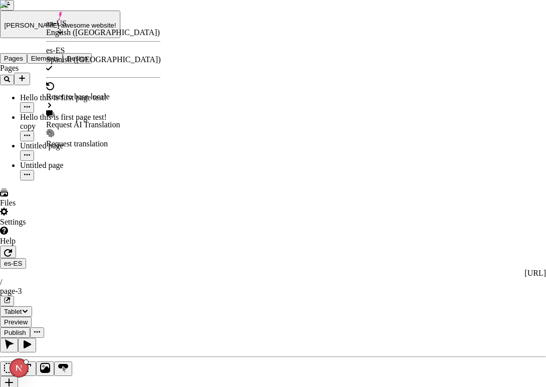
checkbox input "true"
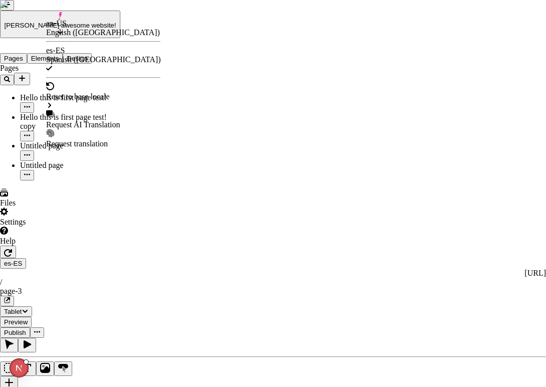
checkbox input "true"
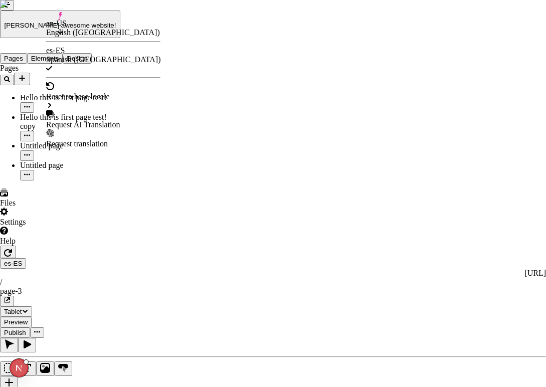
checkbox input "true"
checkbox input "false"
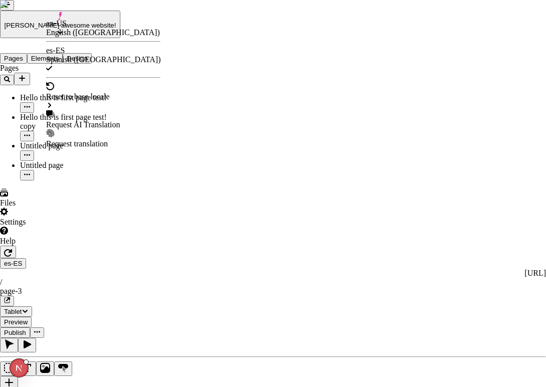
checkbox input "false"
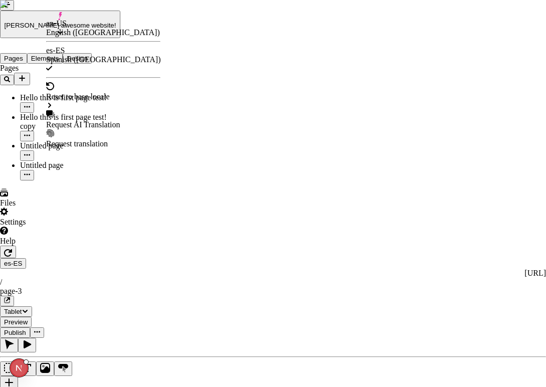
checkbox input "false"
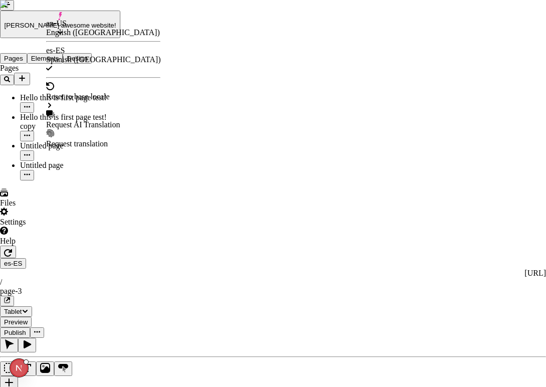
checkbox input "false"
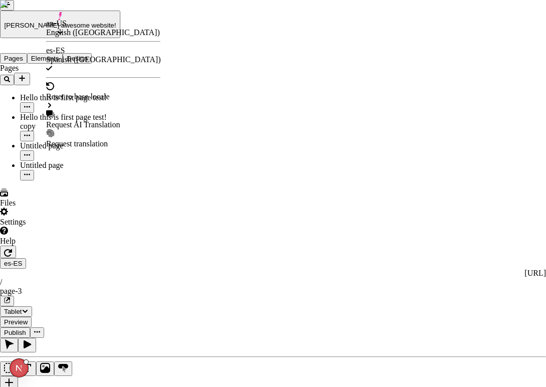
checkbox input "false"
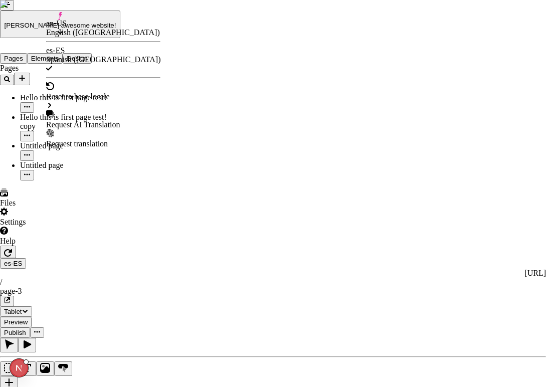
checkbox input "false"
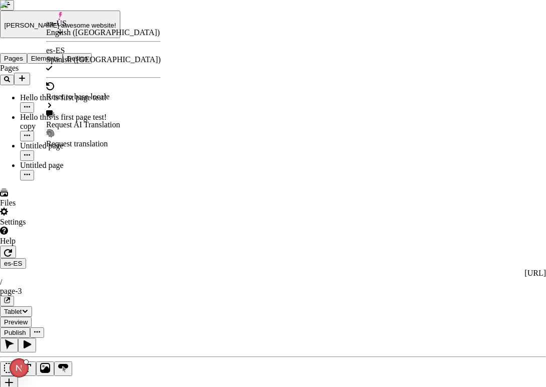
click at [115, 120] on div "Request AI Translation" at bounding box center [103, 124] width 114 height 9
checkbox input "true"
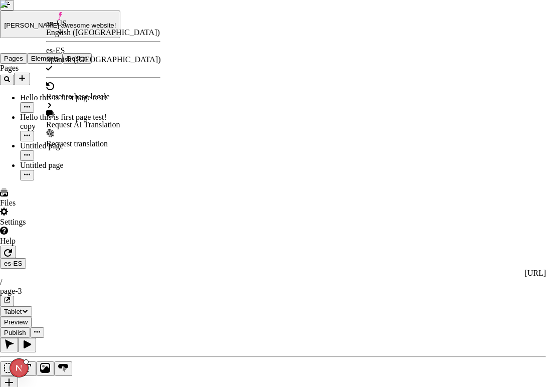
checkbox input "true"
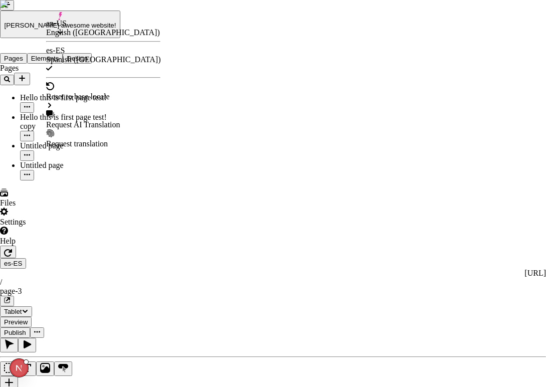
checkbox input "true"
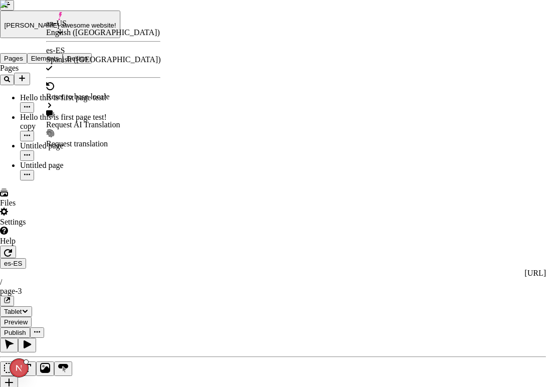
checkbox input "true"
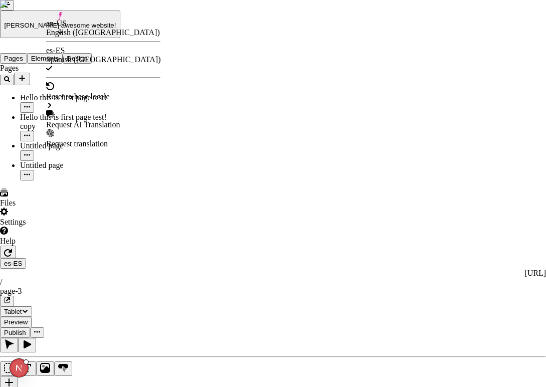
checkbox input "true"
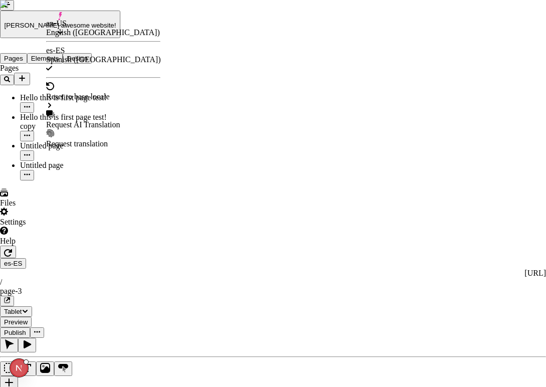
checkbox input "true"
click at [93, 120] on div "Request AI Translation" at bounding box center [103, 124] width 114 height 9
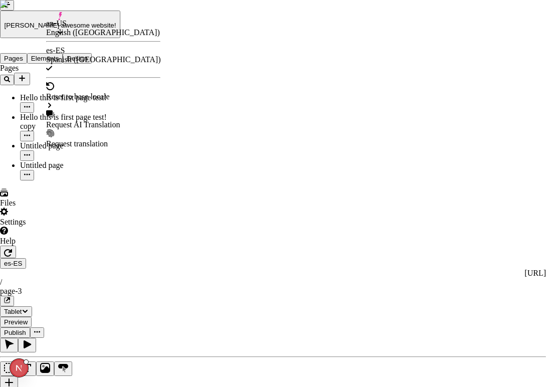
checkbox input "true"
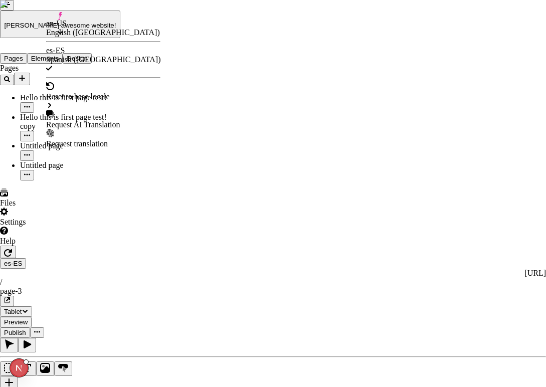
checkbox input "true"
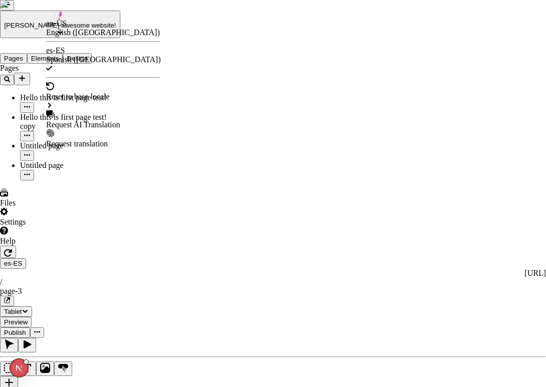
checkbox input "true"
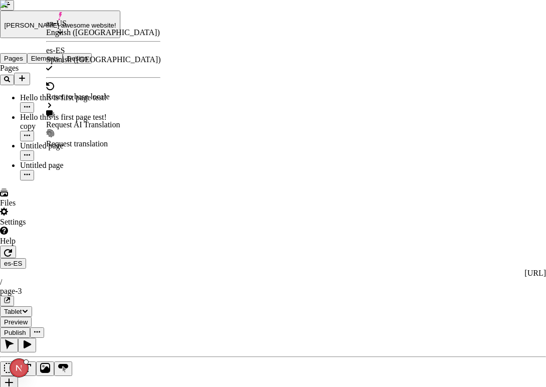
checkbox input "true"
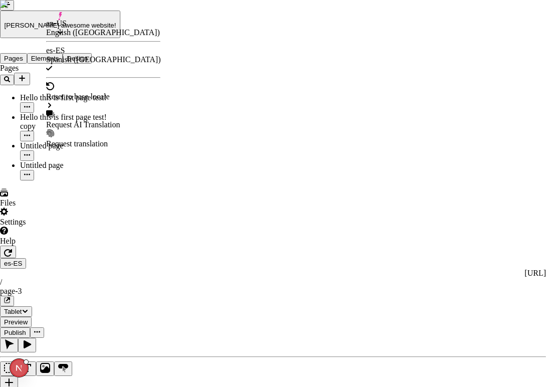
checkbox input "true"
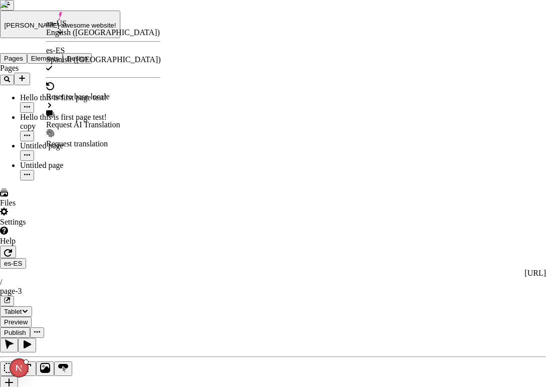
checkbox input "true"
checkbox input "false"
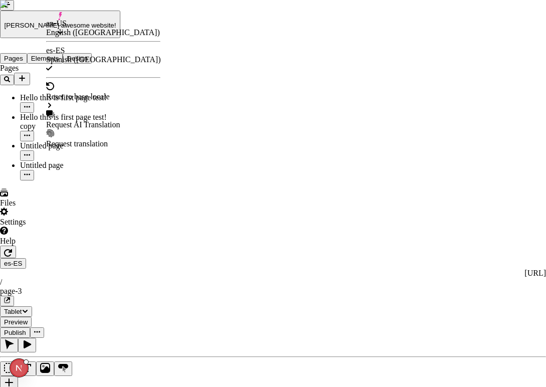
checkbox input "false"
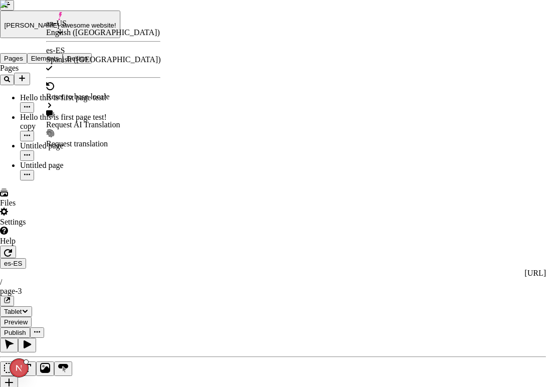
checkbox input "false"
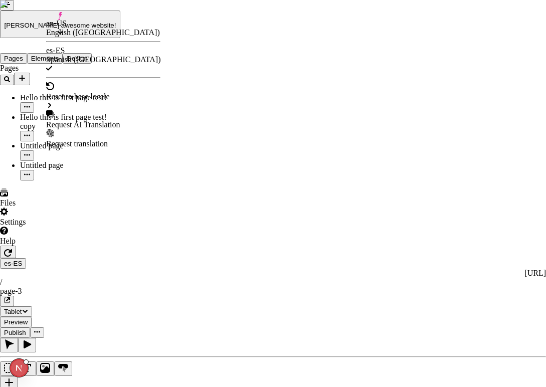
checkbox input "false"
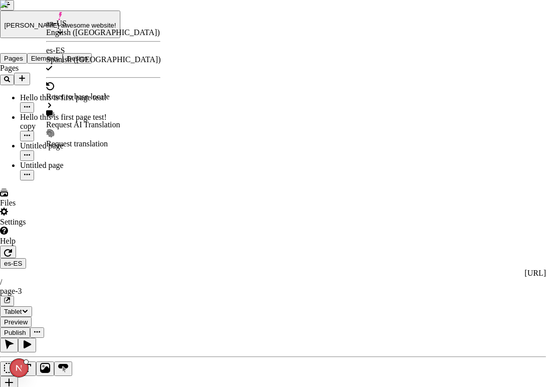
checkbox input "false"
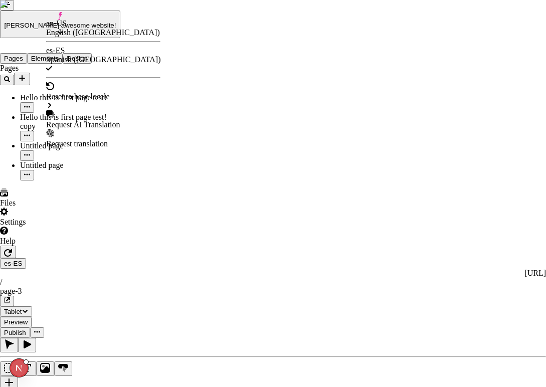
checkbox input "false"
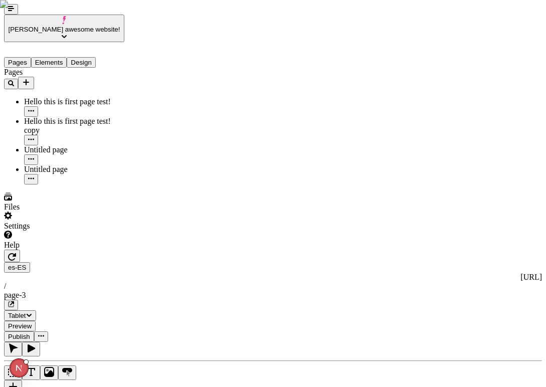
click at [26, 367] on icon "Text" at bounding box center [31, 372] width 10 height 10
type textarea "This is a repeating sentence"
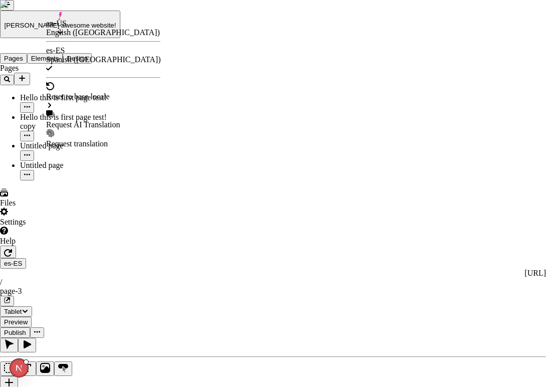
click at [74, 120] on div "Request AI Translation" at bounding box center [103, 124] width 114 height 9
checkbox input "true"
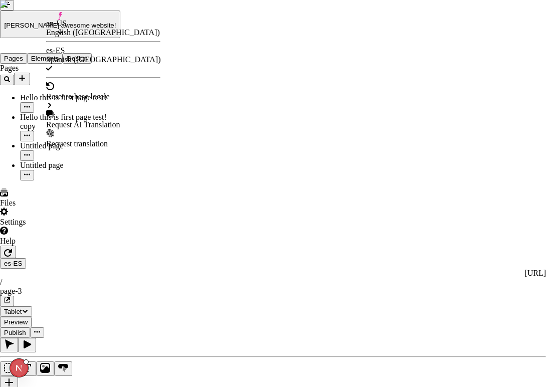
checkbox input "true"
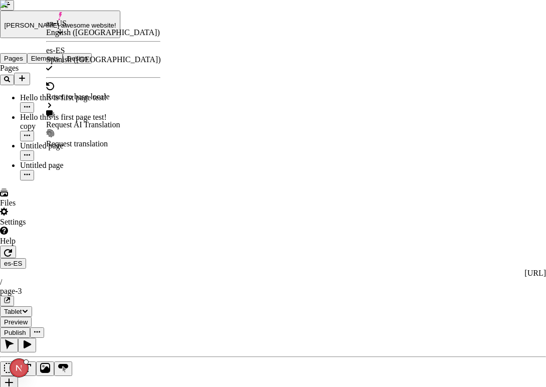
checkbox input "true"
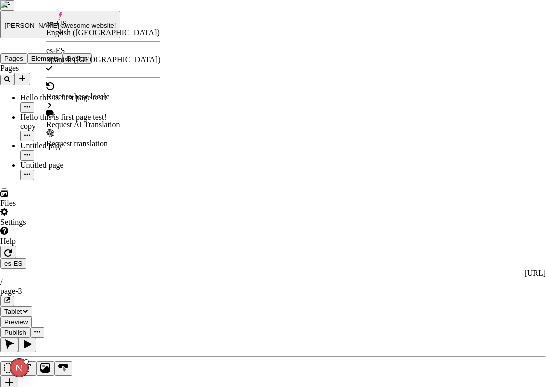
checkbox input "true"
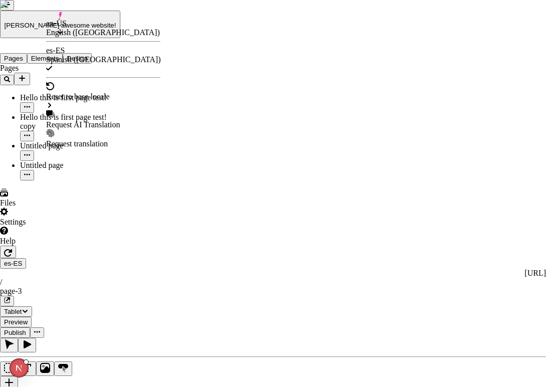
checkbox input "true"
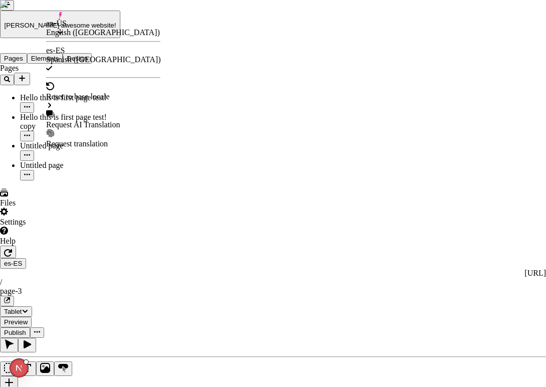
checkbox input "true"
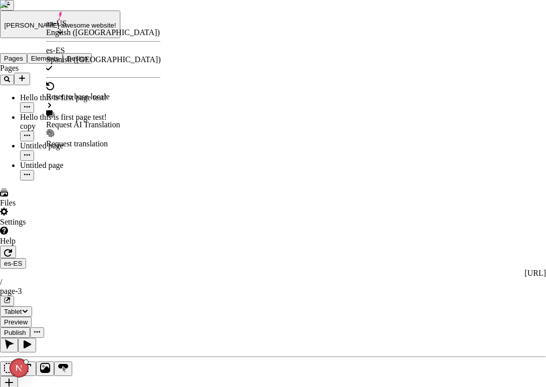
checkbox input "true"
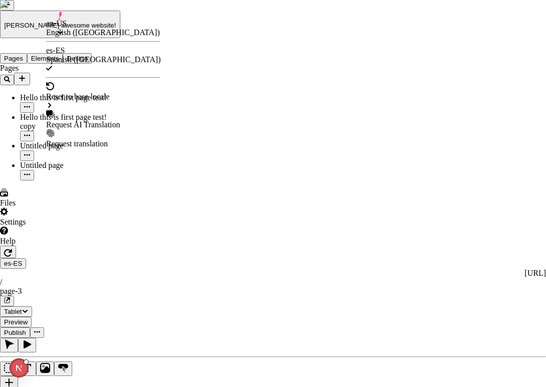
checkbox input "true"
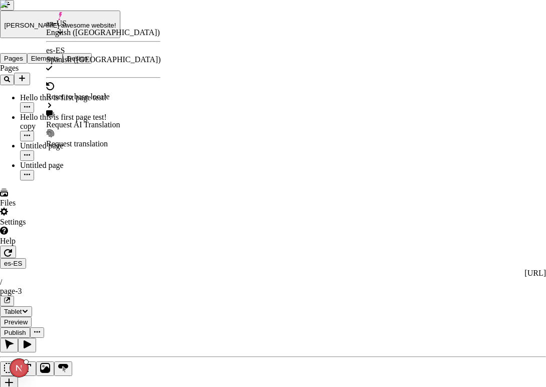
checkbox input "false"
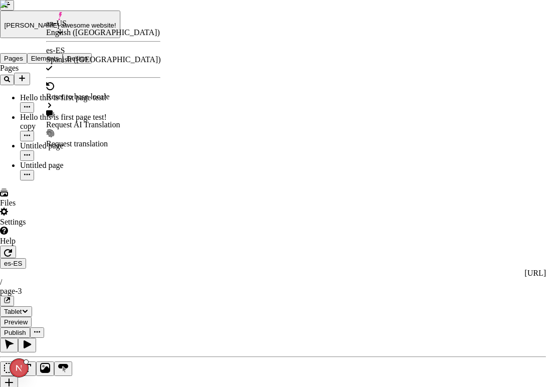
checkbox input "false"
click at [93, 120] on div "Request AI Translation" at bounding box center [103, 124] width 114 height 9
click at [95, 83] on div "Reset to base locale" at bounding box center [103, 96] width 114 height 28
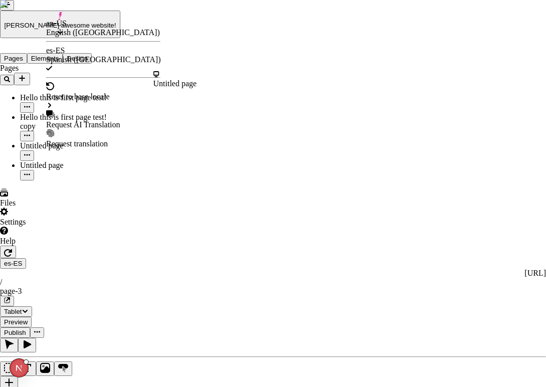
click at [93, 120] on div "Request AI Translation" at bounding box center [103, 124] width 114 height 9
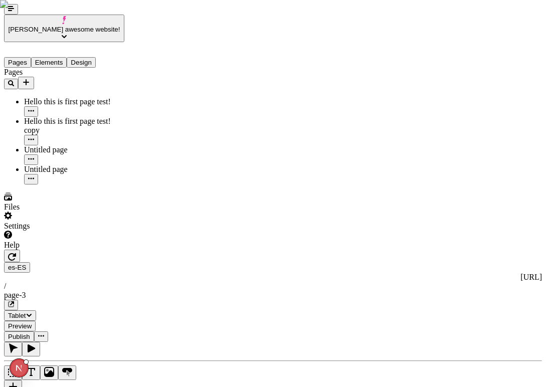
click at [27, 368] on icon "Text" at bounding box center [31, 372] width 8 height 8
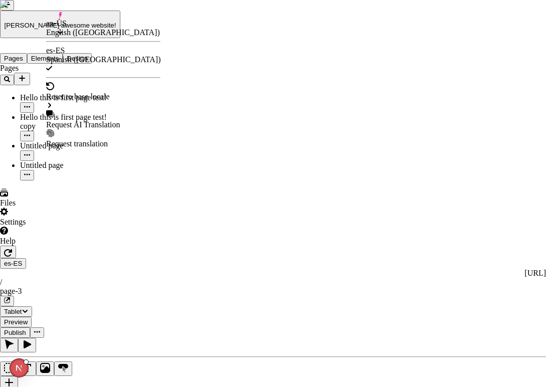
click at [78, 120] on div "Request AI Translation" at bounding box center [103, 124] width 114 height 9
click at [101, 120] on div "Request AI Translation" at bounding box center [103, 124] width 114 height 9
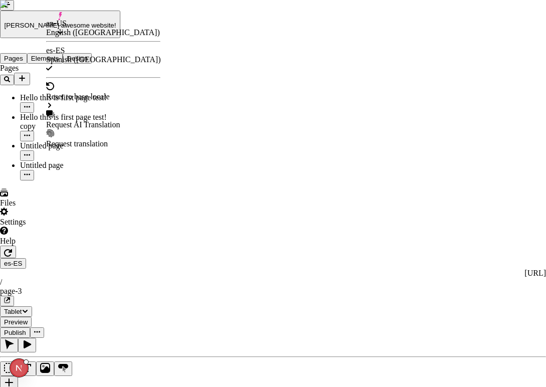
click at [119, 120] on div "Request AI Translation" at bounding box center [103, 124] width 114 height 9
click at [96, 120] on div "Request AI Translation" at bounding box center [103, 124] width 114 height 9
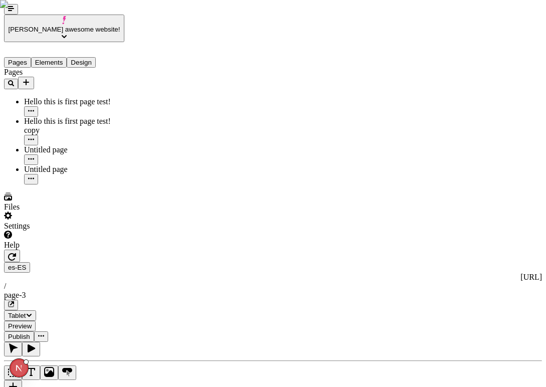
click at [26, 367] on icon "Text" at bounding box center [31, 372] width 10 height 10
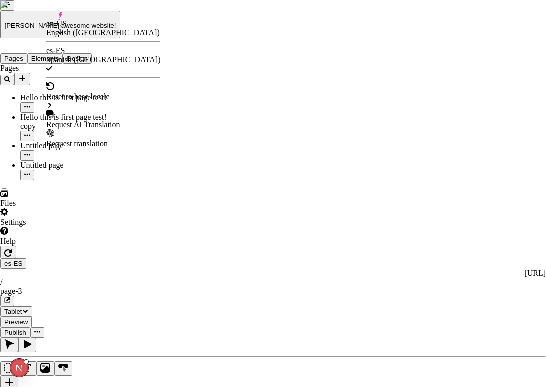
click at [91, 120] on div "Request AI Translation" at bounding box center [103, 124] width 114 height 9
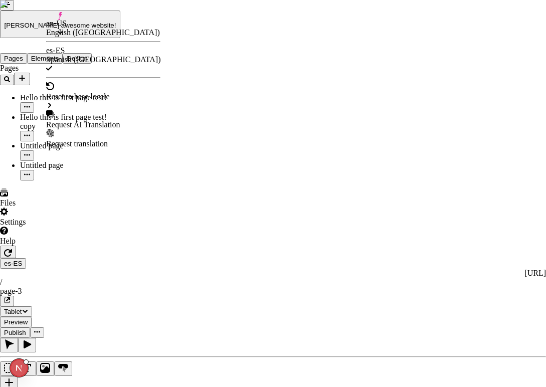
click at [95, 120] on div "Request AI Translation" at bounding box center [103, 124] width 114 height 9
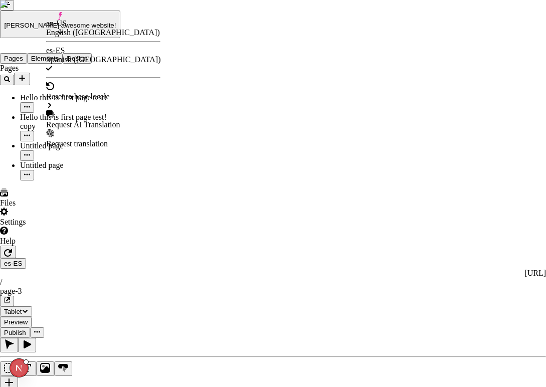
click at [105, 120] on div "Request AI Translation" at bounding box center [103, 124] width 114 height 9
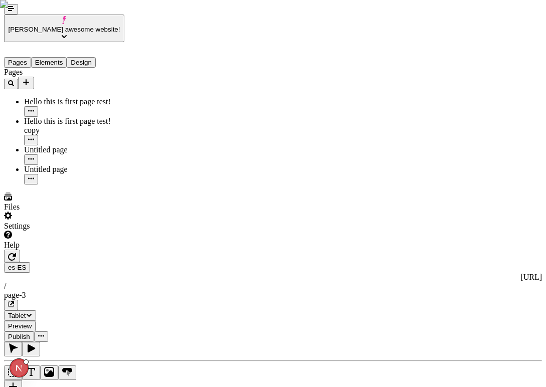
click at [26, 367] on icon "Text" at bounding box center [31, 372] width 10 height 10
click at [174, 203] on icon at bounding box center [196, 228] width 384 height 1320
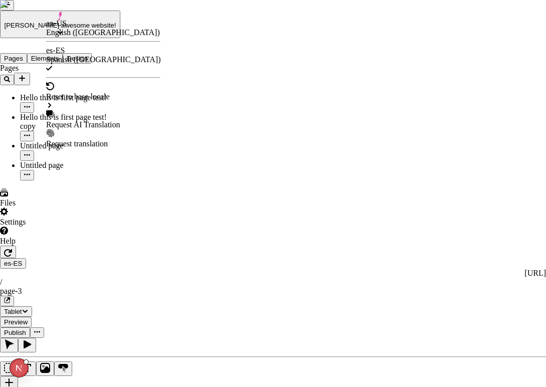
click at [93, 120] on div "Request AI Translation" at bounding box center [103, 124] width 114 height 9
click at [90, 120] on div "Request AI Translation" at bounding box center [103, 124] width 114 height 9
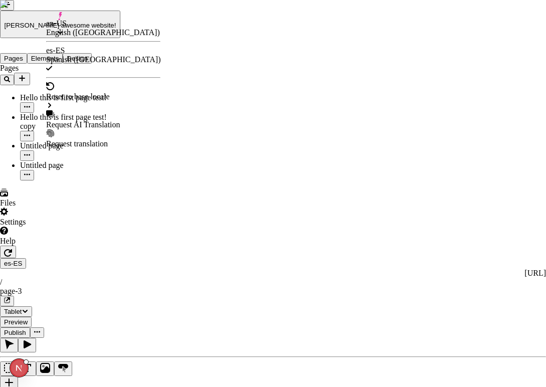
click at [97, 120] on div "Request AI Translation" at bounding box center [103, 124] width 114 height 9
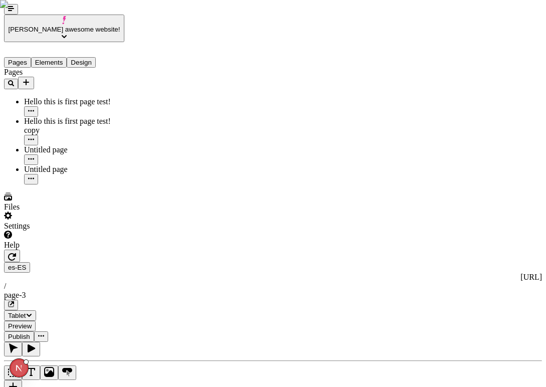
click at [26, 367] on icon "Text" at bounding box center [31, 372] width 10 height 10
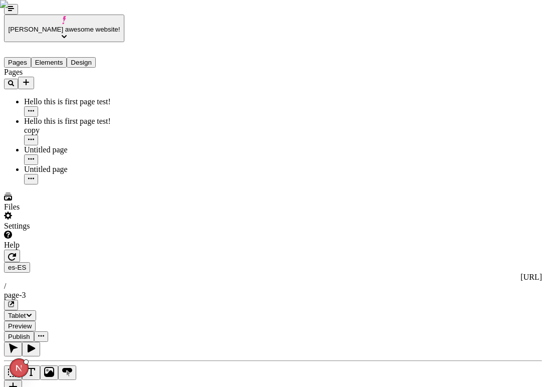
click at [27, 368] on icon "Text" at bounding box center [31, 372] width 8 height 8
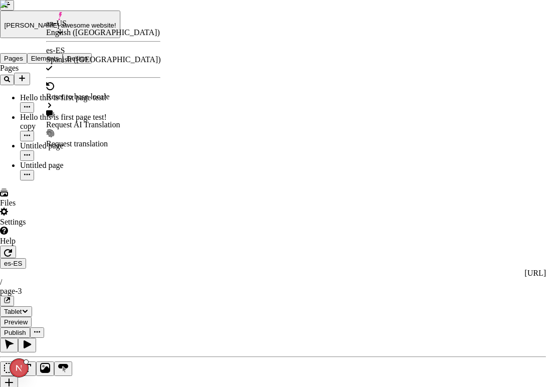
click at [108, 120] on div "Request AI Translation" at bounding box center [103, 124] width 114 height 9
click at [85, 120] on div "Request AI Translation" at bounding box center [103, 124] width 114 height 9
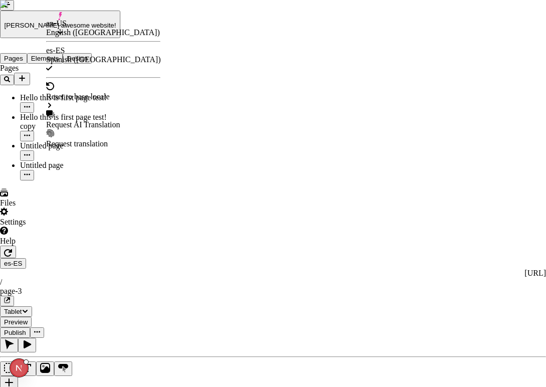
click at [92, 120] on div "Request AI Translation" at bounding box center [103, 124] width 114 height 9
